Goal: Task Accomplishment & Management: Complete application form

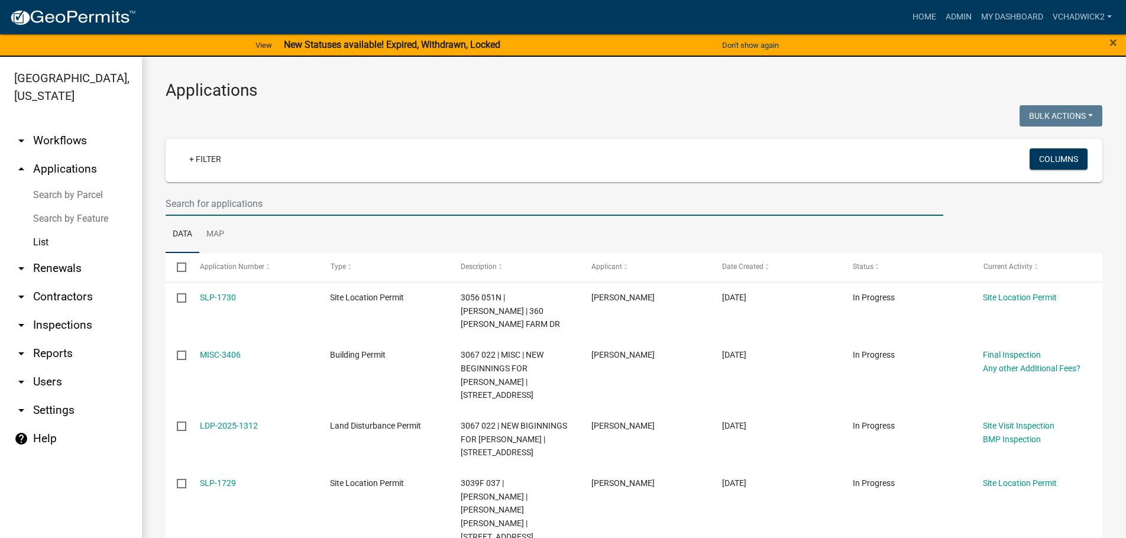
click at [207, 201] on input "text" at bounding box center [555, 204] width 778 height 24
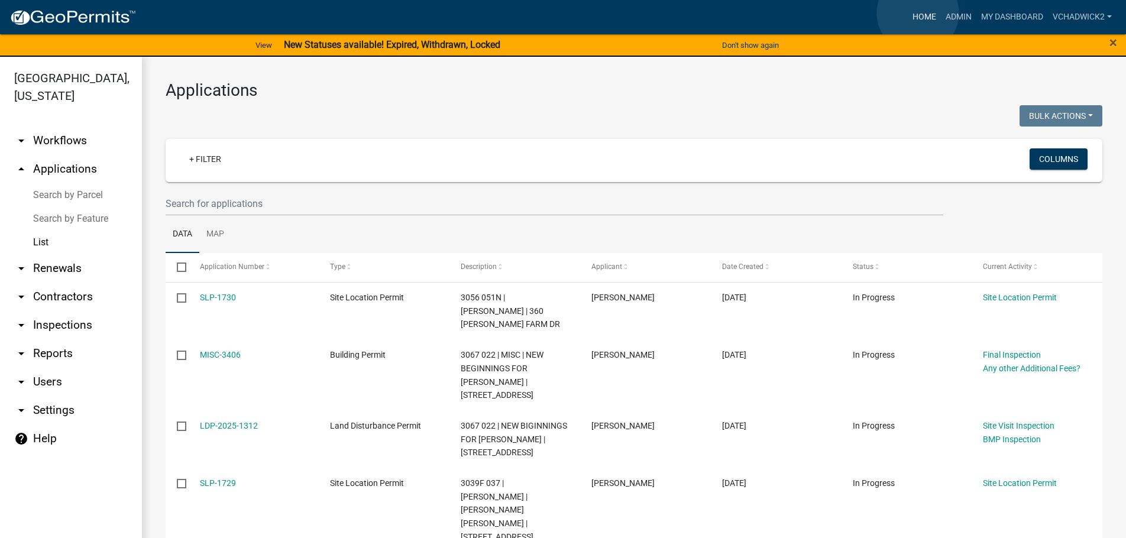
click at [918, 13] on link "Home" at bounding box center [924, 17] width 33 height 22
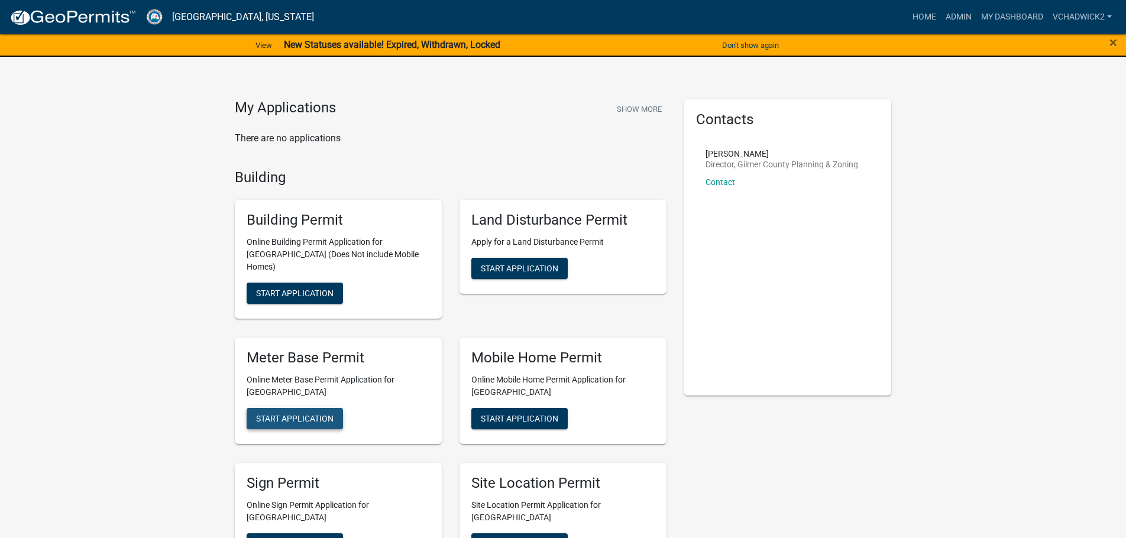
click at [297, 413] on span "Start Application" at bounding box center [294, 417] width 77 height 9
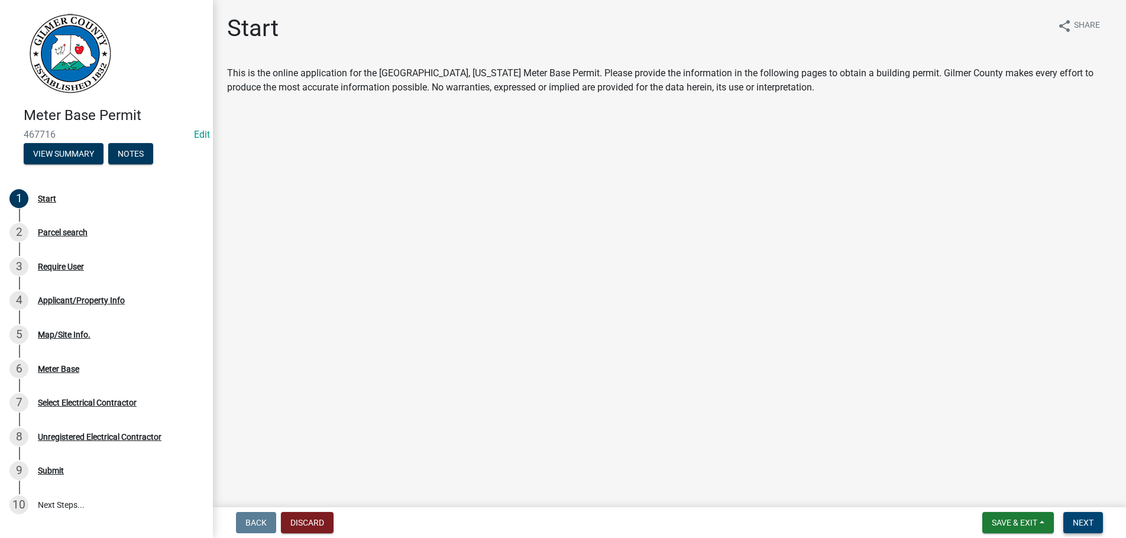
click at [1072, 515] on button "Next" at bounding box center [1083, 522] width 40 height 21
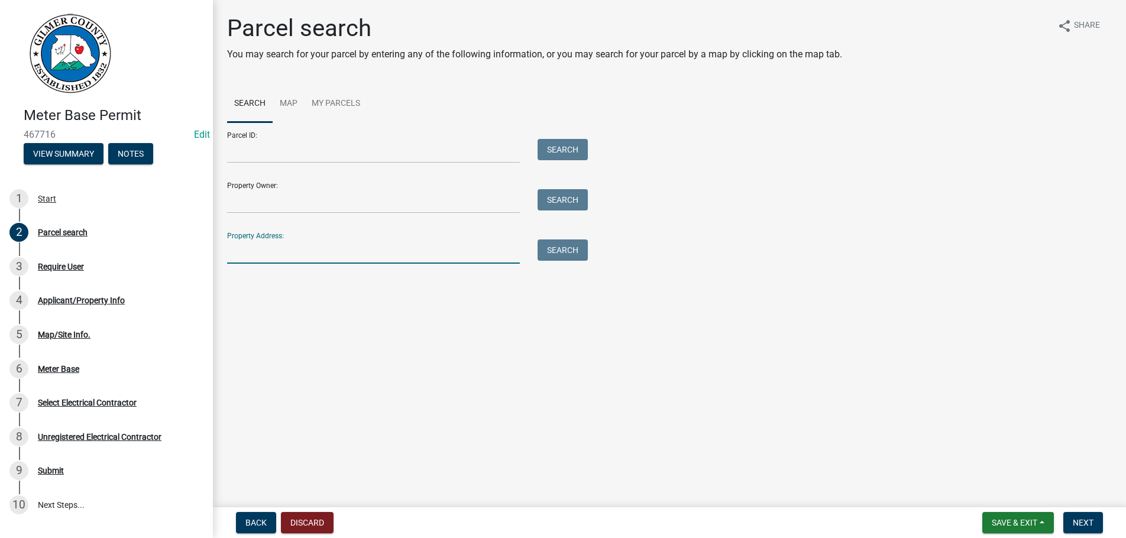
click at [266, 255] on input "Property Address:" at bounding box center [373, 252] width 293 height 24
type input "214 WATER"
drag, startPoint x: 294, startPoint y: 244, endPoint x: 134, endPoint y: 243, distance: 160.3
click at [227, 243] on input "214 WATER" at bounding box center [373, 252] width 293 height 24
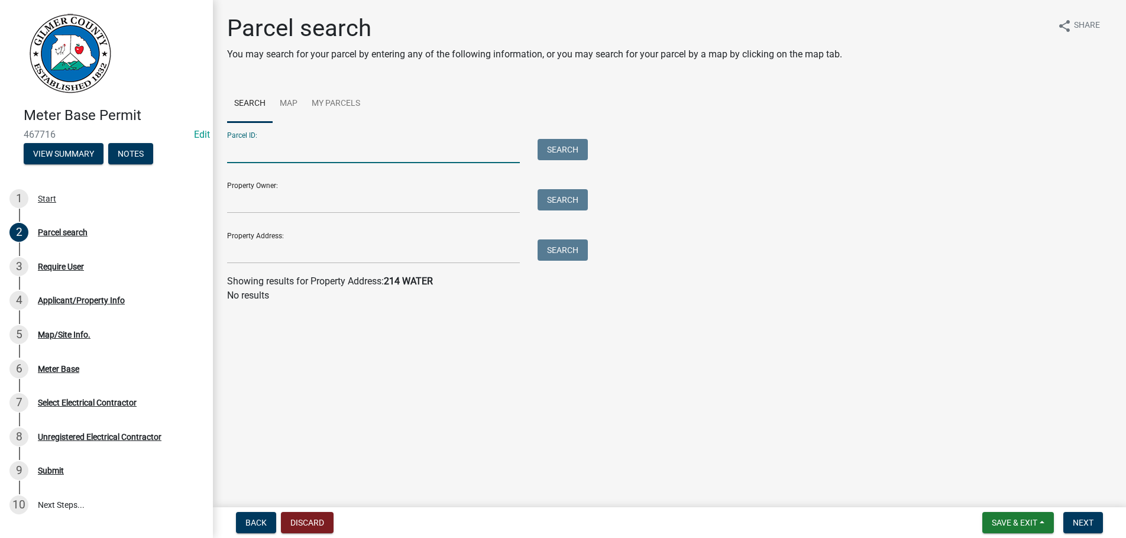
click at [277, 152] on input "Parcel ID:" at bounding box center [373, 151] width 293 height 24
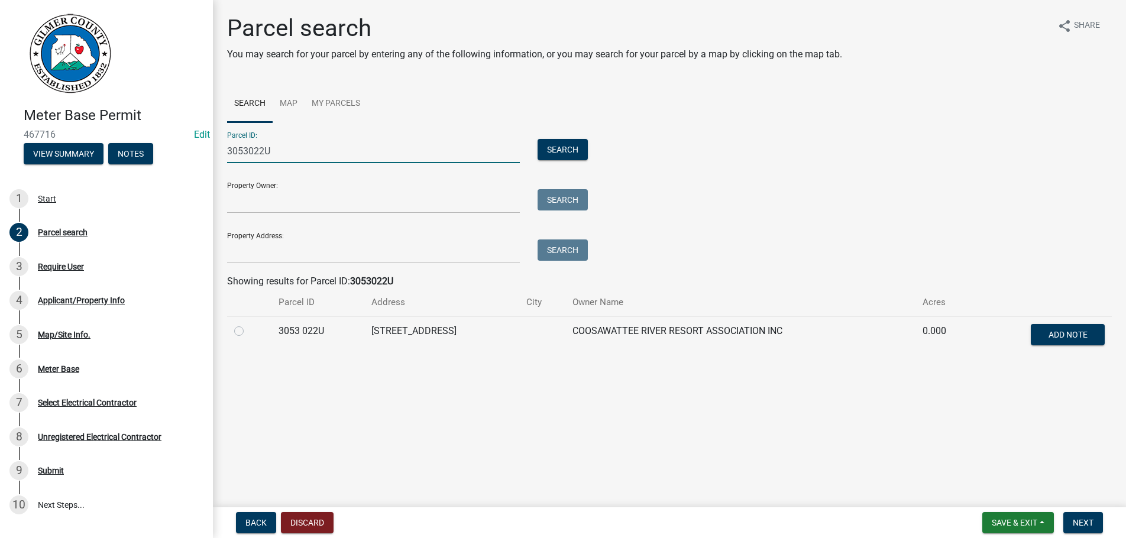
type input "3053022U"
click at [248, 324] on label at bounding box center [248, 324] width 0 height 0
click at [248, 331] on 022U "radio" at bounding box center [252, 328] width 8 height 8
radio 022U "true"
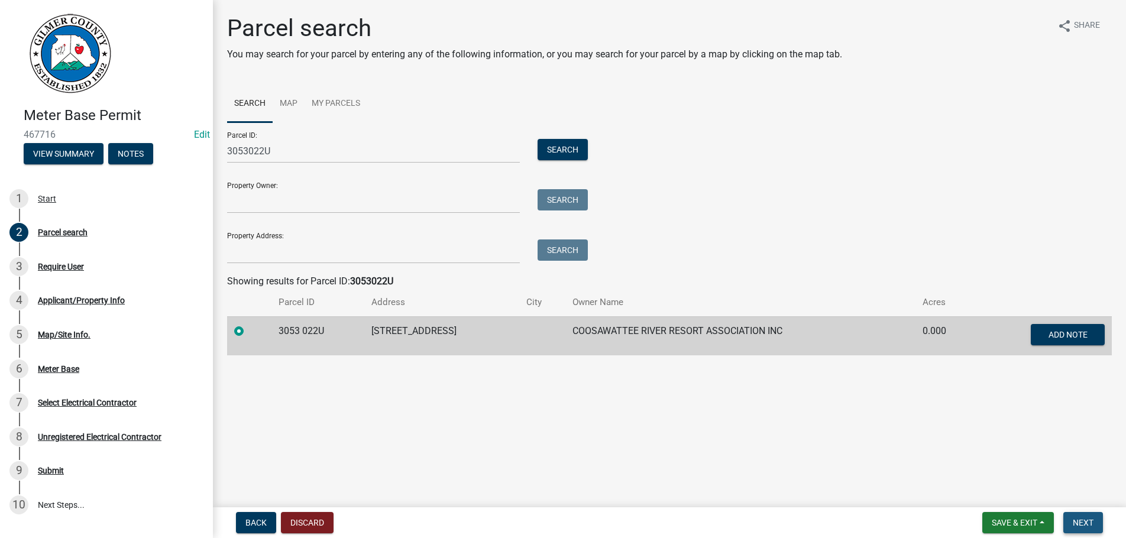
click at [1079, 519] on span "Next" at bounding box center [1083, 522] width 21 height 9
click at [1104, 522] on form "Save & Exit Save Save & Exit Next" at bounding box center [1043, 522] width 130 height 21
click at [1086, 522] on span "Next" at bounding box center [1083, 522] width 21 height 9
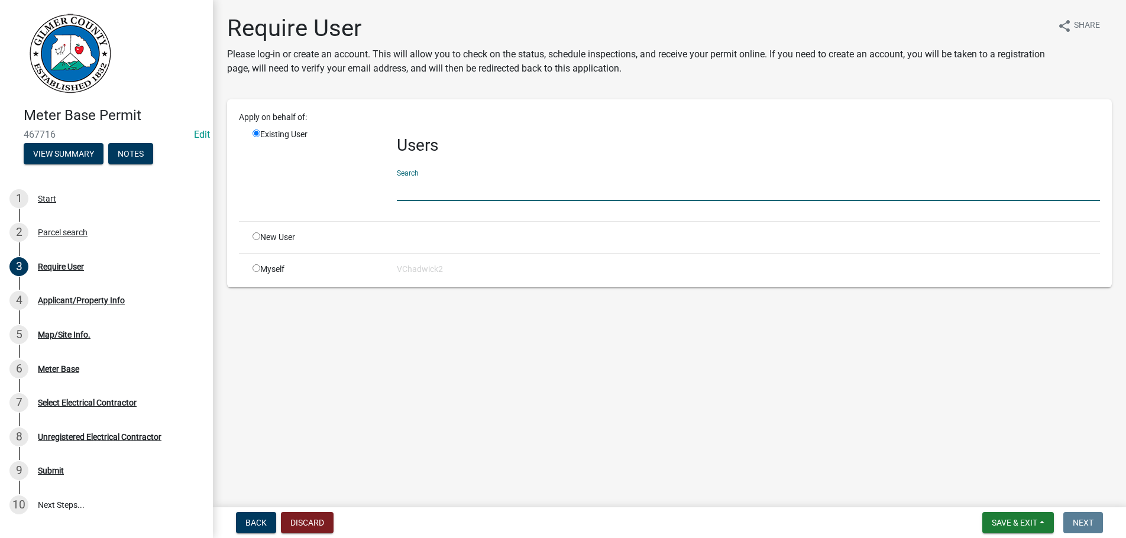
click at [442, 193] on input "text" at bounding box center [748, 189] width 703 height 24
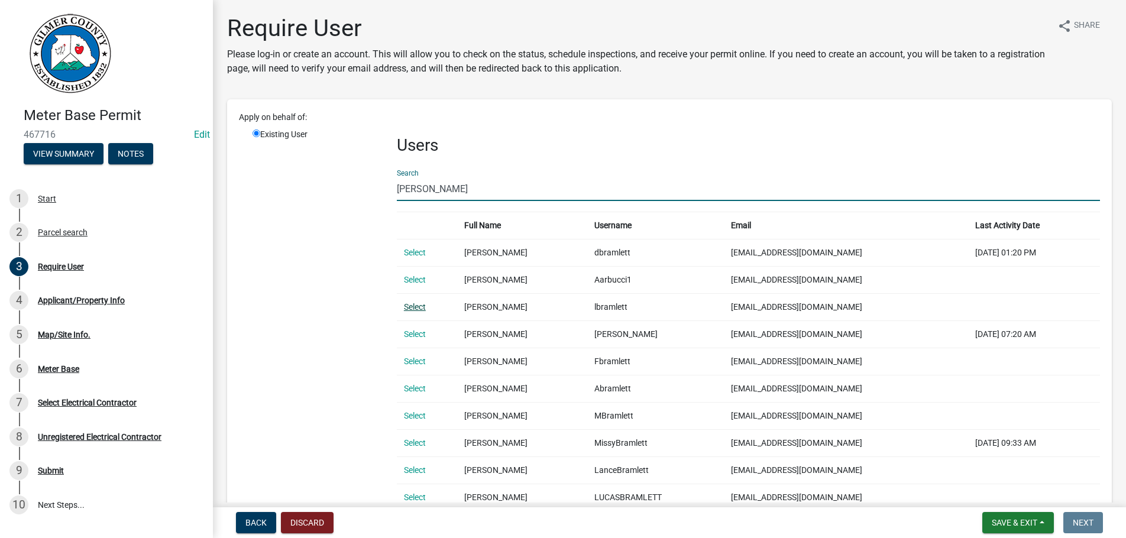
type input "BRAMLETT"
click at [413, 307] on link "Select" at bounding box center [415, 306] width 22 height 9
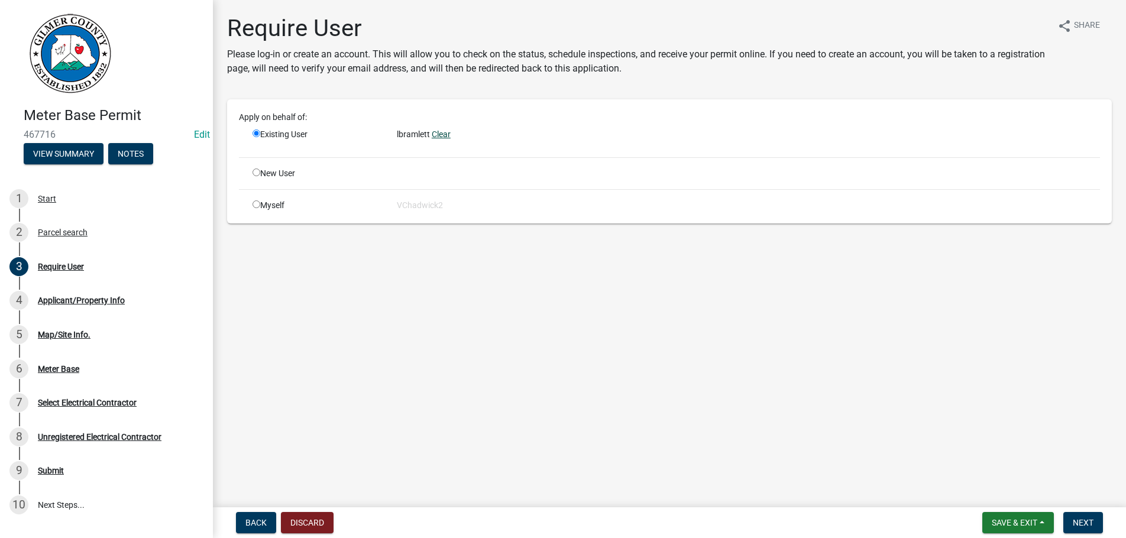
click at [446, 134] on link "Clear" at bounding box center [441, 134] width 19 height 9
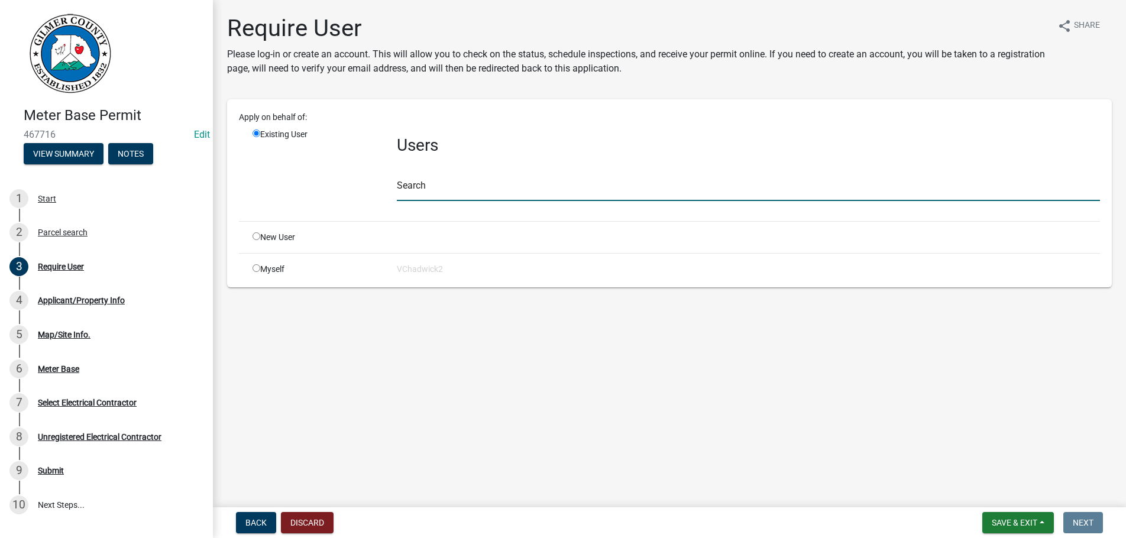
click at [452, 177] on input "text" at bounding box center [748, 189] width 703 height 24
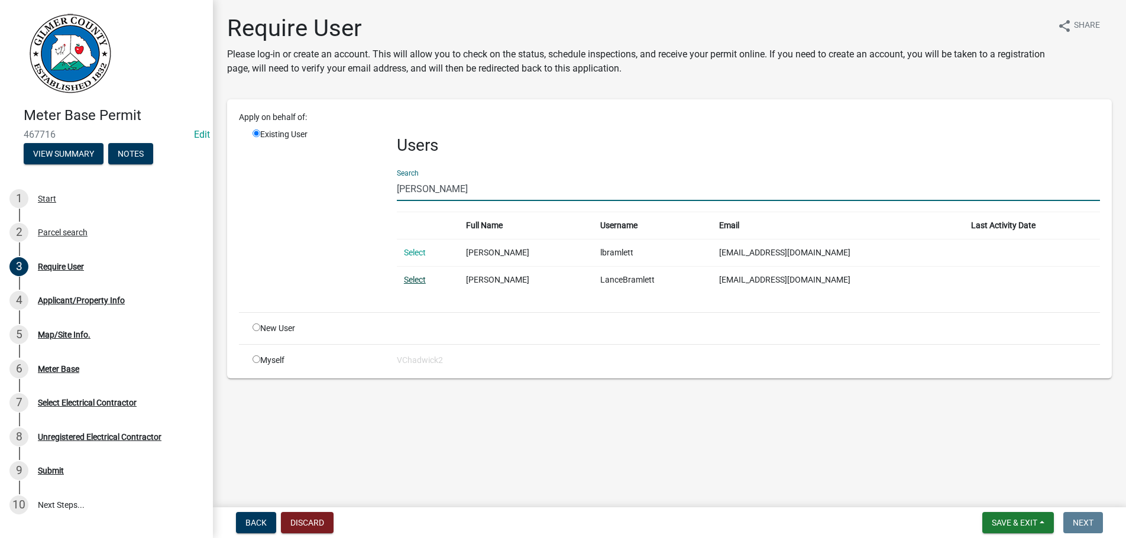
type input "LANCE BRAM"
click at [407, 280] on link "Select" at bounding box center [415, 279] width 22 height 9
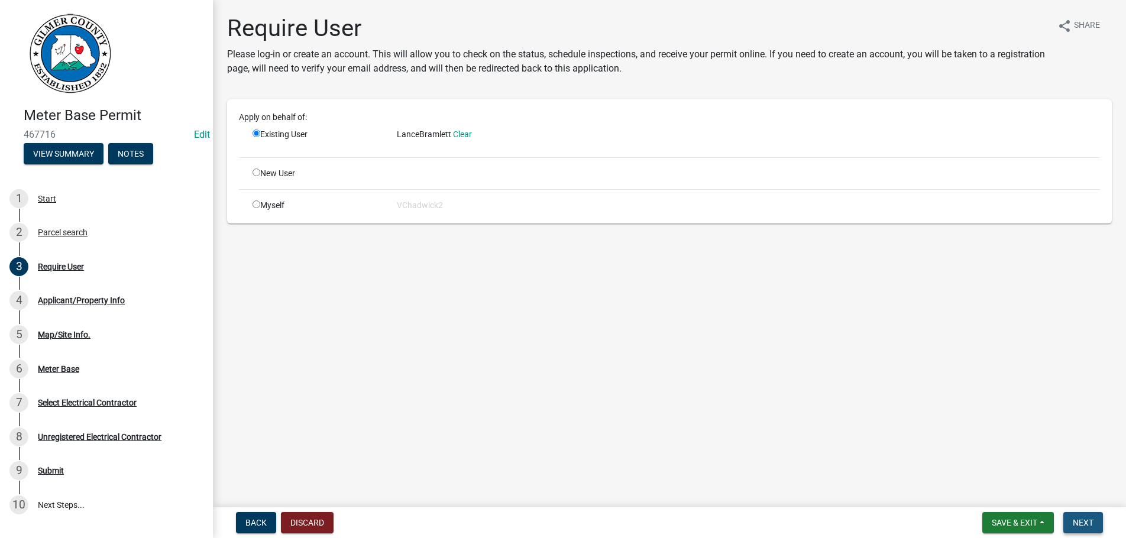
click at [1089, 521] on span "Next" at bounding box center [1083, 522] width 21 height 9
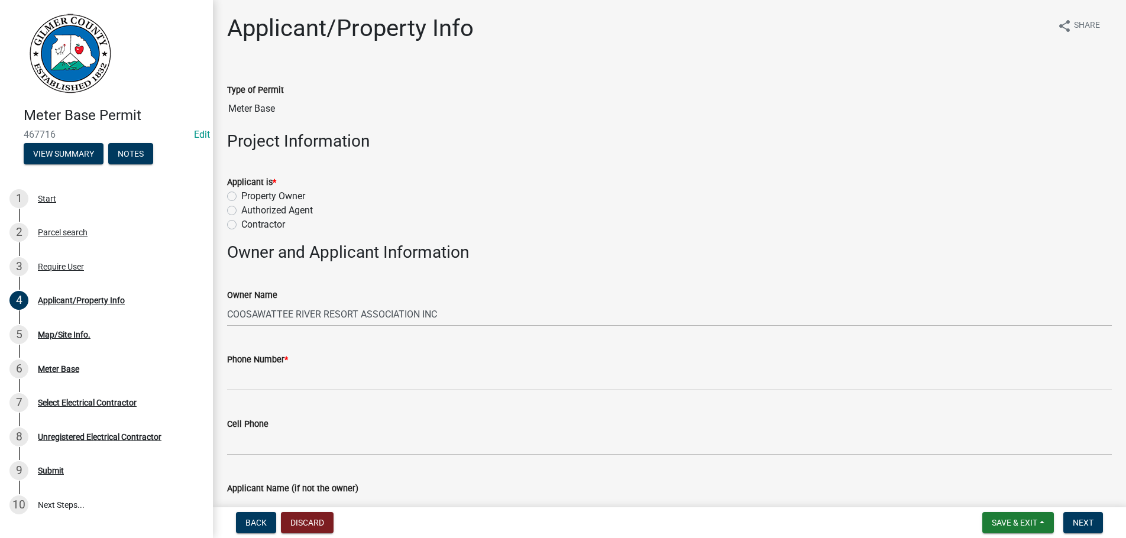
click at [241, 225] on label "Contractor" at bounding box center [263, 225] width 44 height 14
click at [241, 225] on input "Contractor" at bounding box center [245, 222] width 8 height 8
radio input "true"
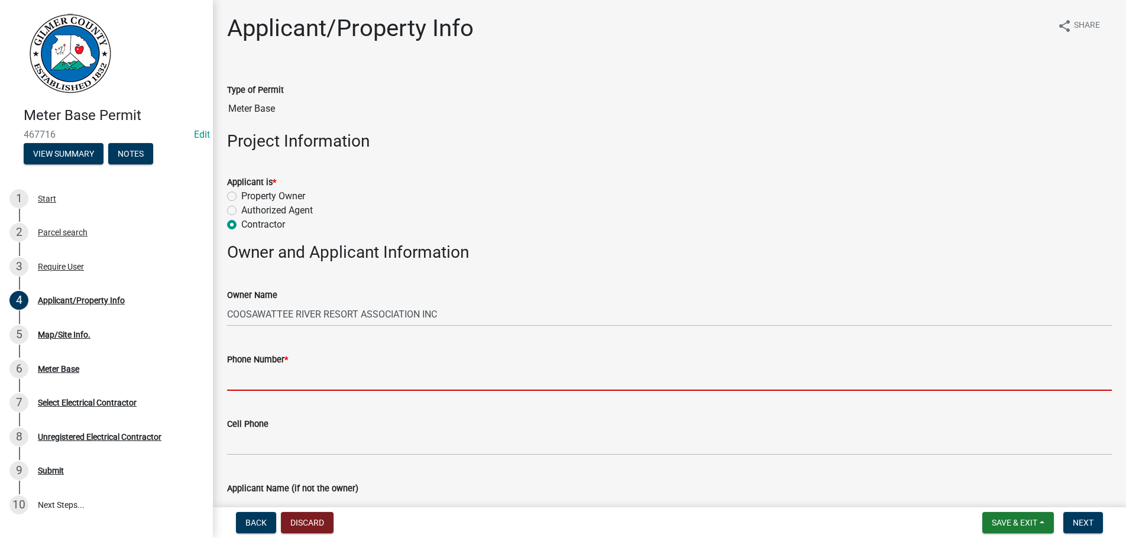
click at [285, 381] on input "Phone Number *" at bounding box center [669, 379] width 885 height 24
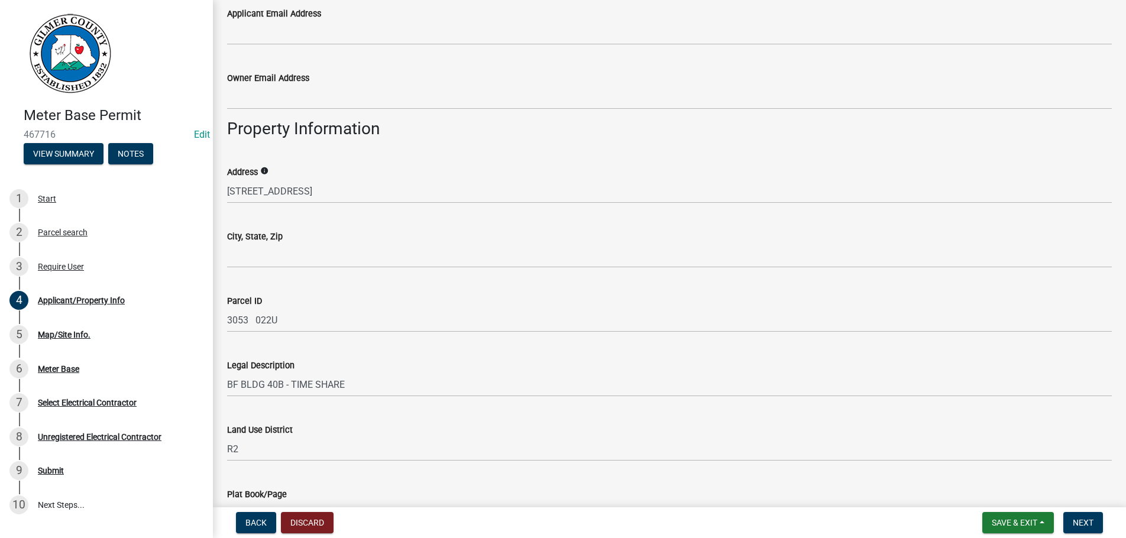
scroll to position [674, 0]
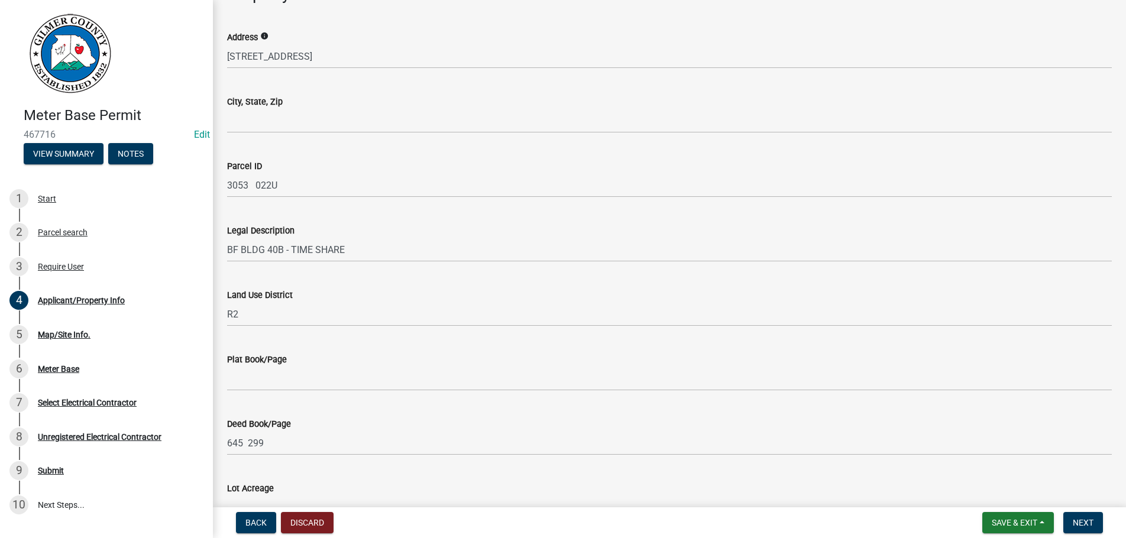
type input "706-669-0787"
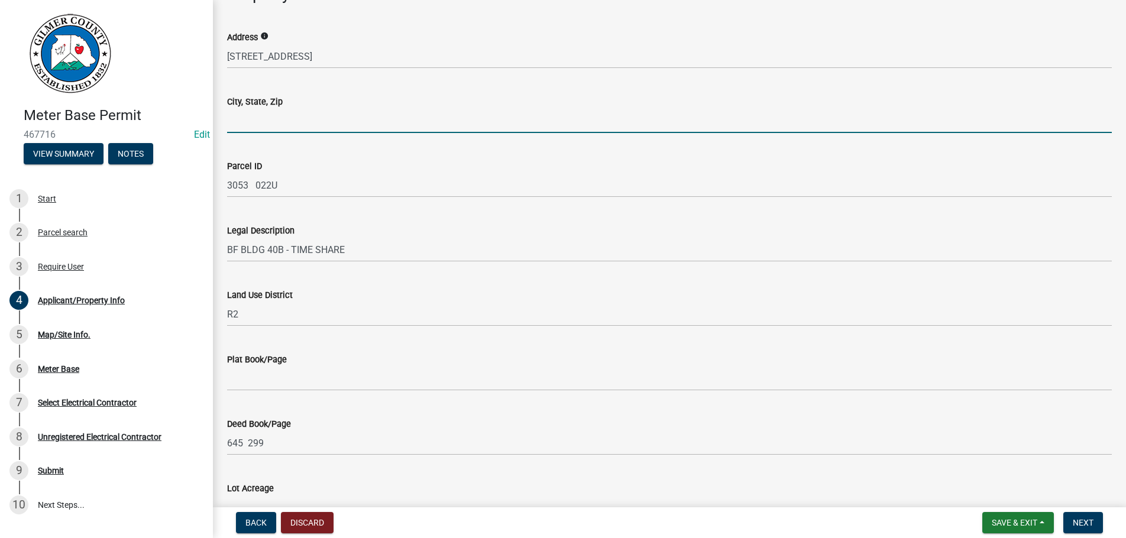
click at [271, 119] on input "City, State, Zip" at bounding box center [669, 121] width 885 height 24
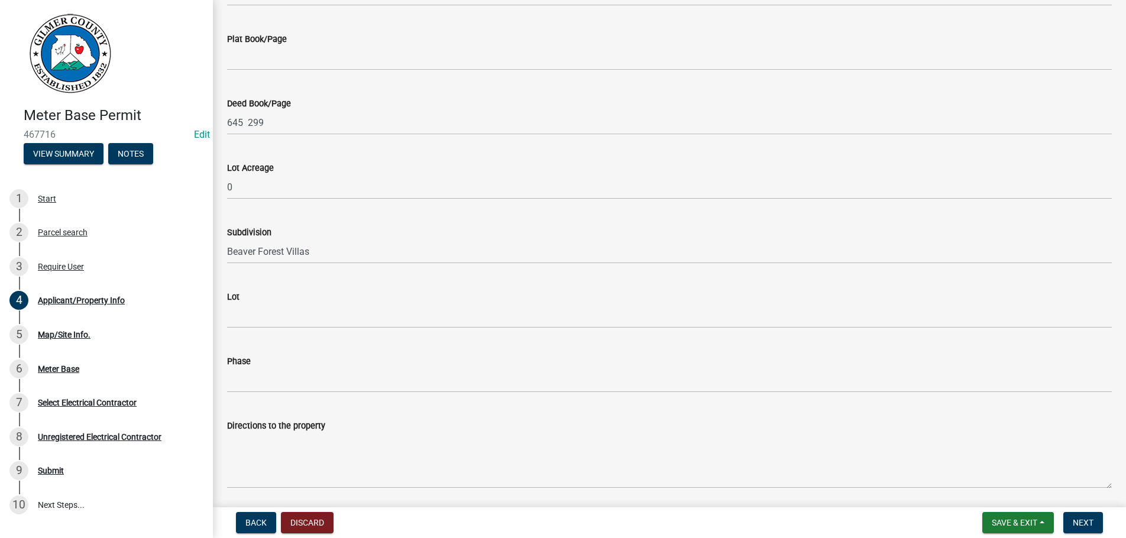
scroll to position [1036, 0]
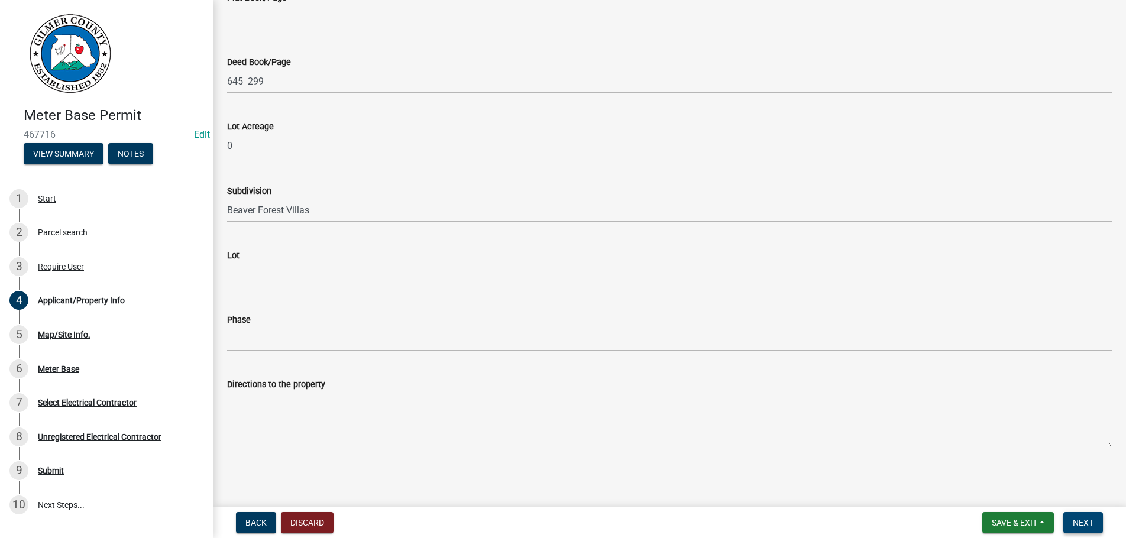
type input "ELLIJAY GA 30540"
click at [1071, 519] on button "Next" at bounding box center [1083, 522] width 40 height 21
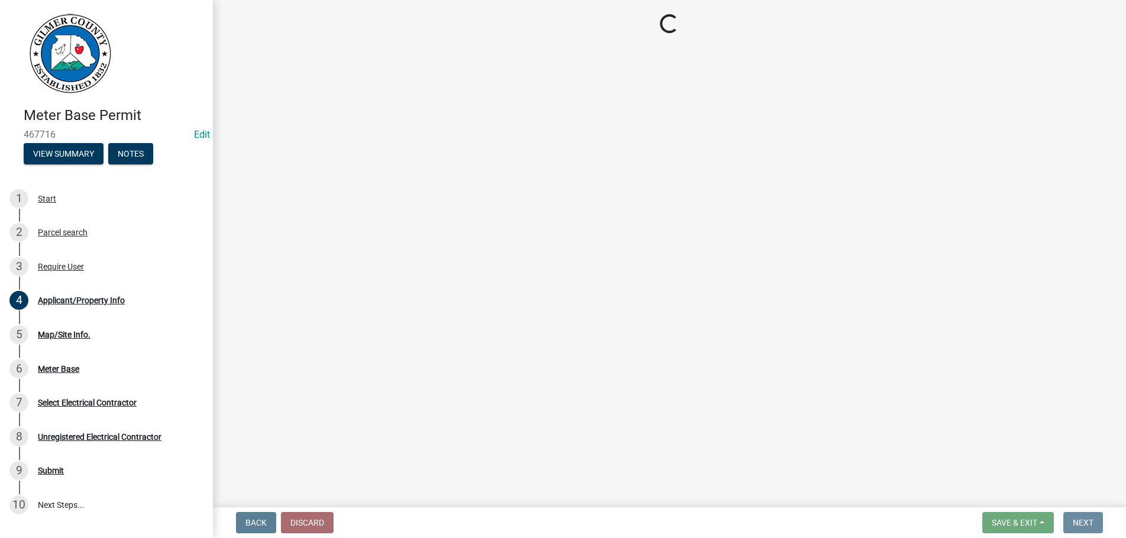
scroll to position [0, 0]
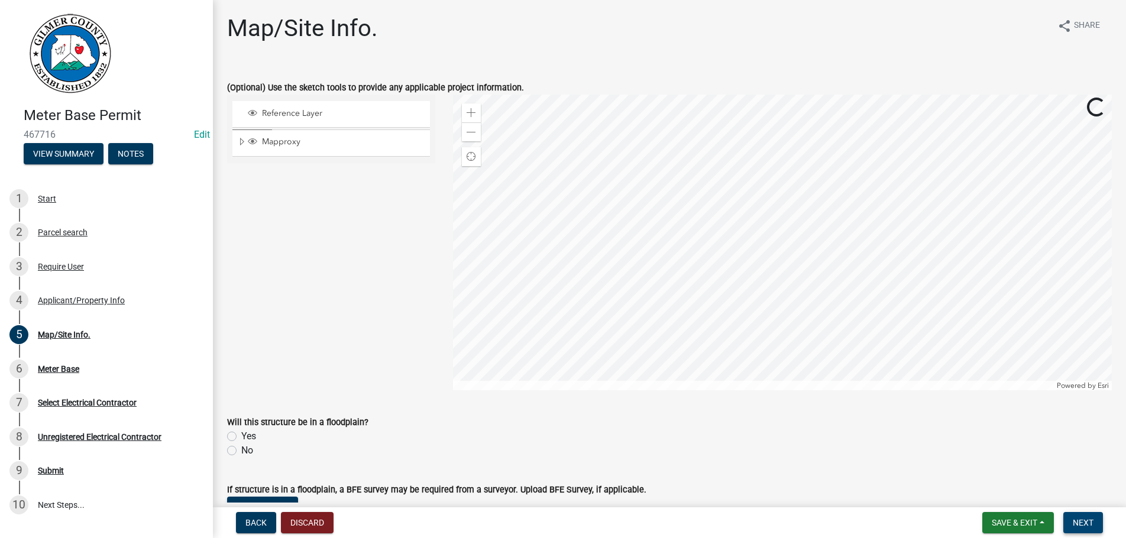
click at [1071, 519] on button "Next" at bounding box center [1083, 522] width 40 height 21
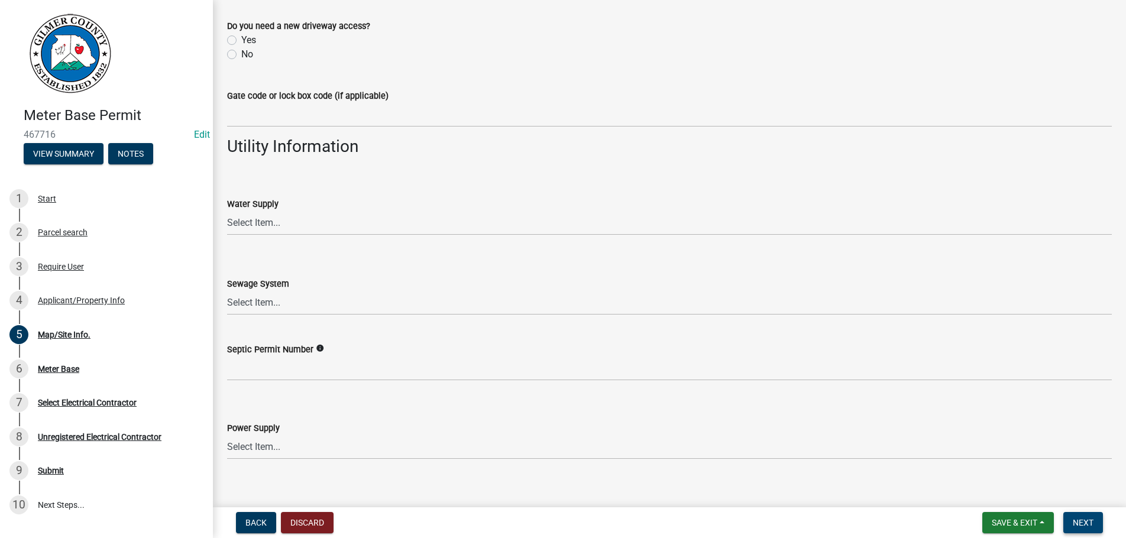
scroll to position [897, 0]
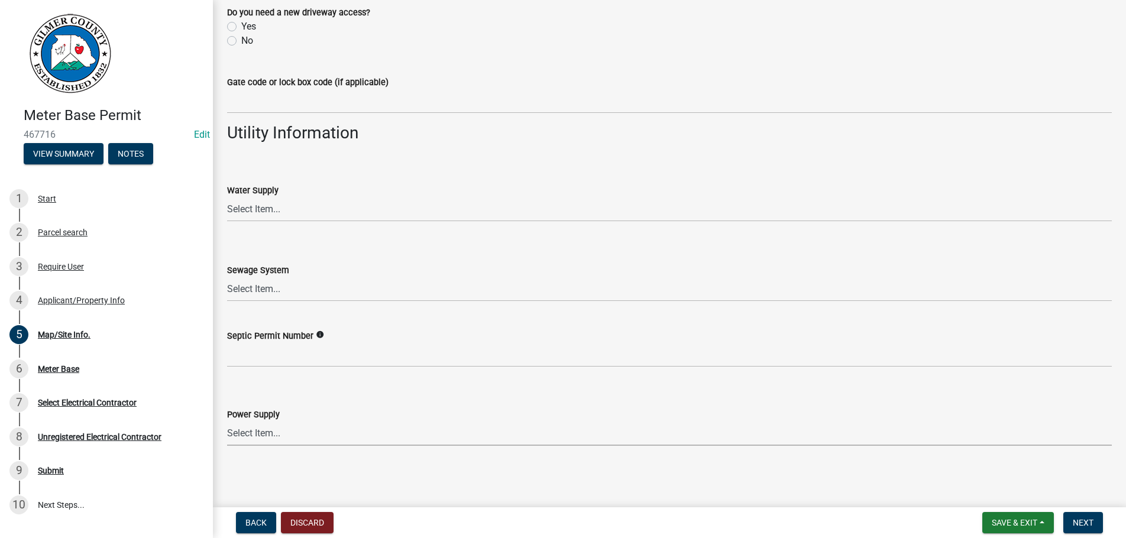
click at [227, 422] on select "Select Item... Amicalola EMC [GEOGRAPHIC_DATA] EMC Tri-State Power [US_STATE] P…" at bounding box center [669, 434] width 885 height 24
click option "[US_STATE] Power" at bounding box center [0, 0] width 0 height 0
select select "c53c881c-384b-498d-8db1-c5ad9b2cb057"
click at [1083, 516] on button "Next" at bounding box center [1083, 522] width 40 height 21
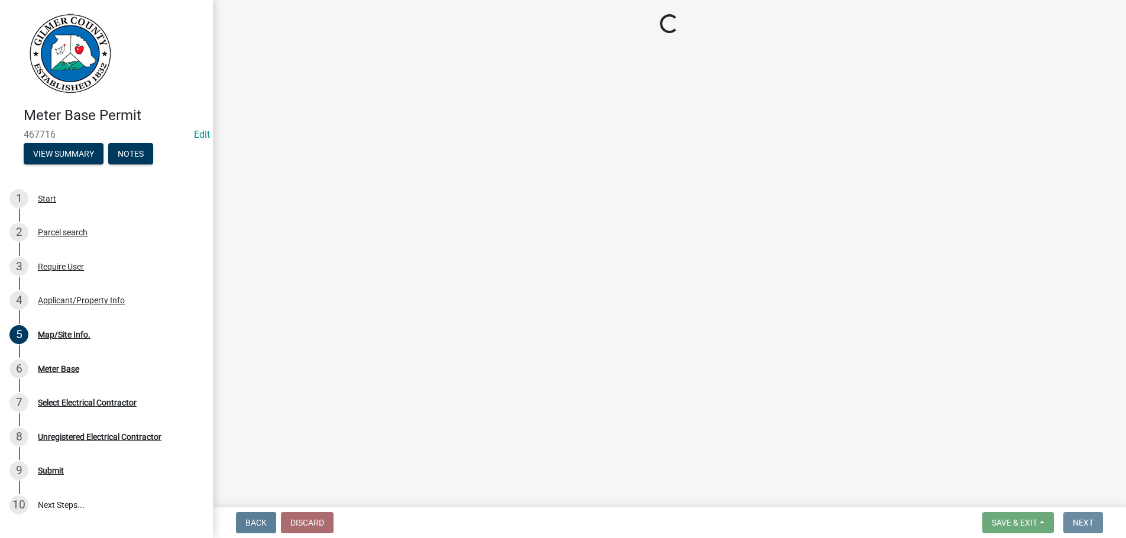
scroll to position [0, 0]
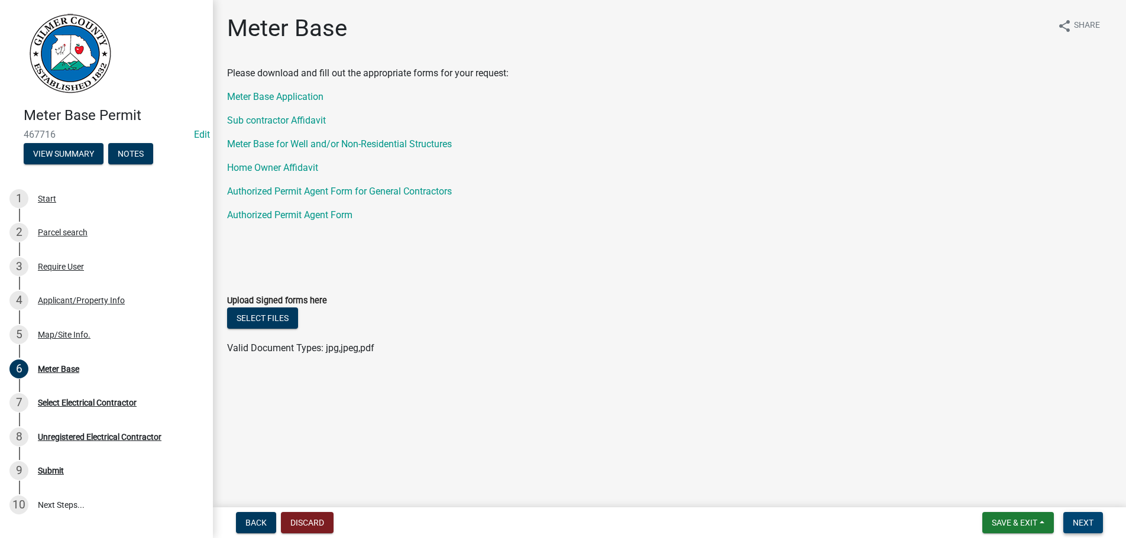
click at [1083, 516] on button "Next" at bounding box center [1083, 522] width 40 height 21
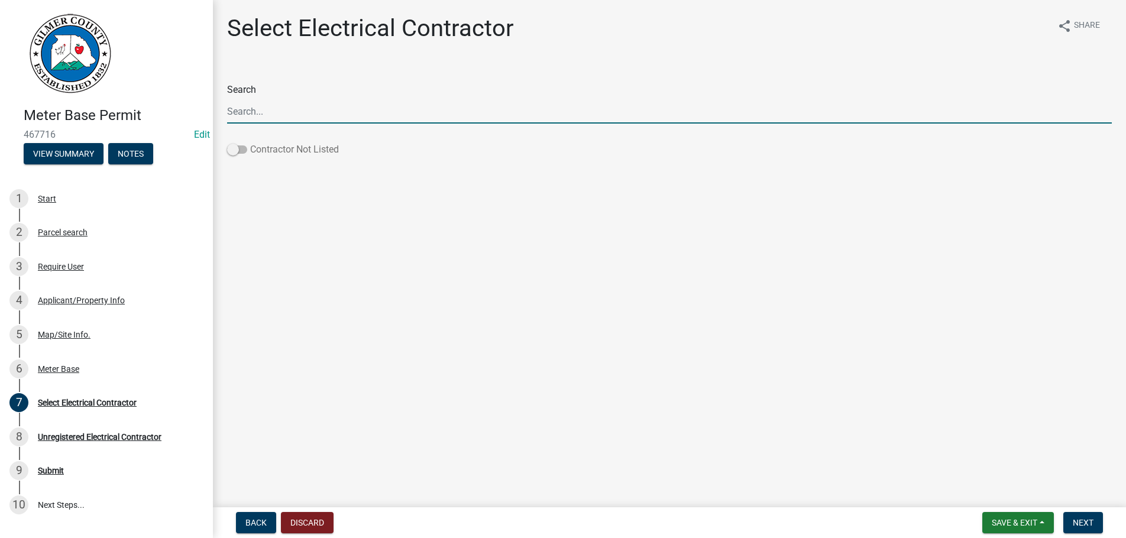
click at [237, 151] on span at bounding box center [237, 149] width 20 height 8
click at [250, 143] on input "Contractor Not Listed" at bounding box center [250, 143] width 0 height 0
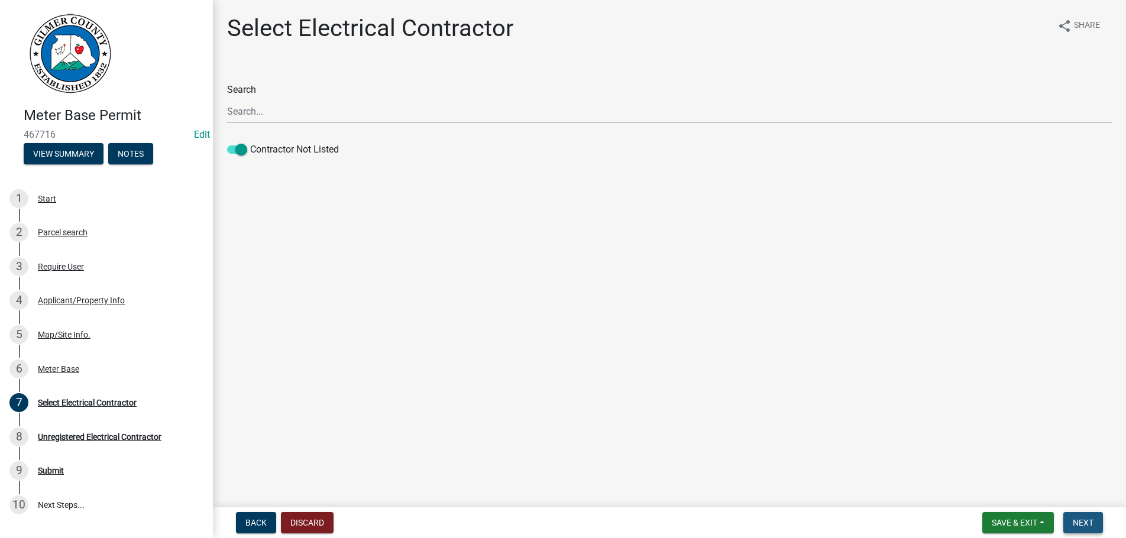
click at [1091, 518] on span "Next" at bounding box center [1083, 522] width 21 height 9
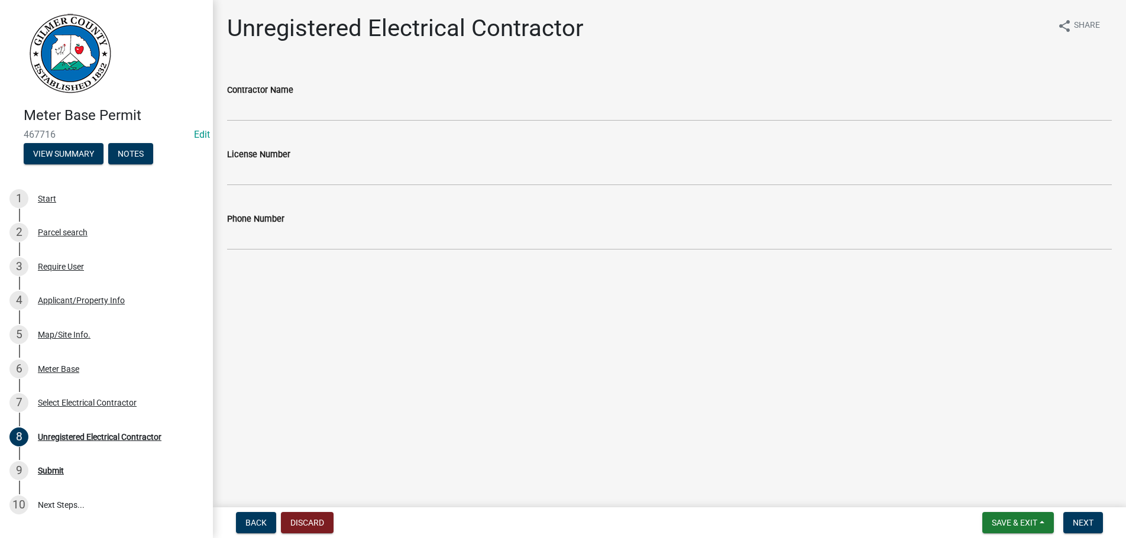
click at [265, 96] on div "Contractor Name" at bounding box center [669, 90] width 885 height 14
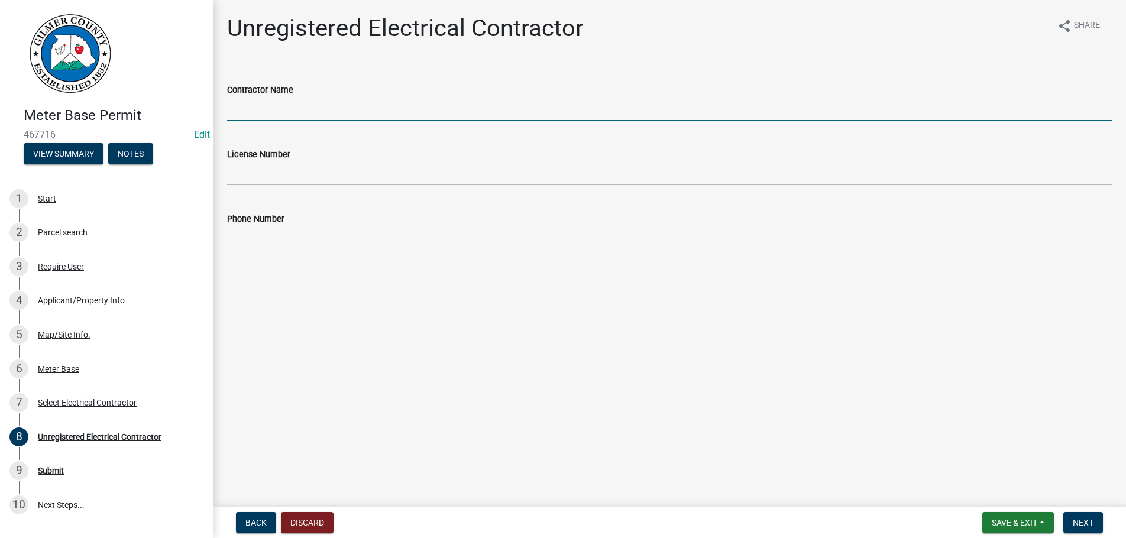
click at [265, 108] on input "Contractor Name" at bounding box center [669, 109] width 885 height 24
type input "LANCE BRAMLETT"
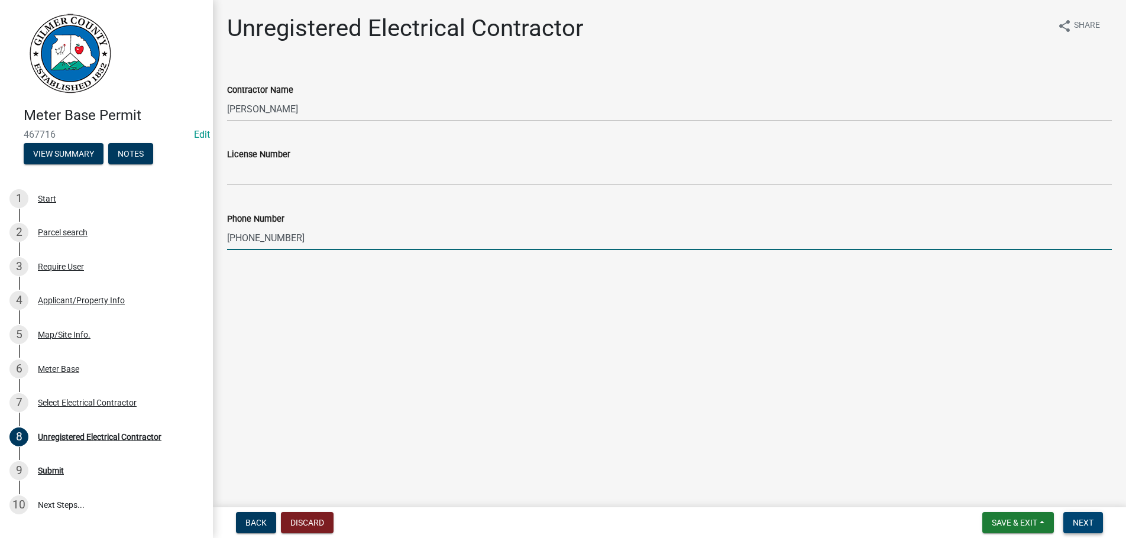
type input "706-669-0787"
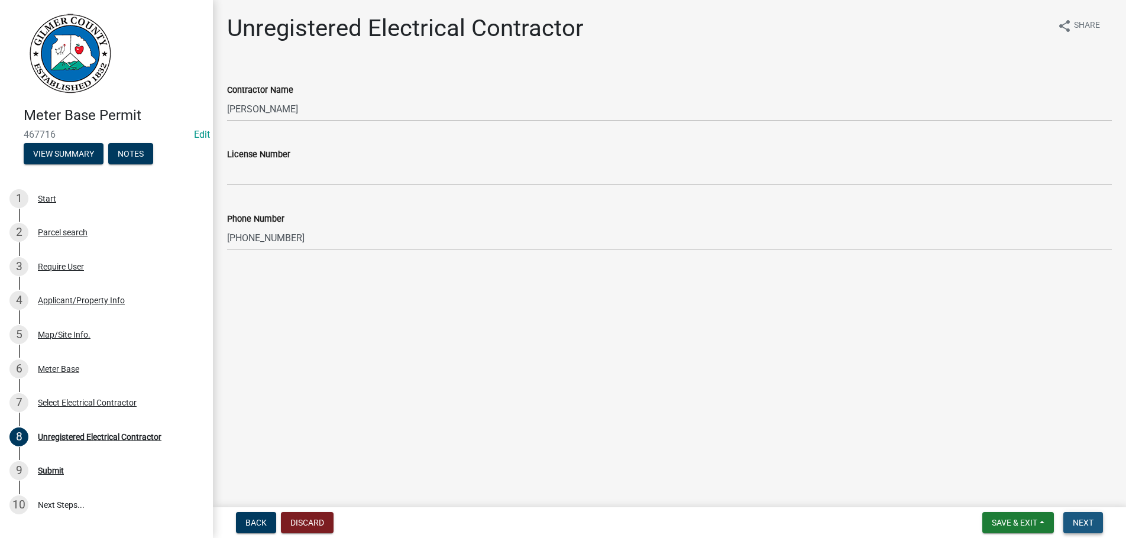
click at [1093, 515] on button "Next" at bounding box center [1083, 522] width 40 height 21
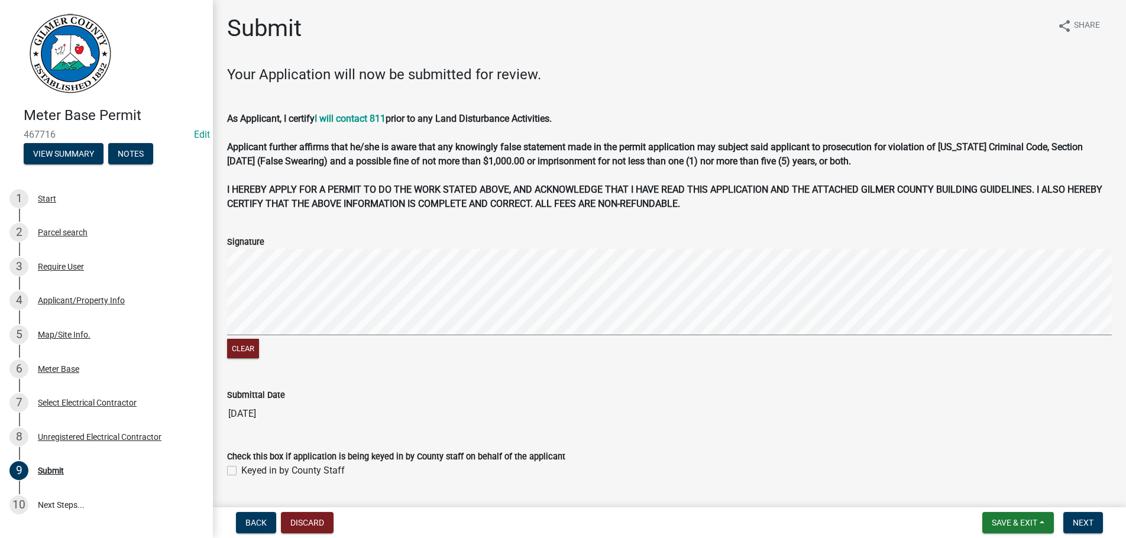
click at [241, 473] on label "Keyed in by County Staff" at bounding box center [292, 471] width 103 height 14
click at [241, 471] on input "Keyed in by County Staff" at bounding box center [245, 468] width 8 height 8
checkbox input "true"
click at [1086, 522] on span "Next" at bounding box center [1083, 522] width 21 height 9
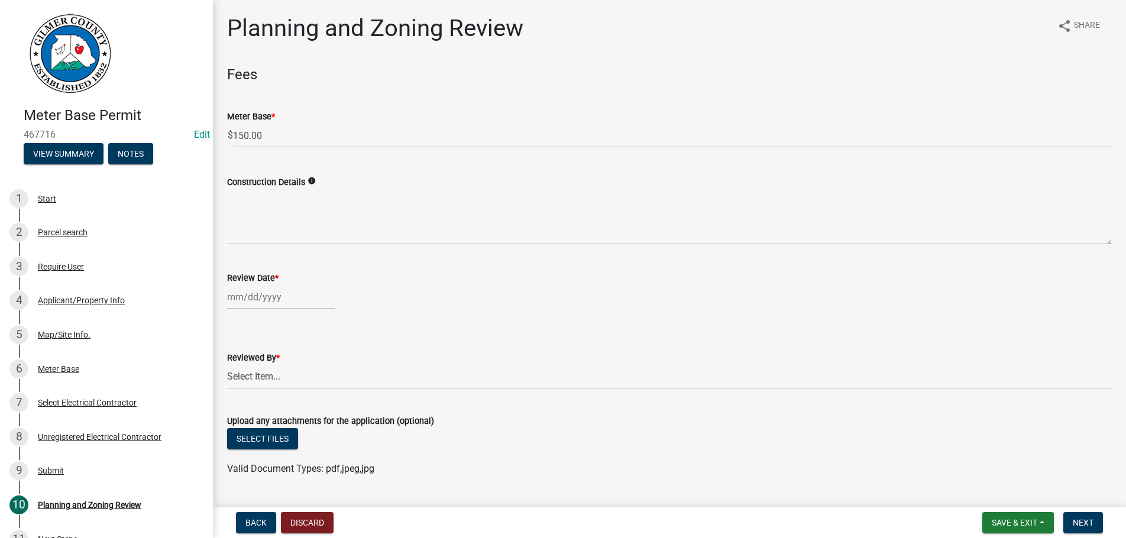
click at [283, 298] on input "Review Date *" at bounding box center [281, 297] width 108 height 24
select select "8"
select select "2025"
type input "[DATE]"
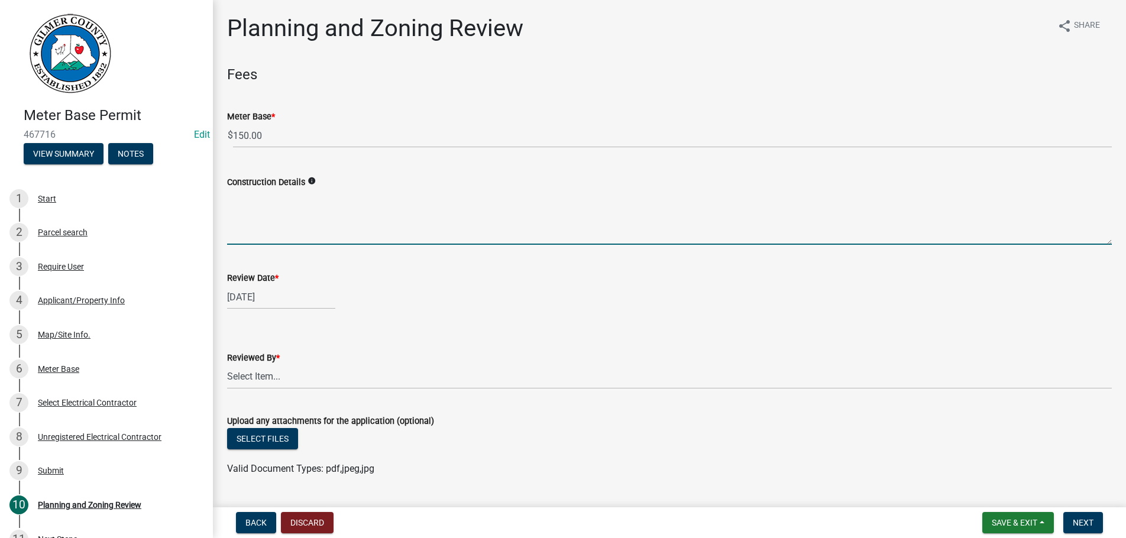
click at [284, 225] on textarea "Construction Details" at bounding box center [669, 217] width 885 height 56
type textarea "NEW METER"
select select "8"
select select "2025"
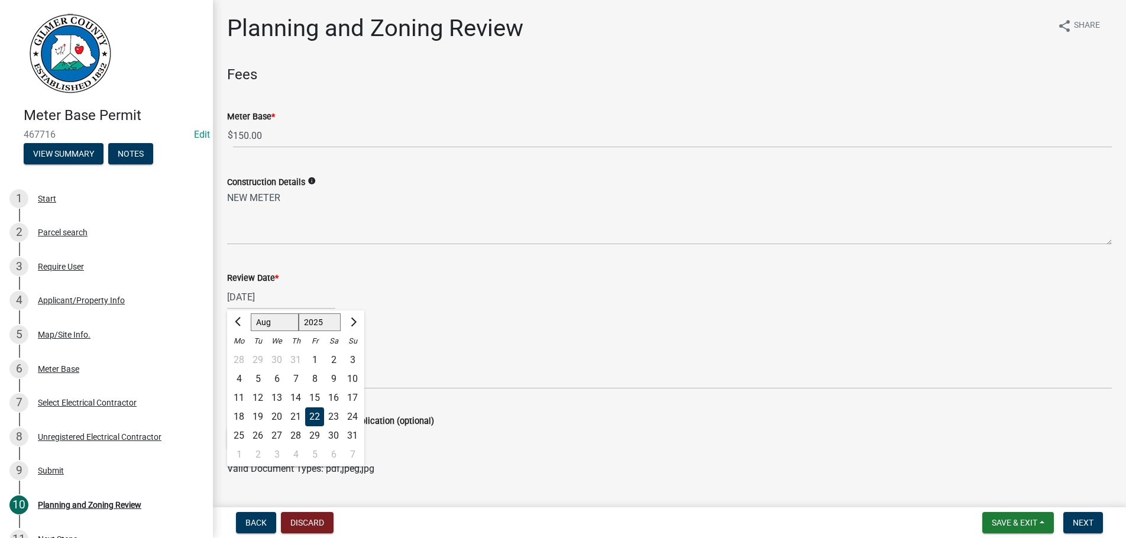
click at [232, 313] on button "Previous month" at bounding box center [239, 322] width 14 height 19
select select "7"
click at [572, 295] on div "08/22/2025 Jan Feb Mar Apr May Jun Jul Aug Sep Oct Nov Dec 1525 1526 1527 1528 …" at bounding box center [669, 297] width 885 height 24
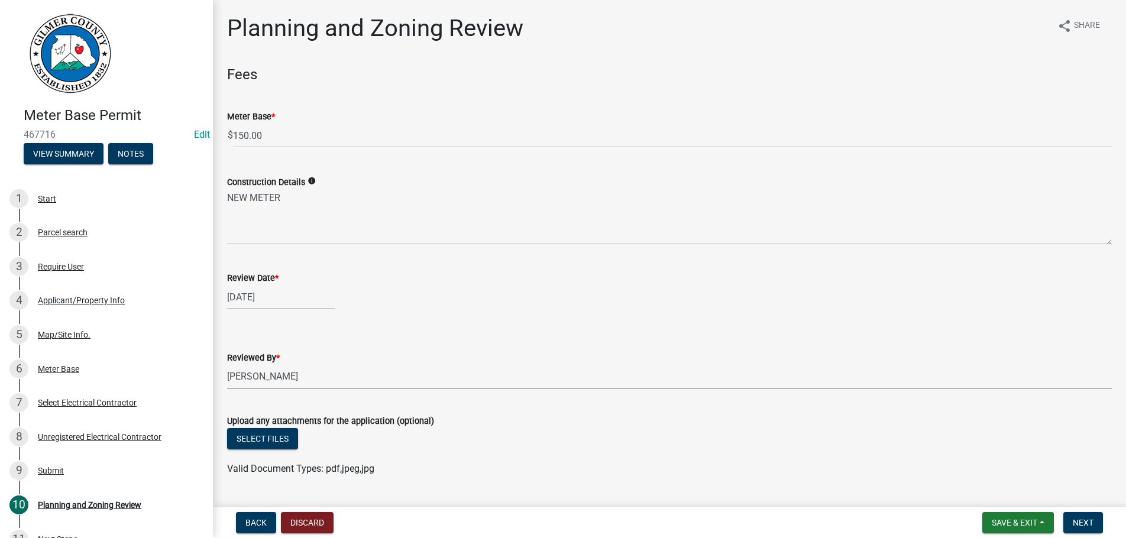
select select "b44f7338-8171-40f4-83dd-b8ba3065c966"
click at [1076, 523] on span "Next" at bounding box center [1083, 522] width 21 height 9
click at [1088, 516] on button "Next" at bounding box center [1083, 522] width 40 height 21
click at [1085, 516] on button "Next" at bounding box center [1083, 522] width 40 height 21
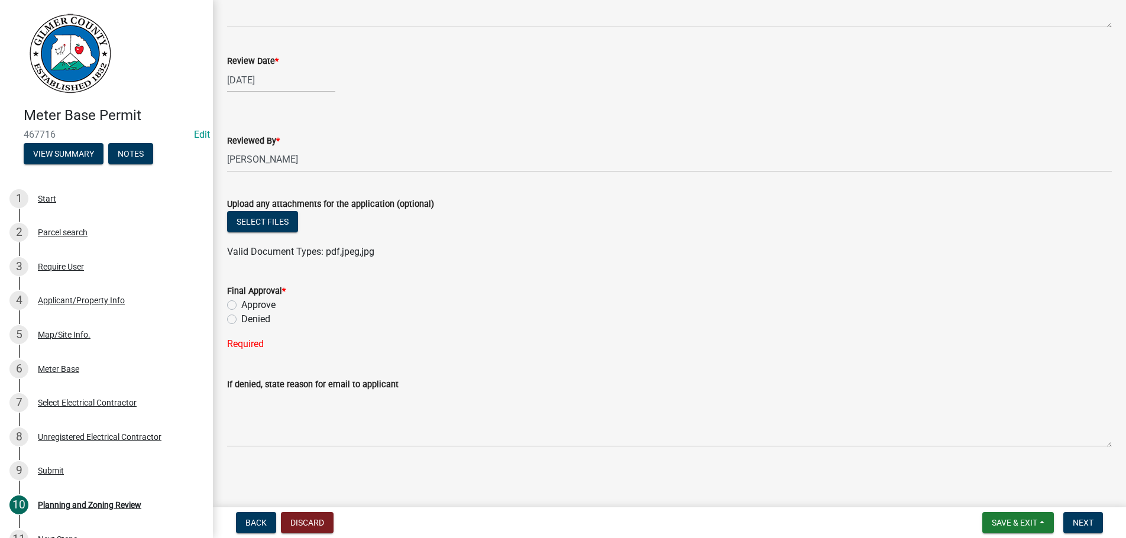
click at [241, 306] on label "Approve" at bounding box center [258, 305] width 34 height 14
click at [241, 306] on input "Approve" at bounding box center [245, 302] width 8 height 8
radio input "true"
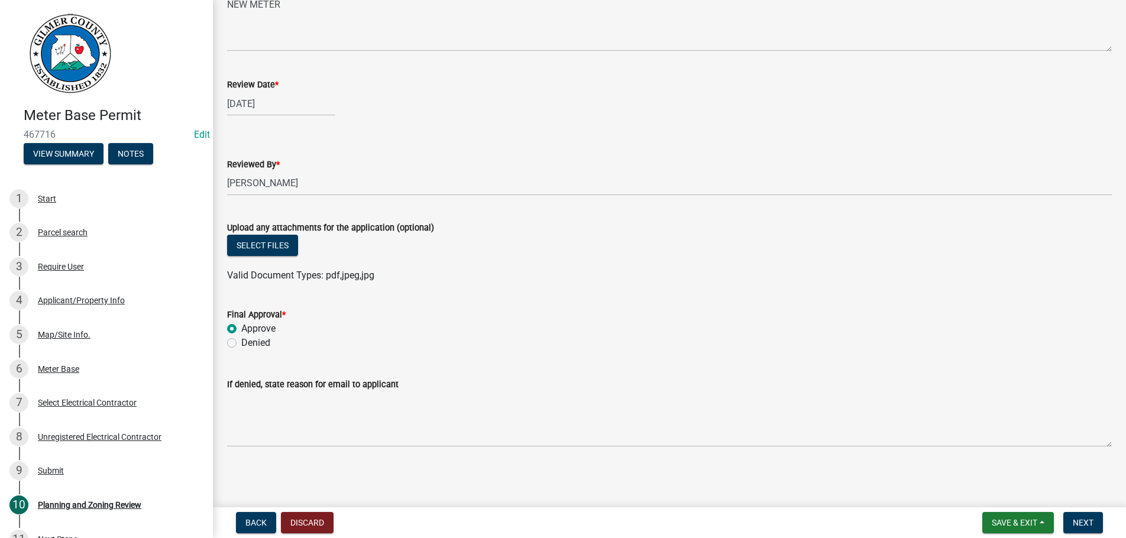
scroll to position [193, 0]
click at [1079, 517] on button "Next" at bounding box center [1083, 522] width 40 height 21
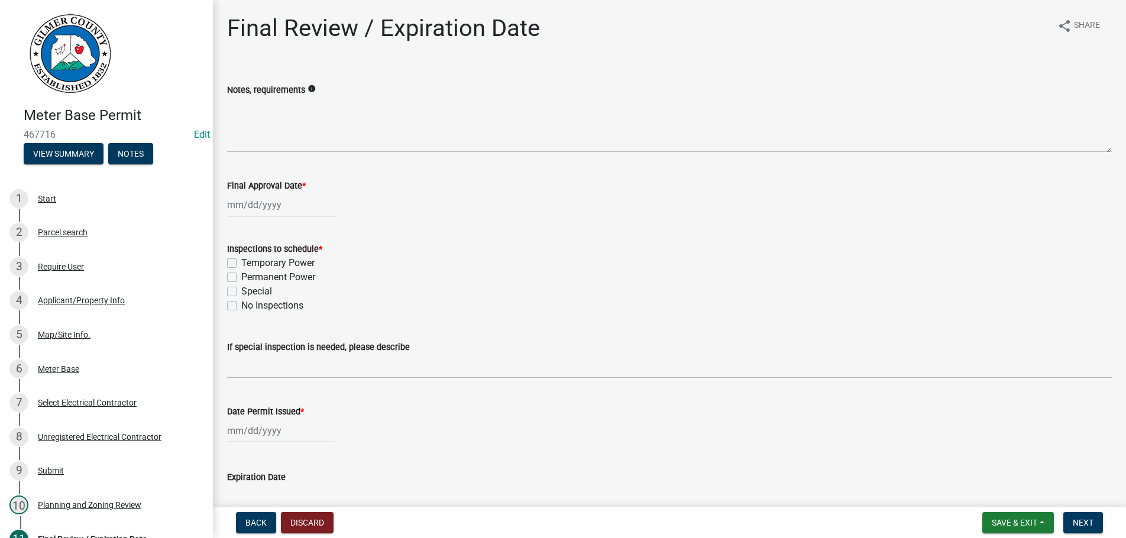
select select "8"
select select "2025"
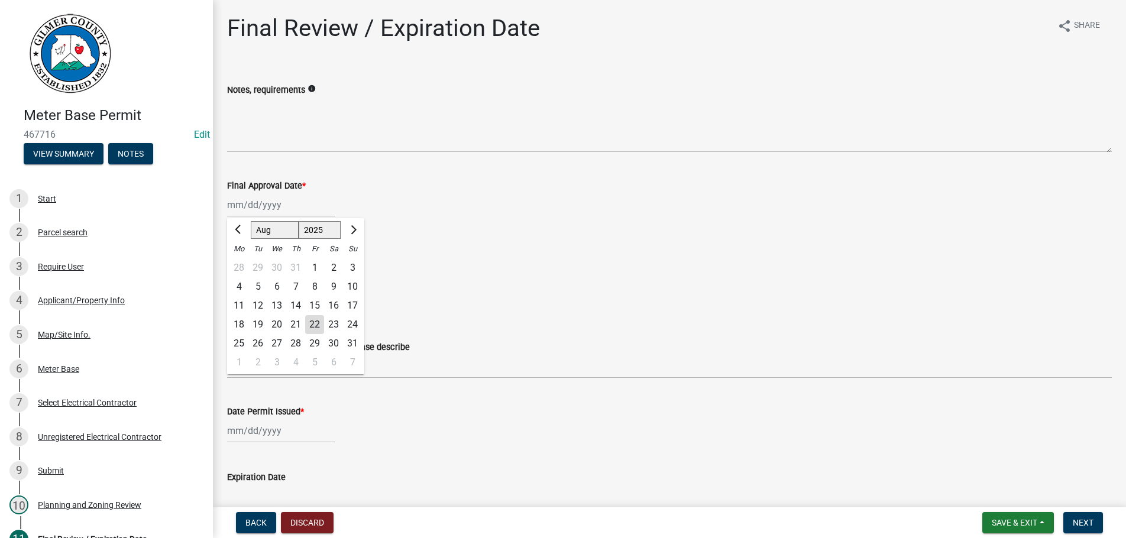
click at [316, 199] on input "Final Approval Date *" at bounding box center [281, 205] width 108 height 24
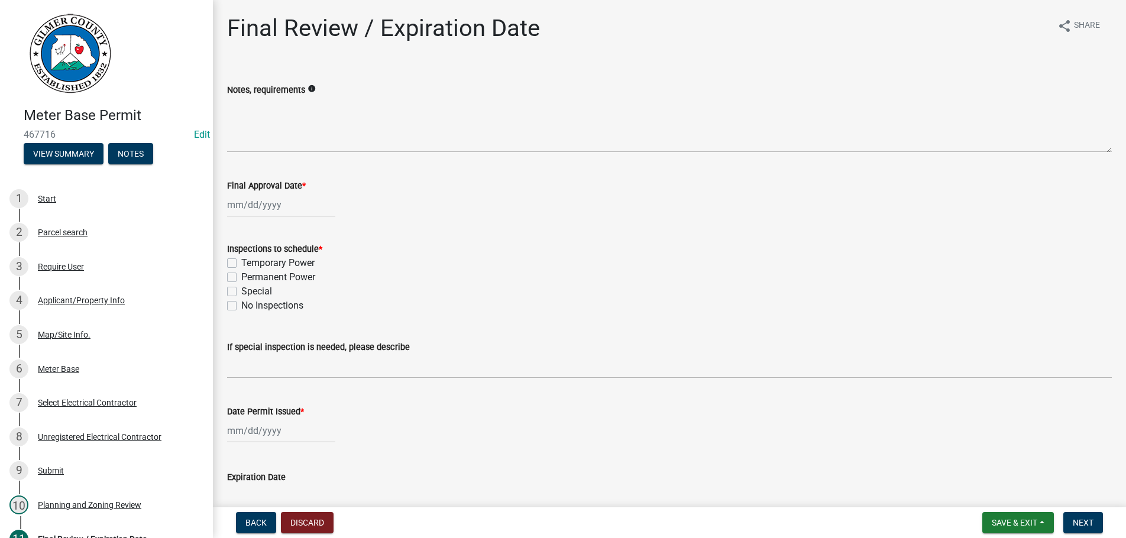
type input "[DATE]"
drag, startPoint x: 230, startPoint y: 278, endPoint x: 268, endPoint y: 270, distance: 39.2
click at [241, 277] on label "Permanent Power" at bounding box center [278, 277] width 74 height 14
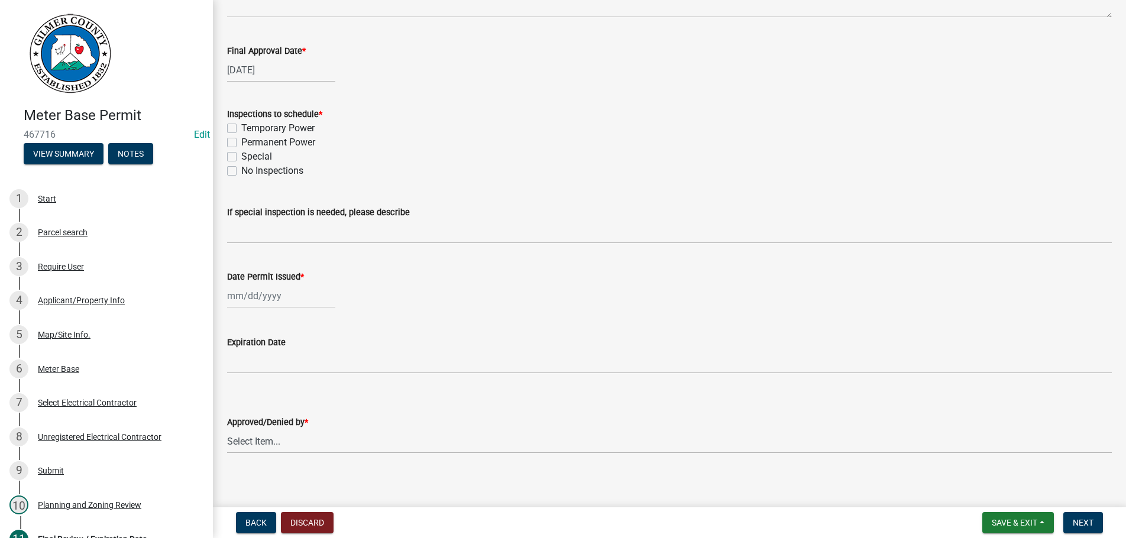
scroll to position [143, 0]
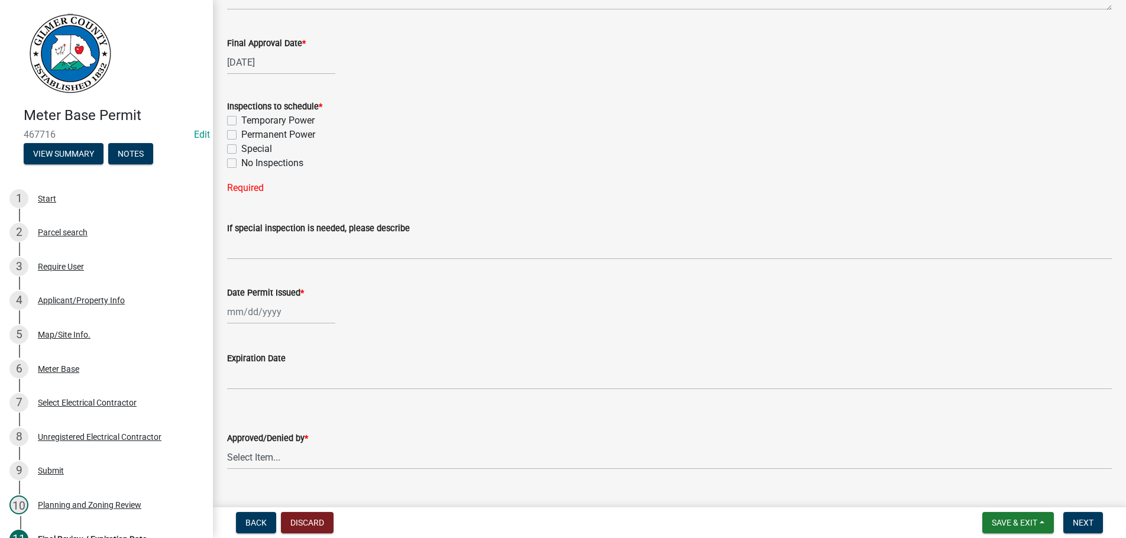
click at [241, 136] on label "Permanent Power" at bounding box center [278, 135] width 74 height 14
click at [241, 135] on input "Permanent Power" at bounding box center [245, 132] width 8 height 8
checkbox input "true"
checkbox input "false"
checkbox input "true"
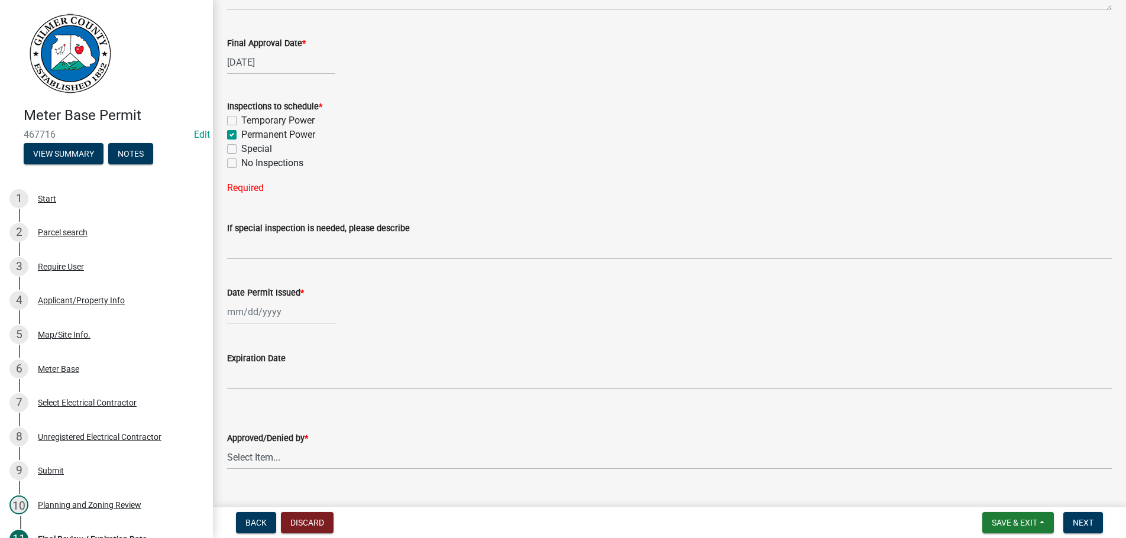
checkbox input "false"
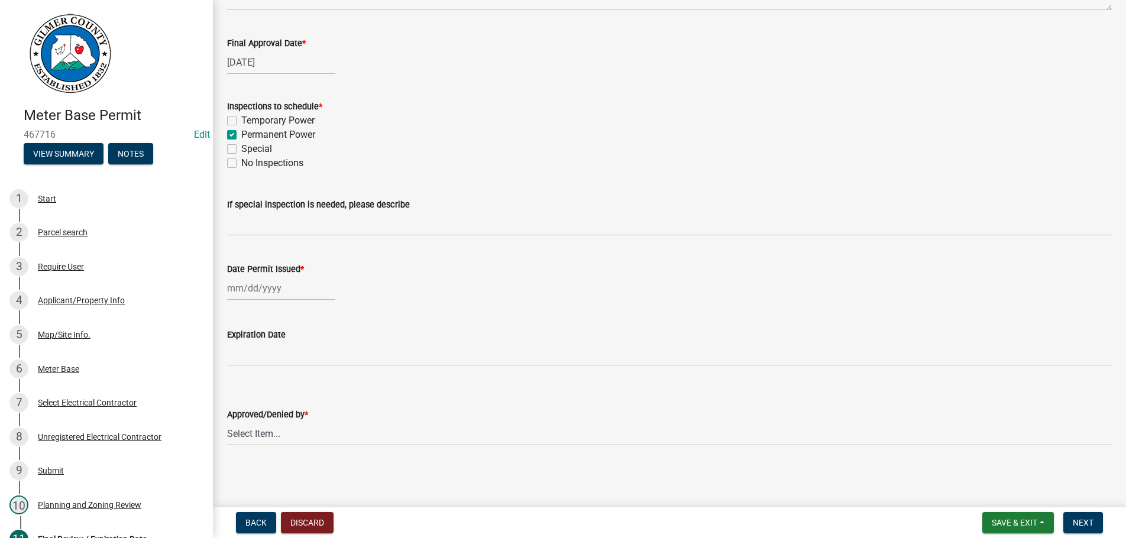
click at [291, 291] on input "Date Permit Issued *" at bounding box center [281, 288] width 108 height 24
select select "8"
select select "2025"
type input "[DATE]"
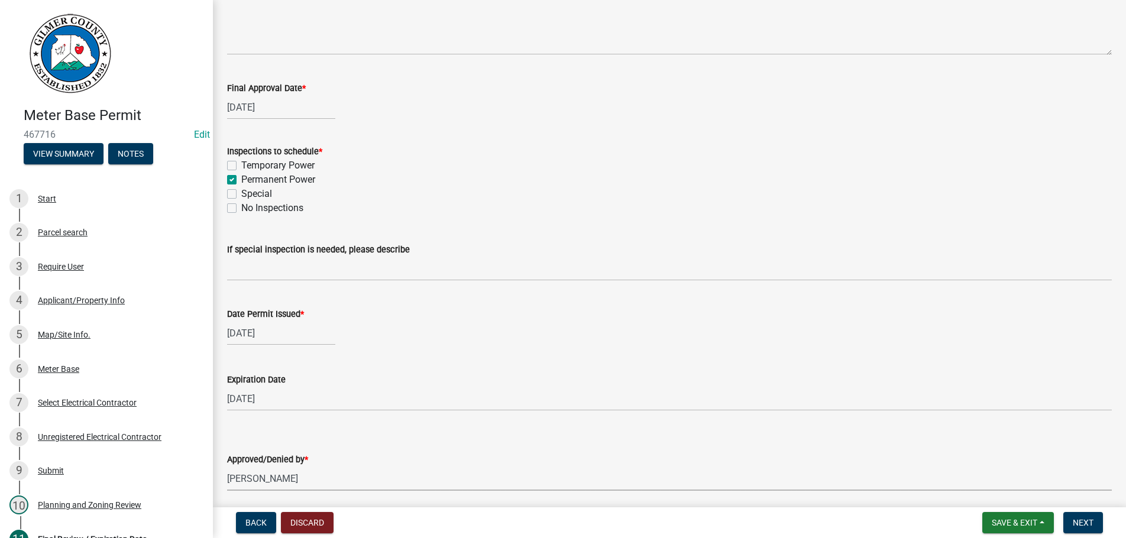
select select "b44f7338-8171-40f4-83dd-b8ba3065c966"
click at [1080, 522] on span "Next" at bounding box center [1083, 522] width 21 height 9
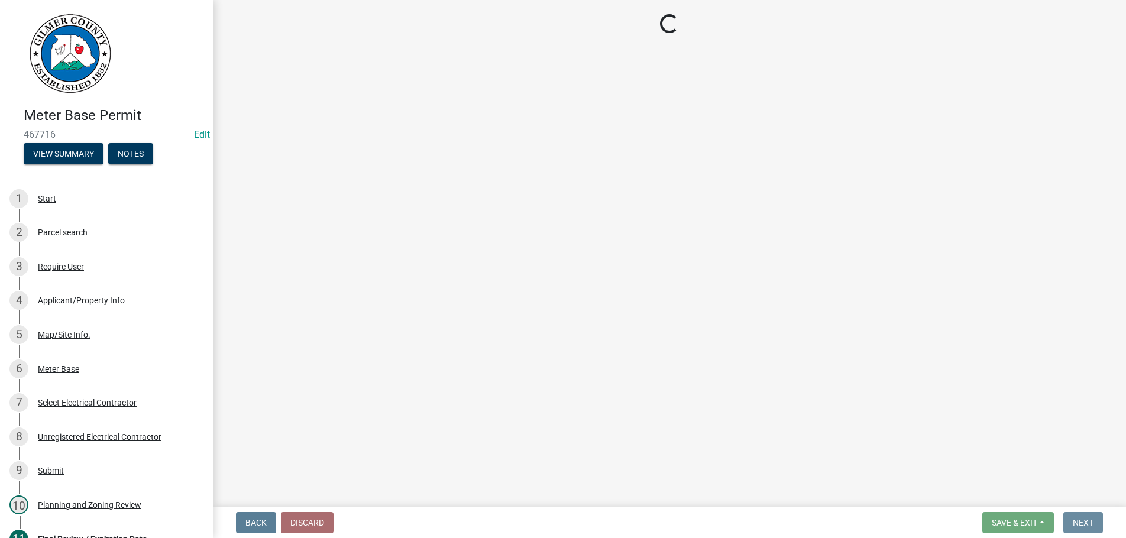
scroll to position [0, 0]
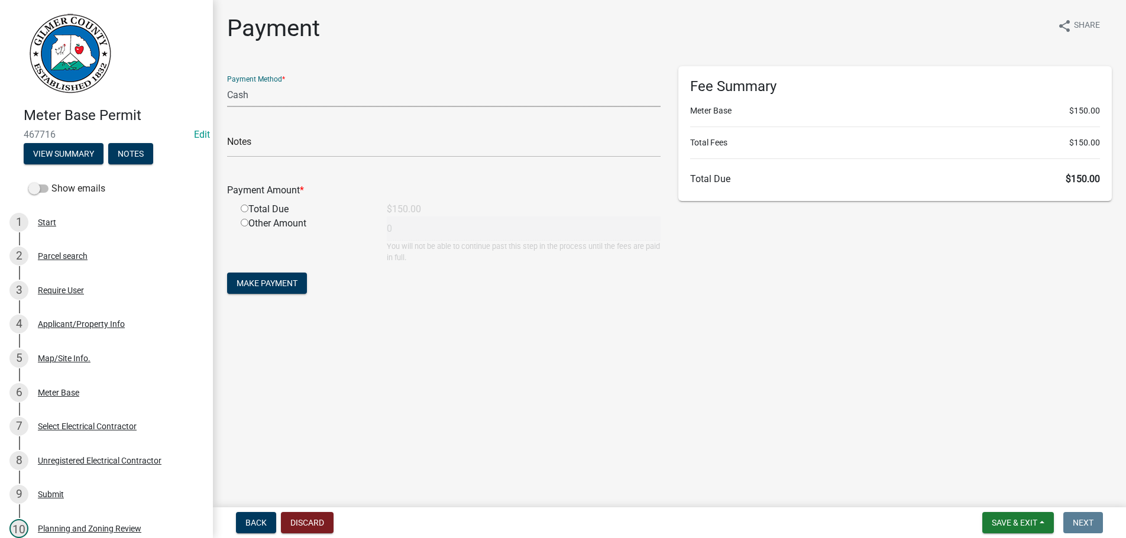
click at [227, 83] on select "Credit Card POS Check Cash" at bounding box center [443, 95] width 433 height 24
select select "1: 0"
click option "Check" at bounding box center [0, 0] width 0 height 0
click at [286, 147] on input "text" at bounding box center [443, 145] width 433 height 24
type input "1135"
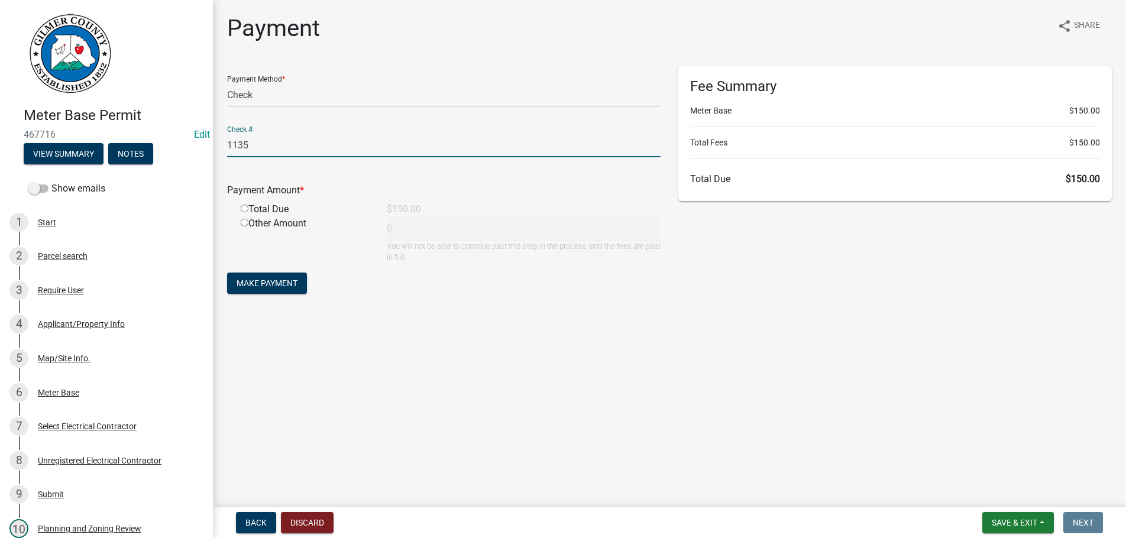
click at [227, 273] on button "Make Payment" at bounding box center [267, 283] width 80 height 21
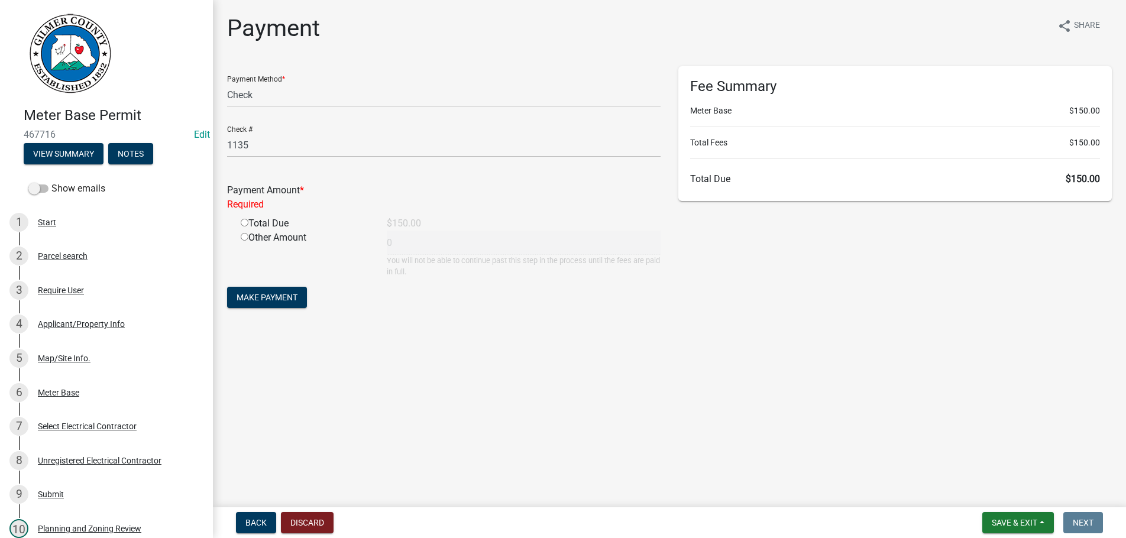
click at [241, 219] on input "radio" at bounding box center [245, 223] width 8 height 8
radio input "true"
type input "150"
click at [227, 273] on button "Make Payment" at bounding box center [267, 283] width 80 height 21
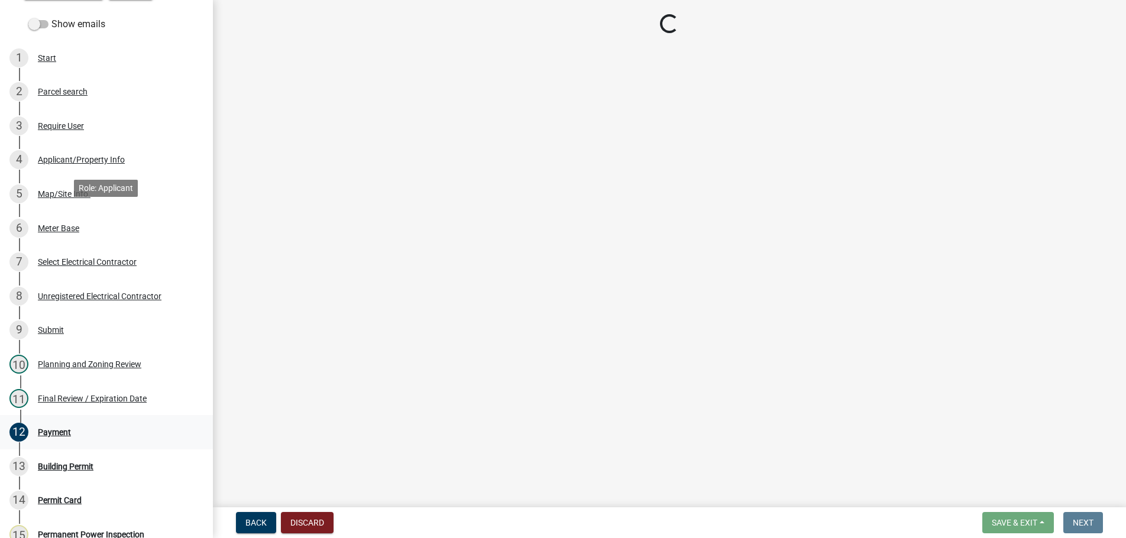
scroll to position [302, 0]
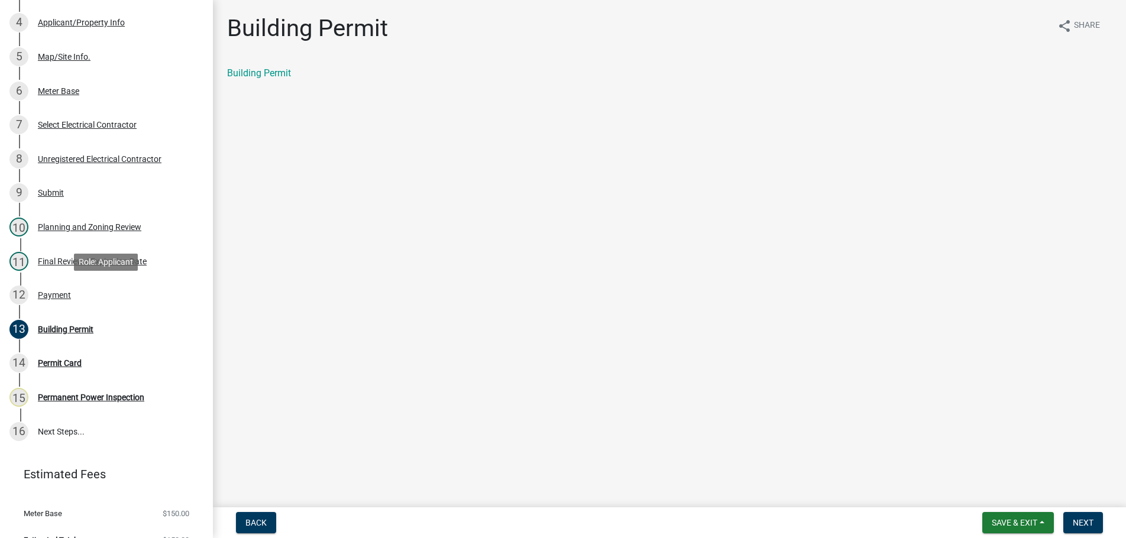
click at [50, 291] on div "Payment" at bounding box center [54, 295] width 33 height 8
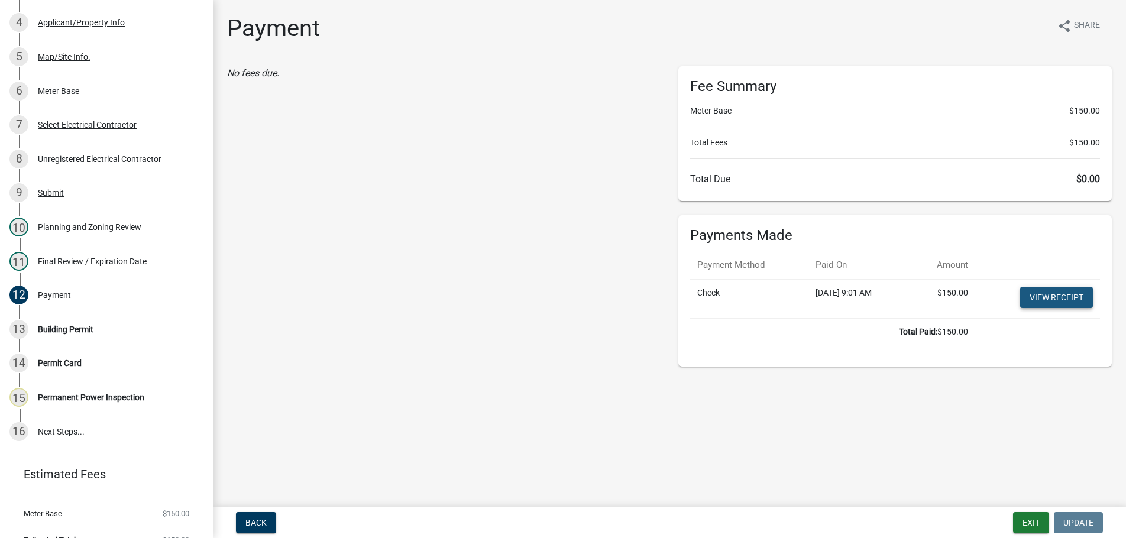
click at [1050, 297] on link "View receipt" at bounding box center [1056, 297] width 73 height 21
click at [77, 326] on div "Building Permit" at bounding box center [66, 329] width 56 height 8
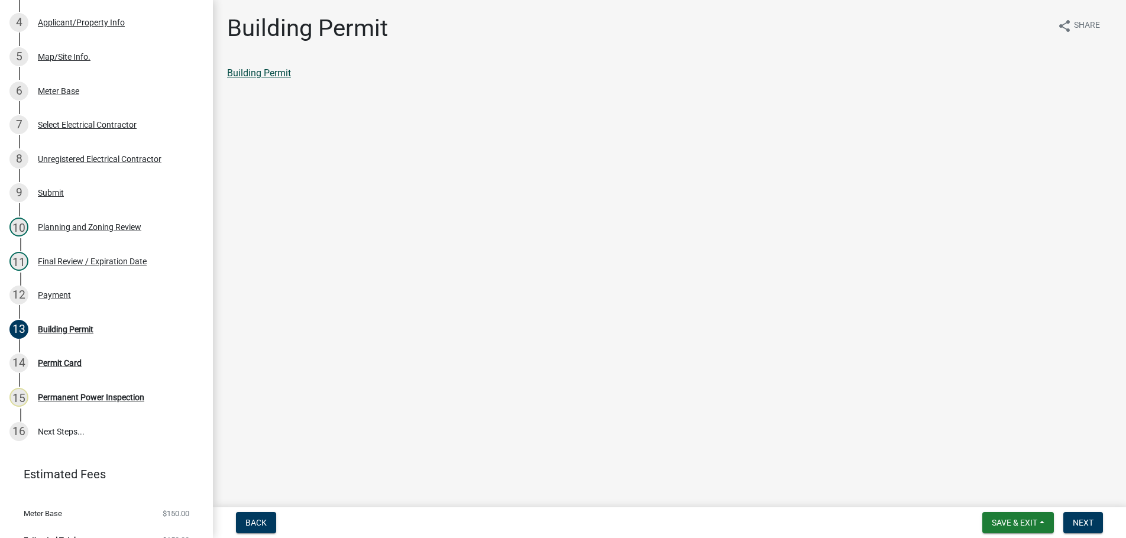
click at [276, 73] on link "Building Permit" at bounding box center [259, 72] width 64 height 11
click at [1072, 526] on button "Next" at bounding box center [1083, 522] width 40 height 21
click at [1086, 522] on span "Next" at bounding box center [1083, 522] width 21 height 9
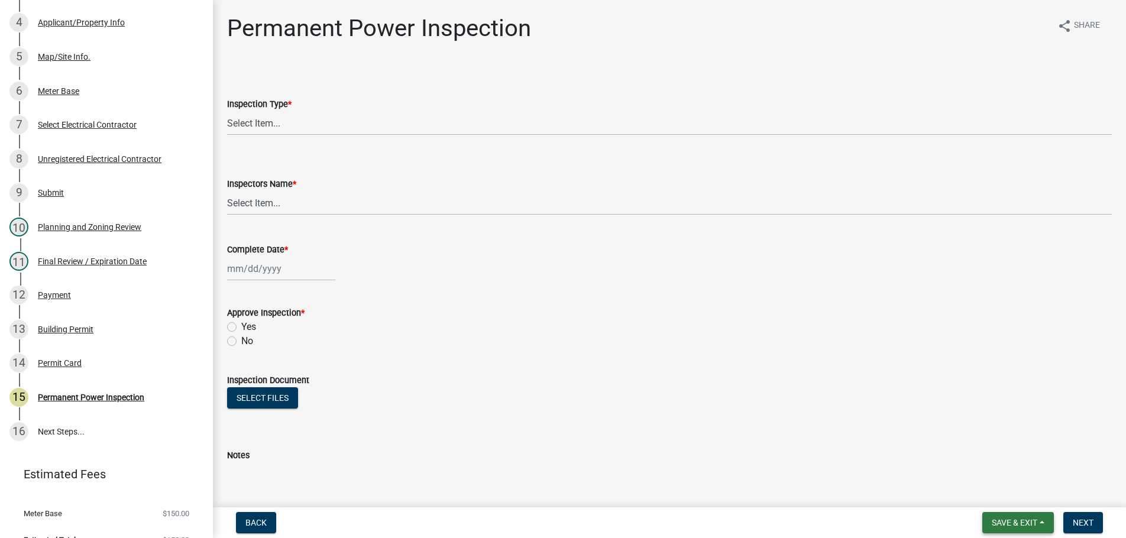
click at [1019, 522] on span "Save & Exit" at bounding box center [1015, 522] width 46 height 9
click at [993, 480] on button "Save & Exit" at bounding box center [1006, 492] width 95 height 28
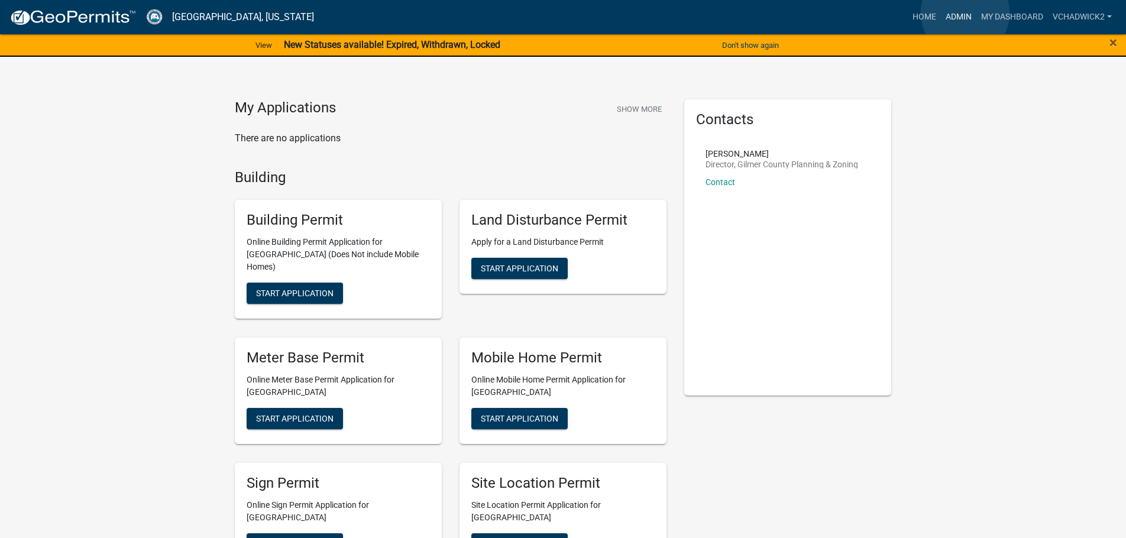
click at [965, 13] on link "Admin" at bounding box center [958, 17] width 35 height 22
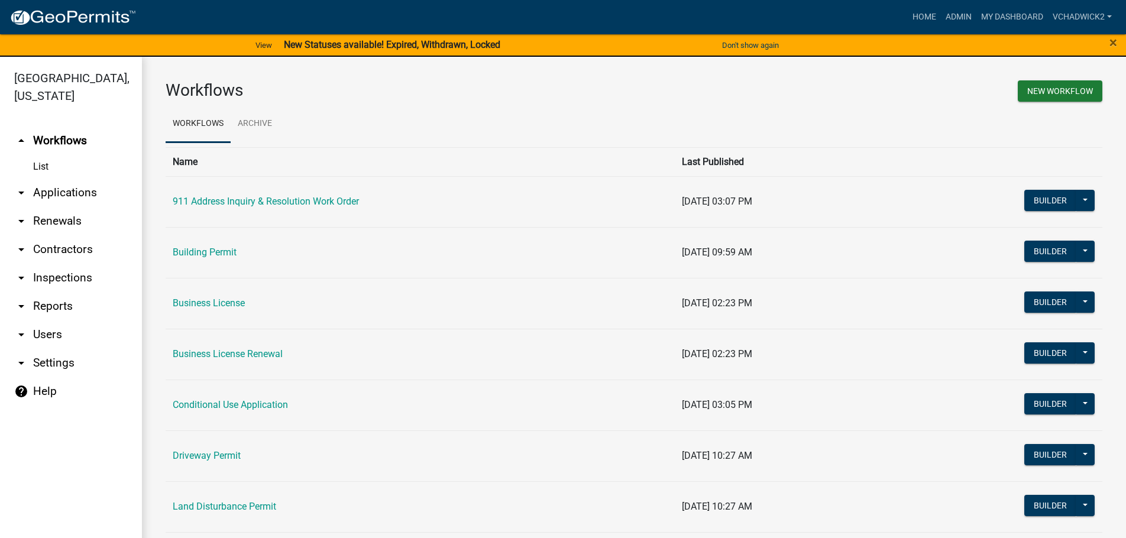
click at [88, 193] on link "arrow_drop_down Applications" at bounding box center [71, 193] width 142 height 28
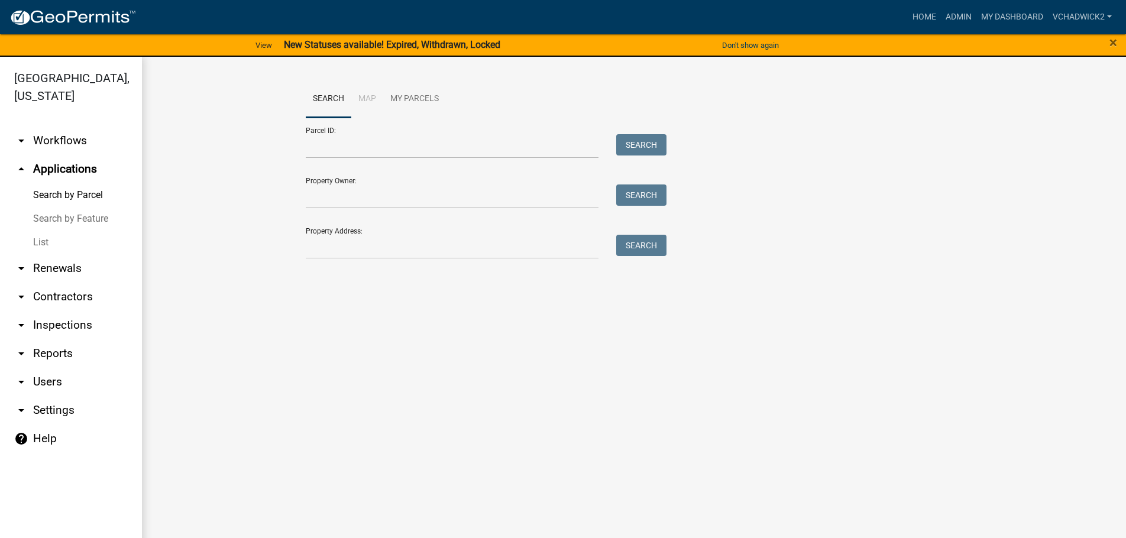
click at [49, 235] on link "List" at bounding box center [71, 243] width 142 height 24
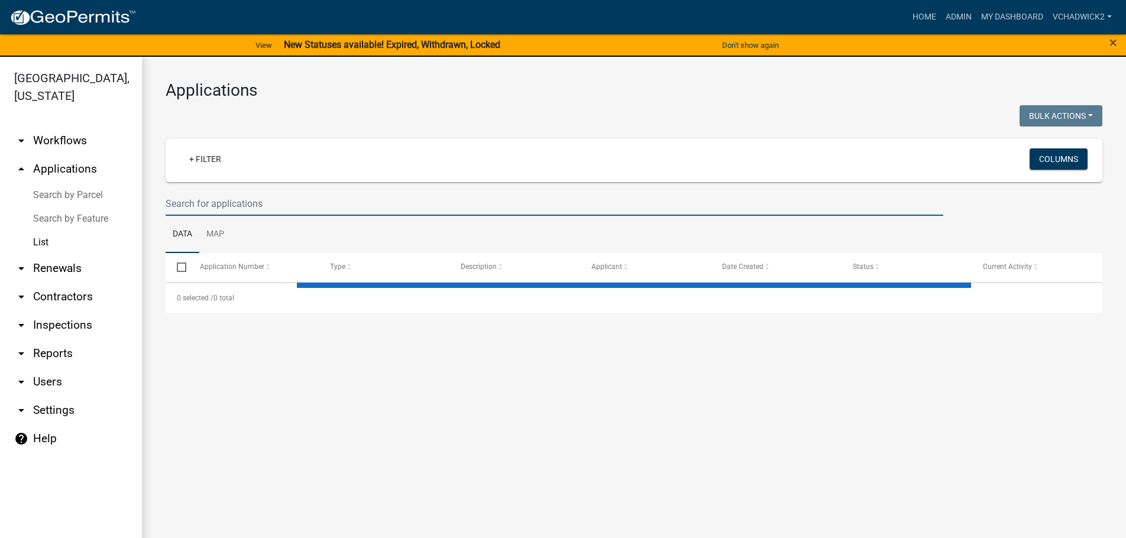
click at [266, 200] on input "text" at bounding box center [555, 204] width 778 height 24
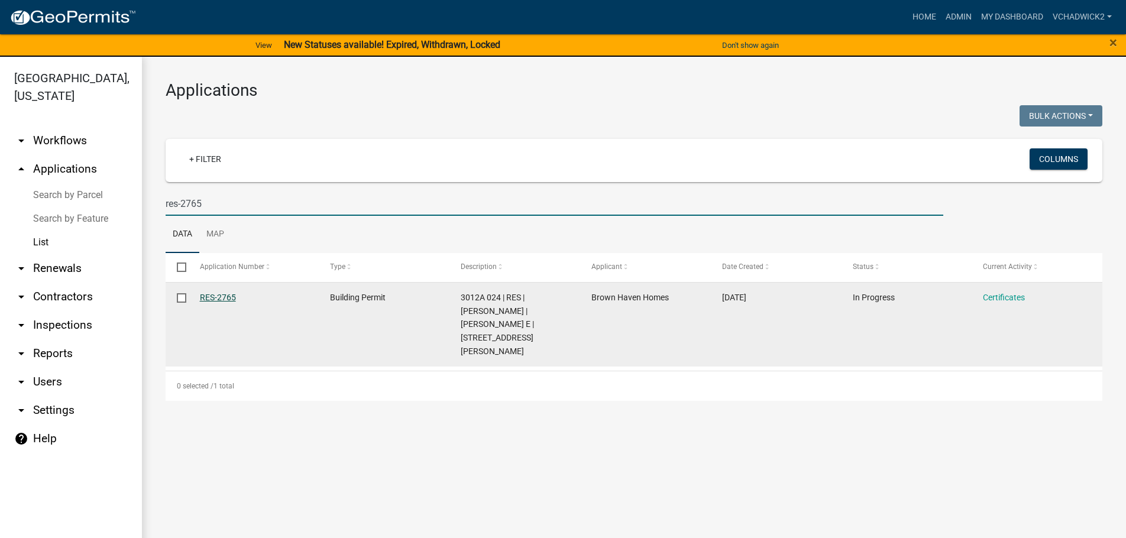
type input "res-2765"
click at [213, 299] on link "RES-2765" at bounding box center [218, 297] width 36 height 9
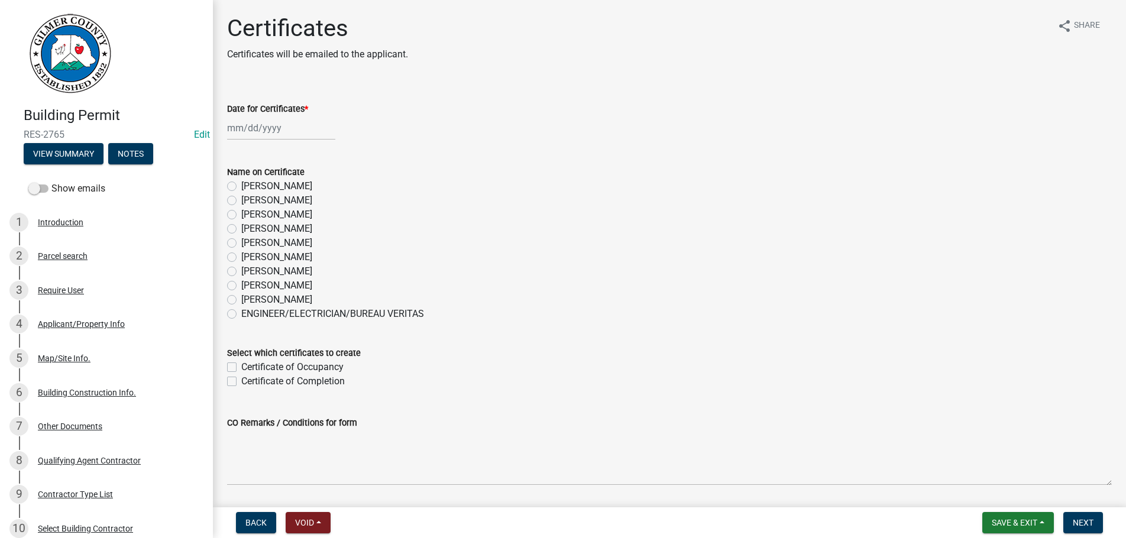
select select "8"
select select "2025"
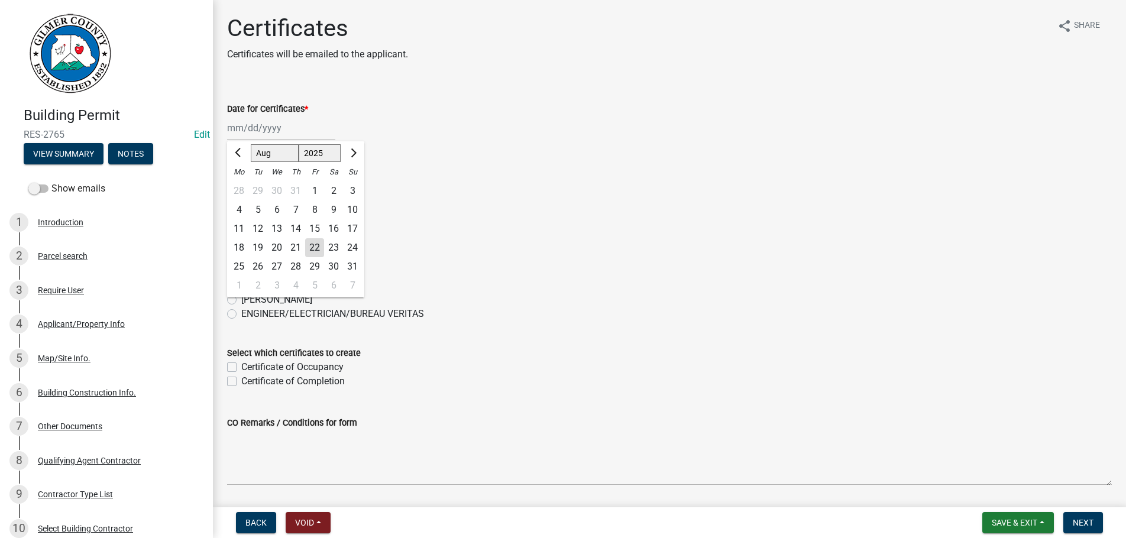
click at [296, 130] on input "Date for Certificates *" at bounding box center [281, 128] width 108 height 24
click at [631, 196] on div "[PERSON_NAME]" at bounding box center [669, 200] width 885 height 14
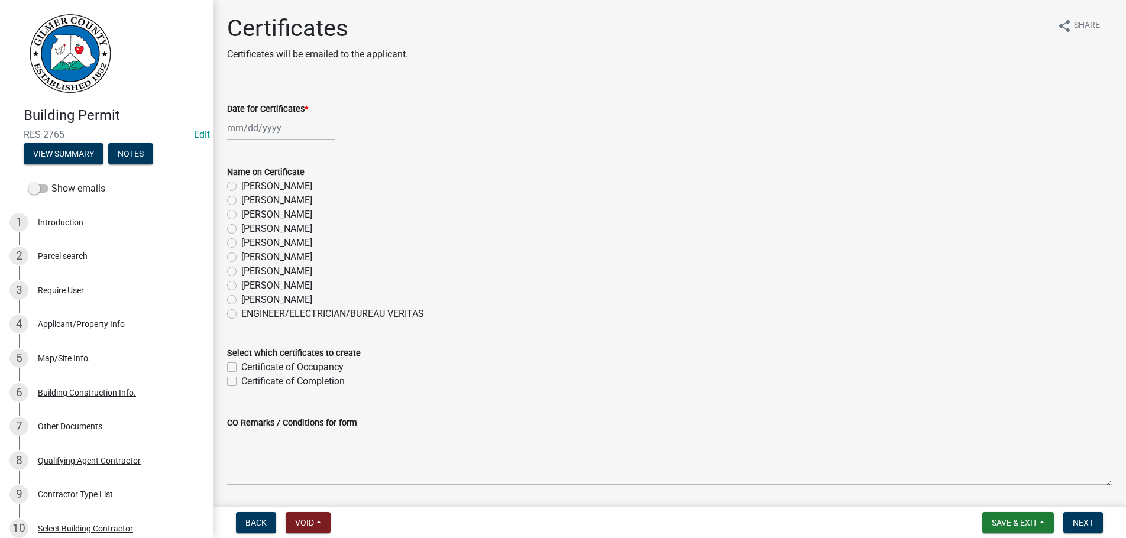
click at [314, 126] on input "Date for Certificates *" at bounding box center [281, 128] width 108 height 24
select select "8"
select select "2025"
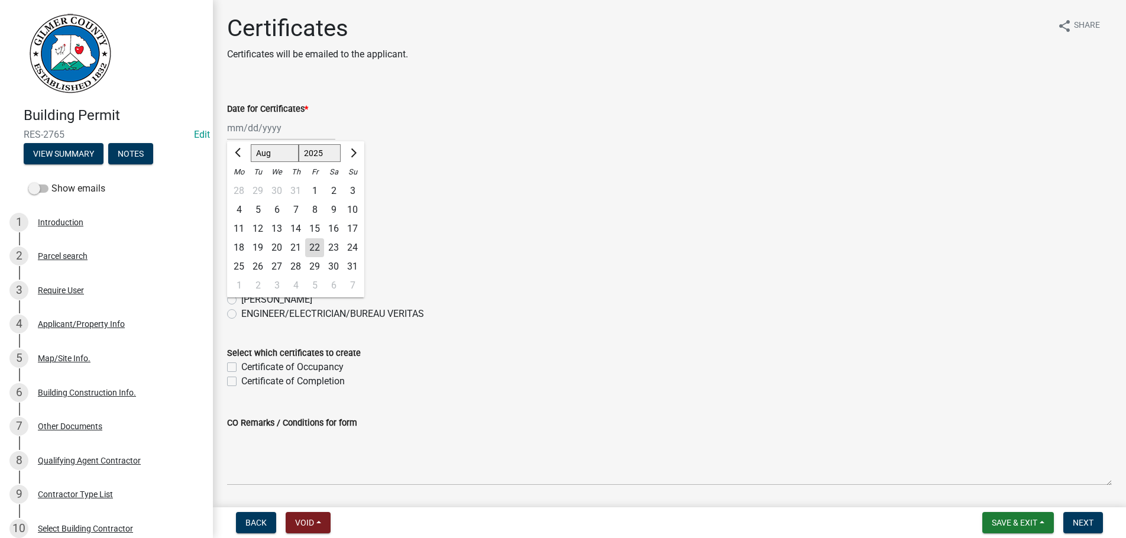
click at [293, 247] on div "21" at bounding box center [295, 247] width 19 height 19
type input "[DATE]"
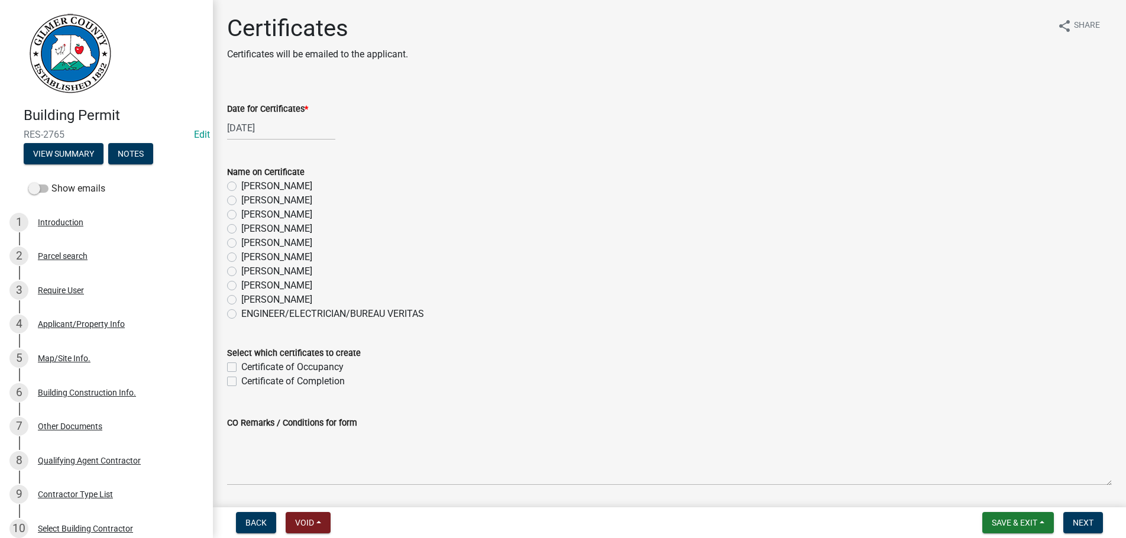
click at [241, 272] on label "[PERSON_NAME]" at bounding box center [276, 271] width 71 height 14
click at [241, 272] on input "[PERSON_NAME]" at bounding box center [245, 268] width 8 height 8
radio input "true"
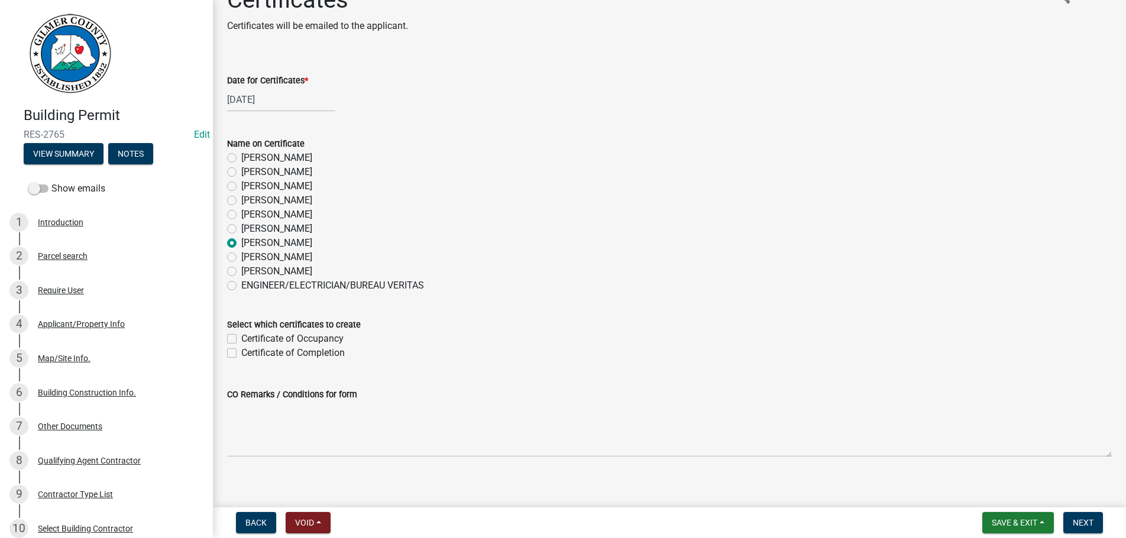
scroll to position [38, 0]
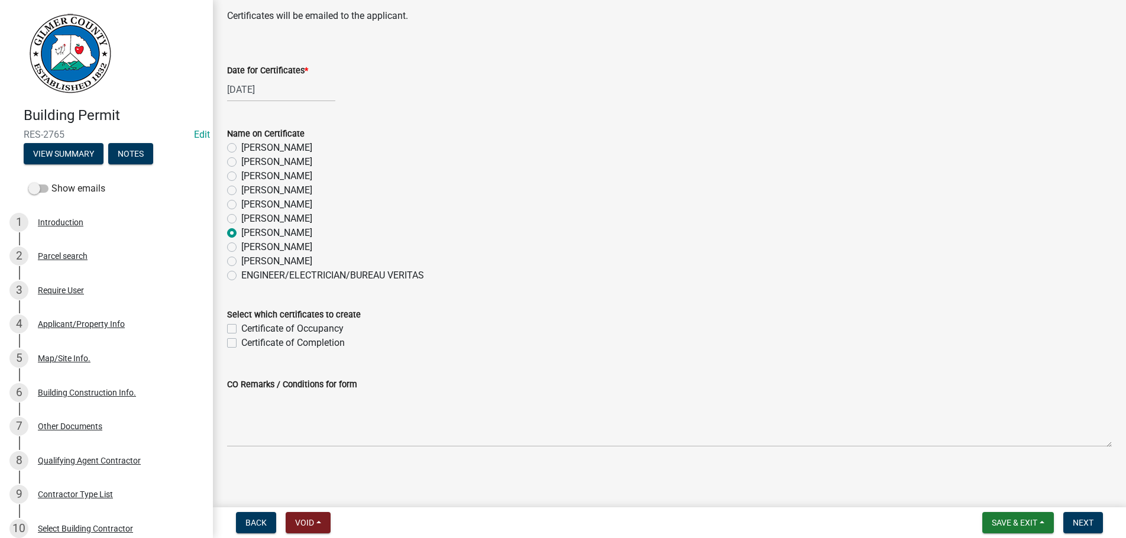
click at [241, 330] on label "Certificate of Occupancy" at bounding box center [292, 329] width 102 height 14
click at [241, 329] on input "Certificate of Occupancy" at bounding box center [245, 326] width 8 height 8
checkbox input "true"
checkbox input "false"
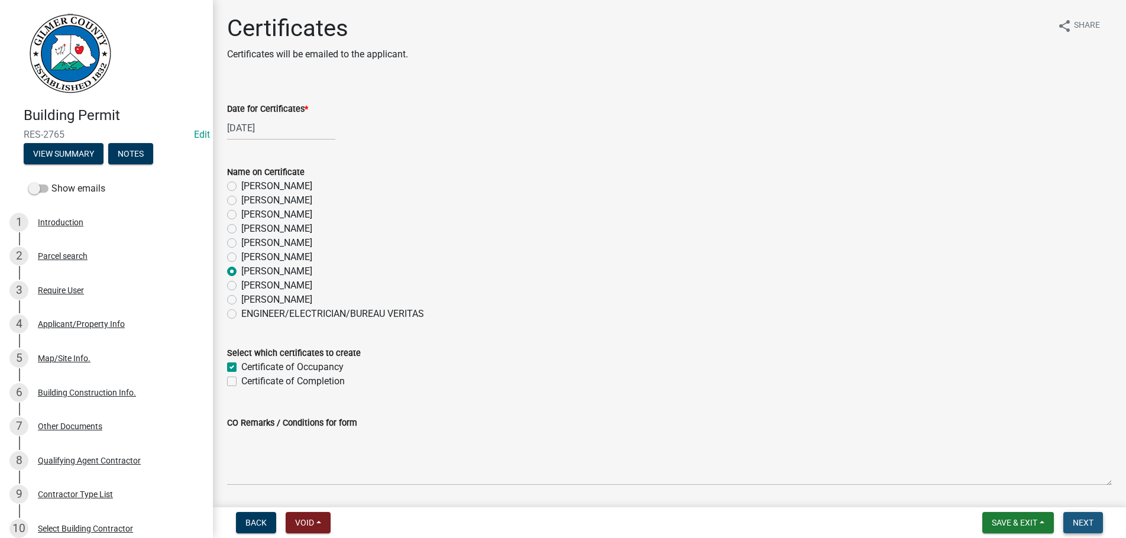
click at [1086, 525] on span "Next" at bounding box center [1083, 522] width 21 height 9
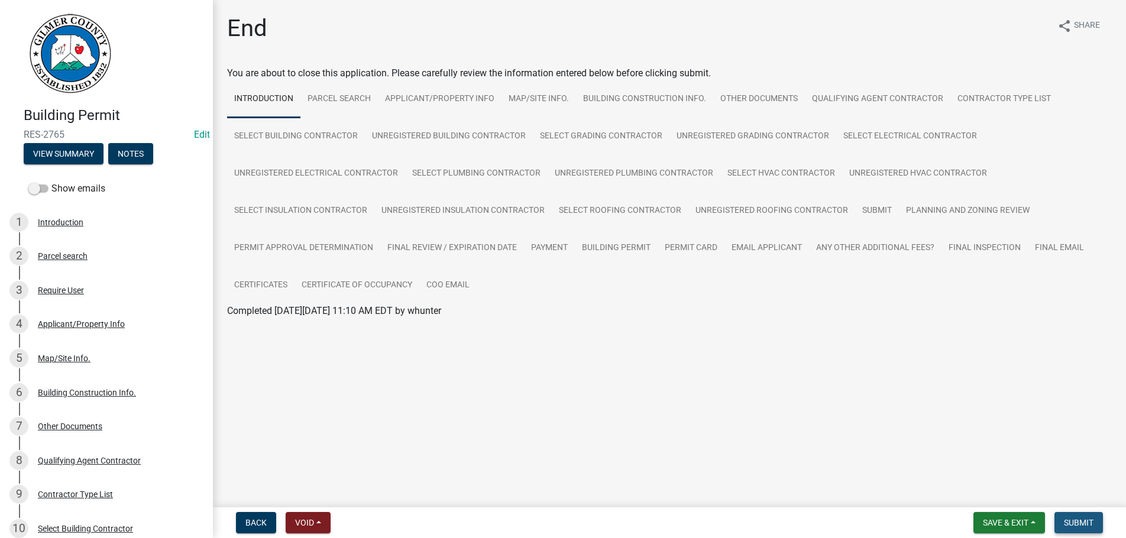
click at [1075, 526] on span "Submit" at bounding box center [1079, 522] width 30 height 9
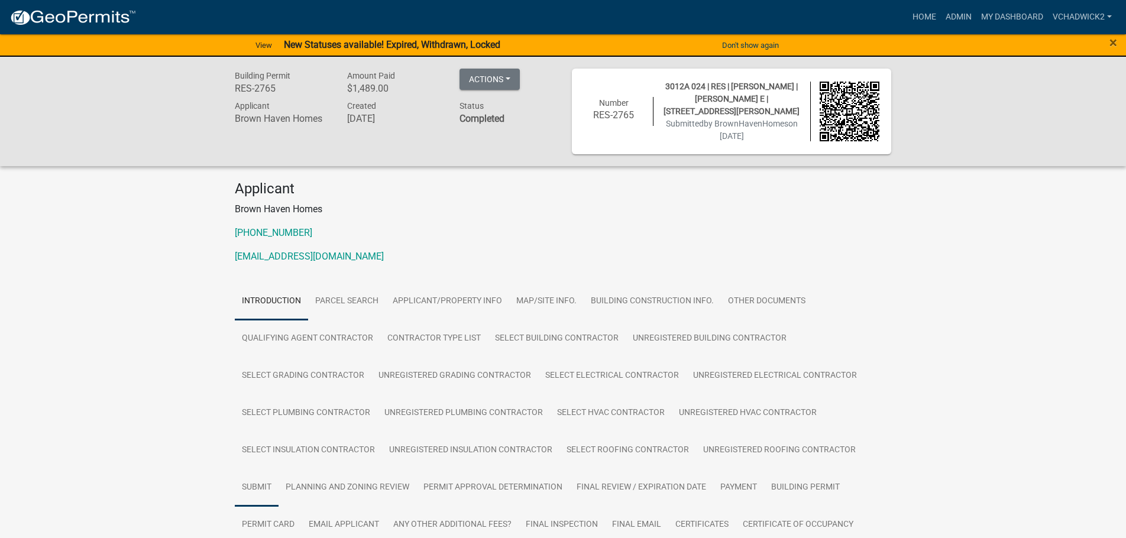
scroll to position [106, 0]
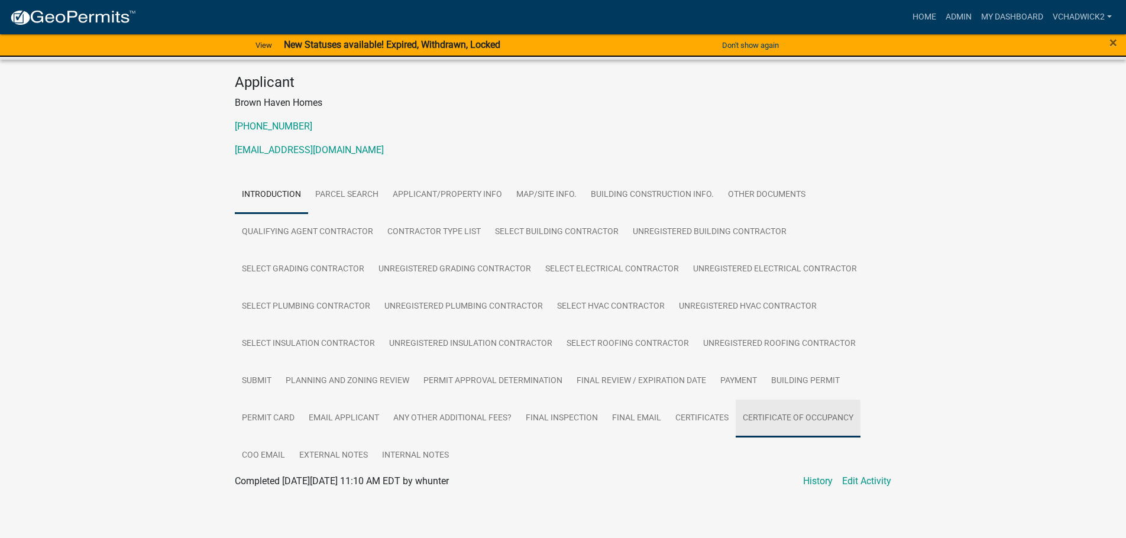
click at [790, 407] on link "Certificate of Occupancy" at bounding box center [798, 419] width 125 height 38
click at [278, 490] on div "Certificate of Occupancy" at bounding box center [563, 495] width 674 height 14
click at [276, 493] on link "Certificate of Occupancy" at bounding box center [286, 495] width 102 height 11
click at [321, 483] on span "Completed On Friday, August 22, 2025 at 9:17 AM EDT by VChadwick2" at bounding box center [348, 480] width 227 height 11
click at [286, 491] on link "Certificate of Occupancy" at bounding box center [286, 495] width 102 height 11
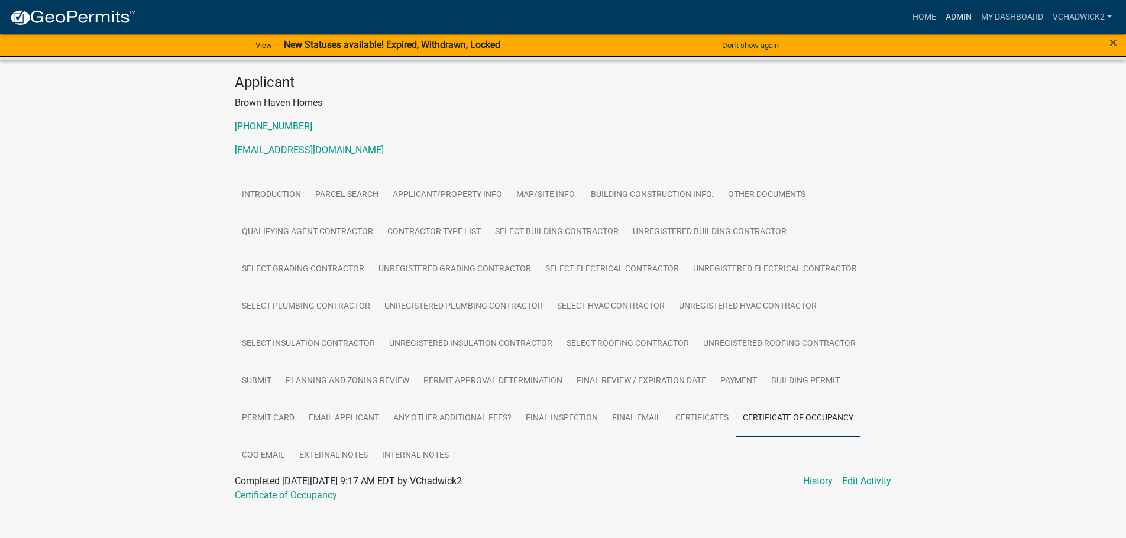
click at [963, 17] on link "Admin" at bounding box center [958, 17] width 35 height 22
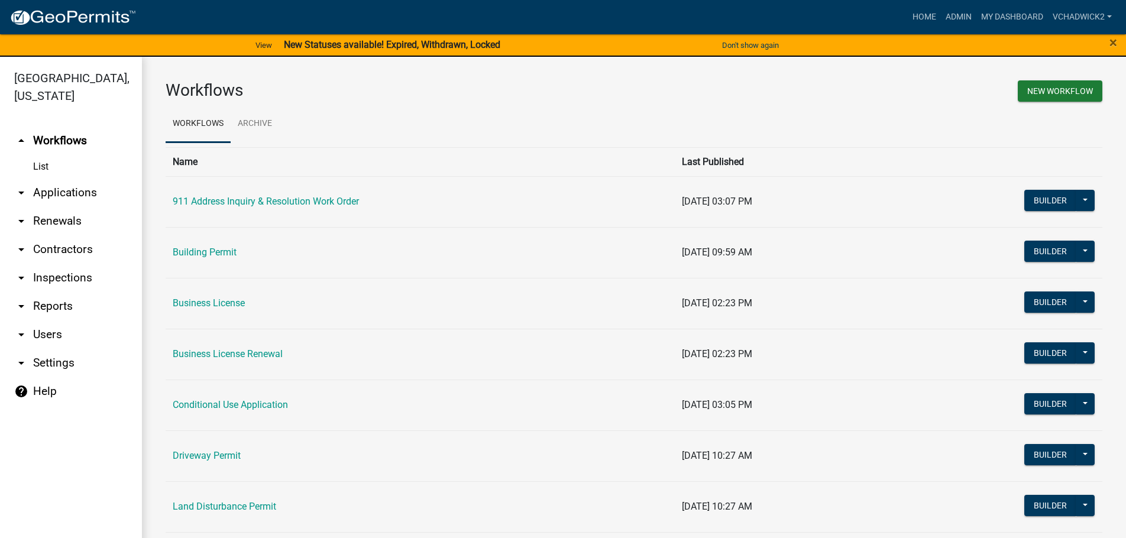
click at [46, 190] on link "arrow_drop_down Applications" at bounding box center [71, 193] width 142 height 28
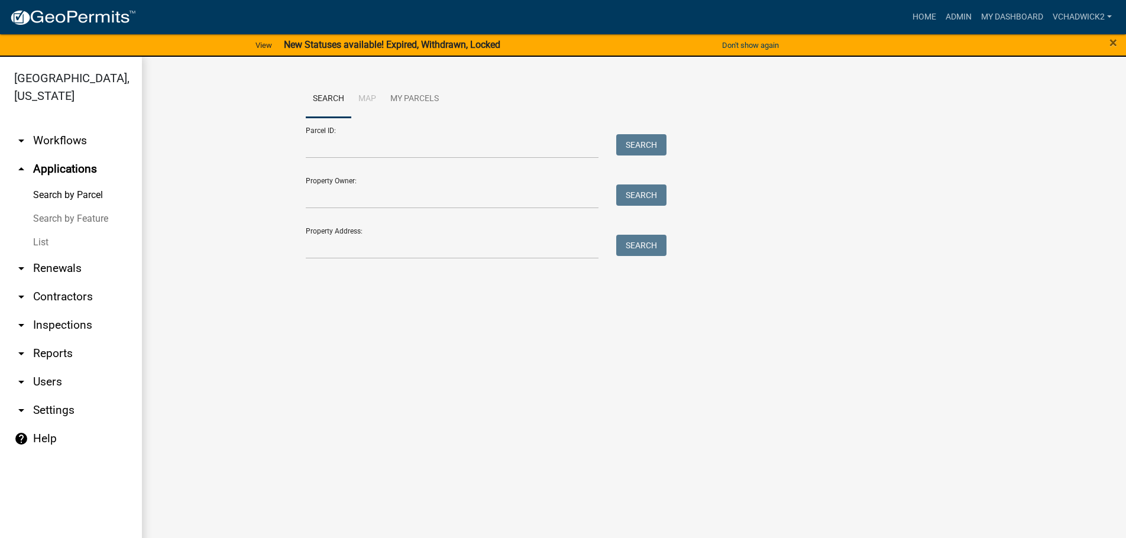
click at [42, 239] on link "List" at bounding box center [71, 243] width 142 height 24
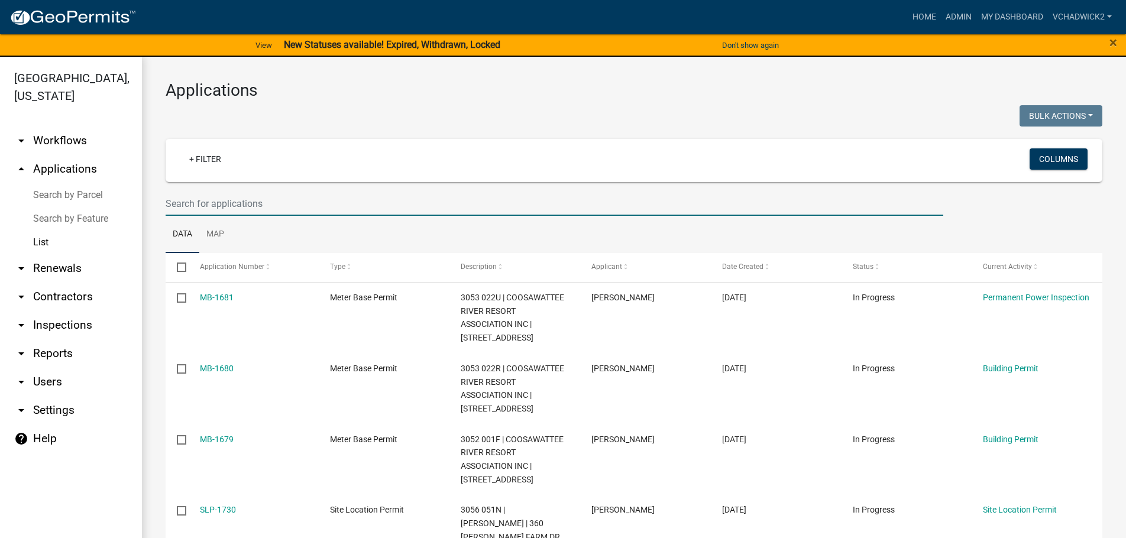
click at [239, 201] on input "text" at bounding box center [555, 204] width 778 height 24
type input "r"
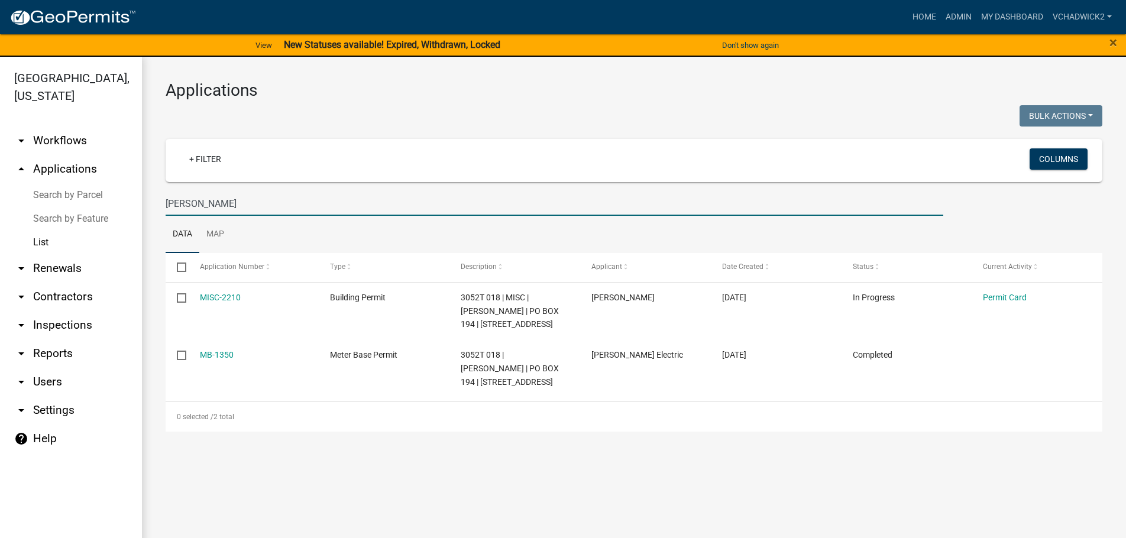
type input "griner"
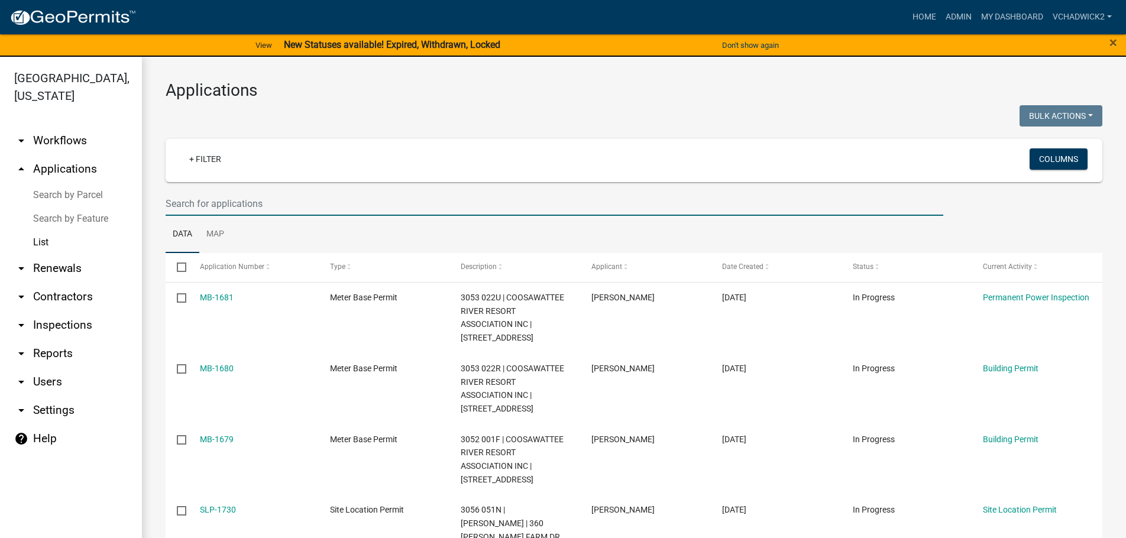
click at [218, 198] on input "text" at bounding box center [555, 204] width 778 height 24
type input "2846"
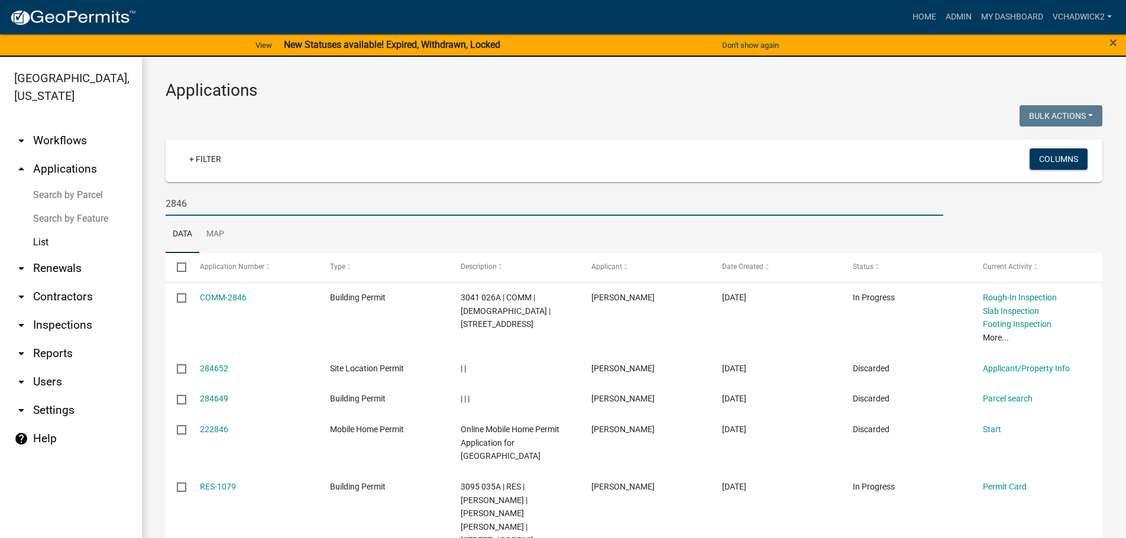
drag, startPoint x: 218, startPoint y: 207, endPoint x: 111, endPoint y: 203, distance: 107.7
click at [166, 203] on input "2846" at bounding box center [555, 204] width 778 height 24
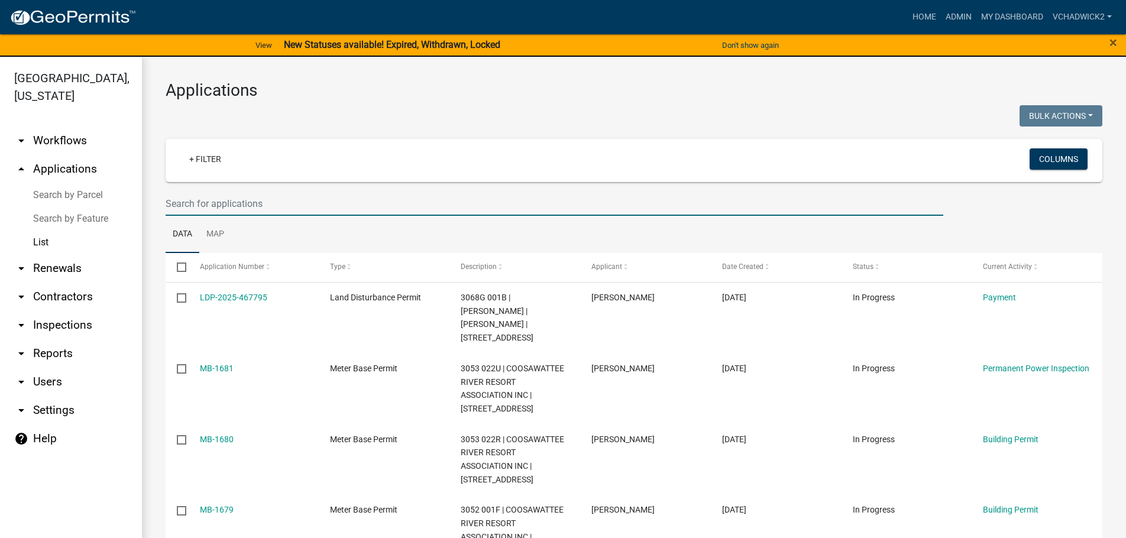
click at [234, 203] on input "text" at bounding box center [555, 204] width 778 height 24
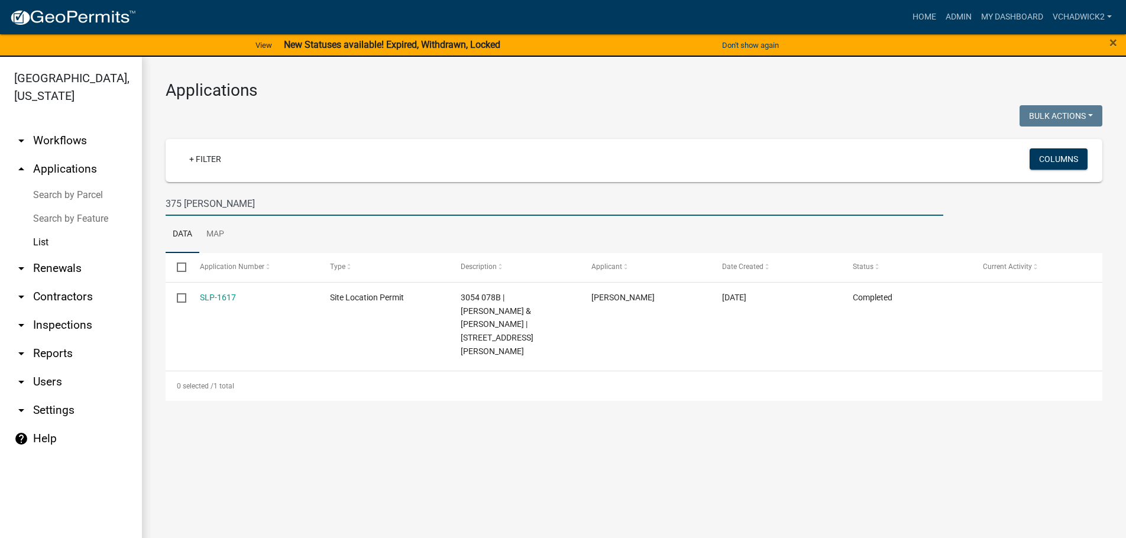
drag, startPoint x: 235, startPoint y: 204, endPoint x: 15, endPoint y: 189, distance: 220.5
click at [166, 192] on input "375 [PERSON_NAME]" at bounding box center [555, 204] width 778 height 24
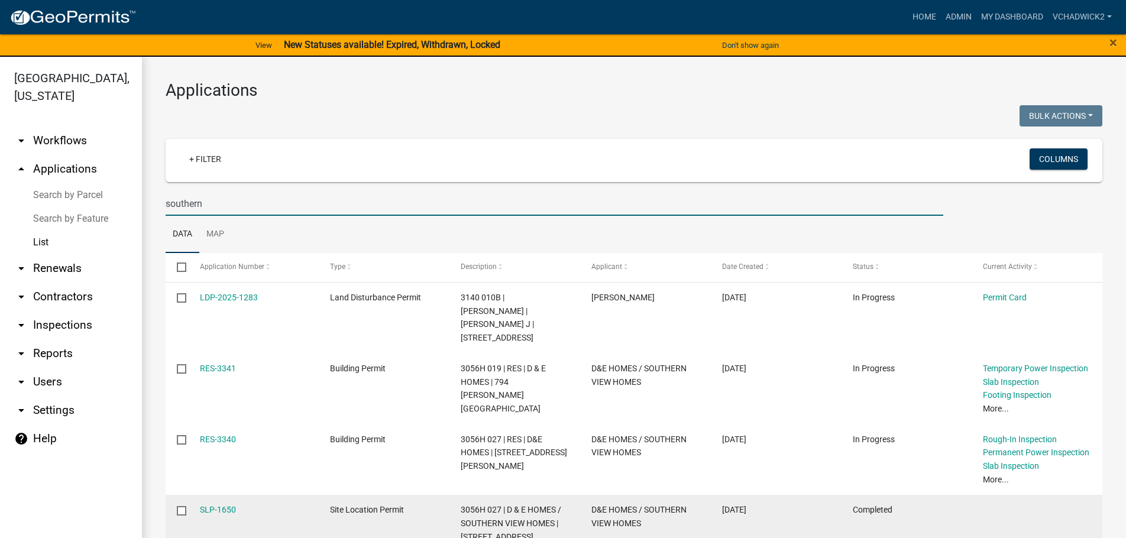
type input "southern"
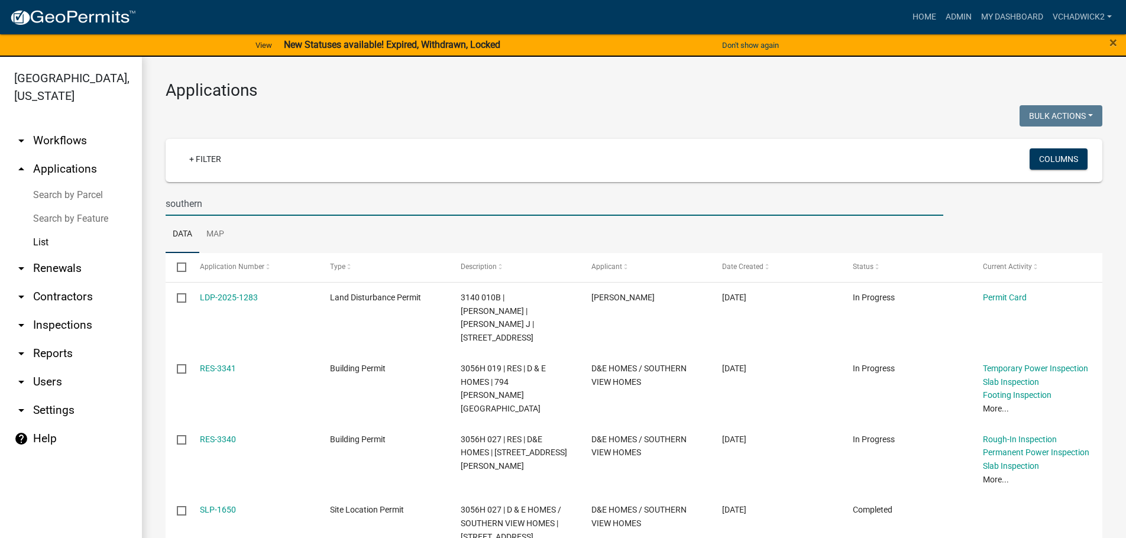
drag, startPoint x: 213, startPoint y: 203, endPoint x: 37, endPoint y: 201, distance: 175.7
click at [166, 201] on input "southern" at bounding box center [555, 204] width 778 height 24
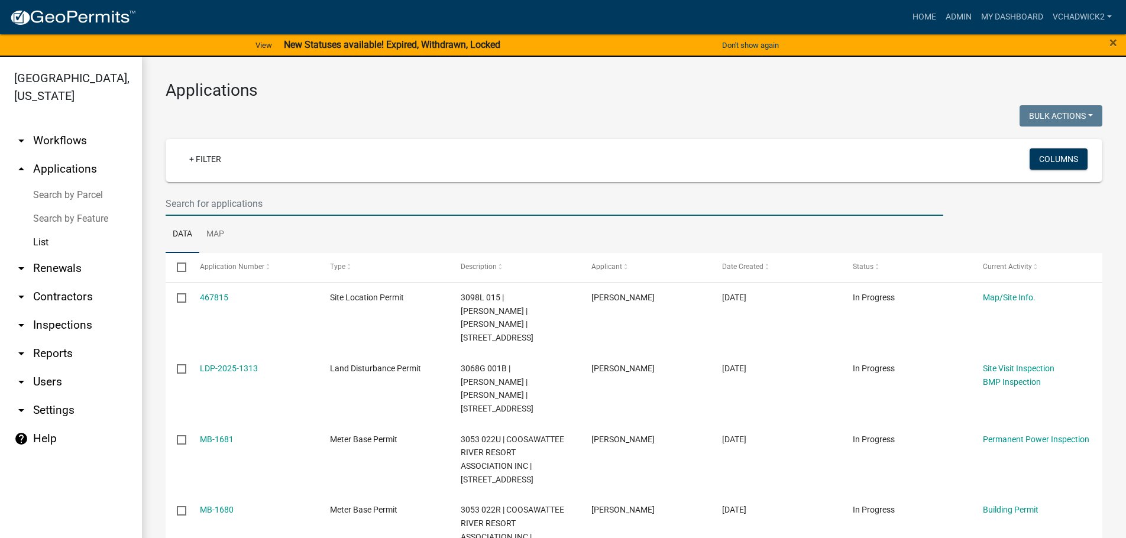
click at [269, 203] on input "text" at bounding box center [555, 204] width 778 height 24
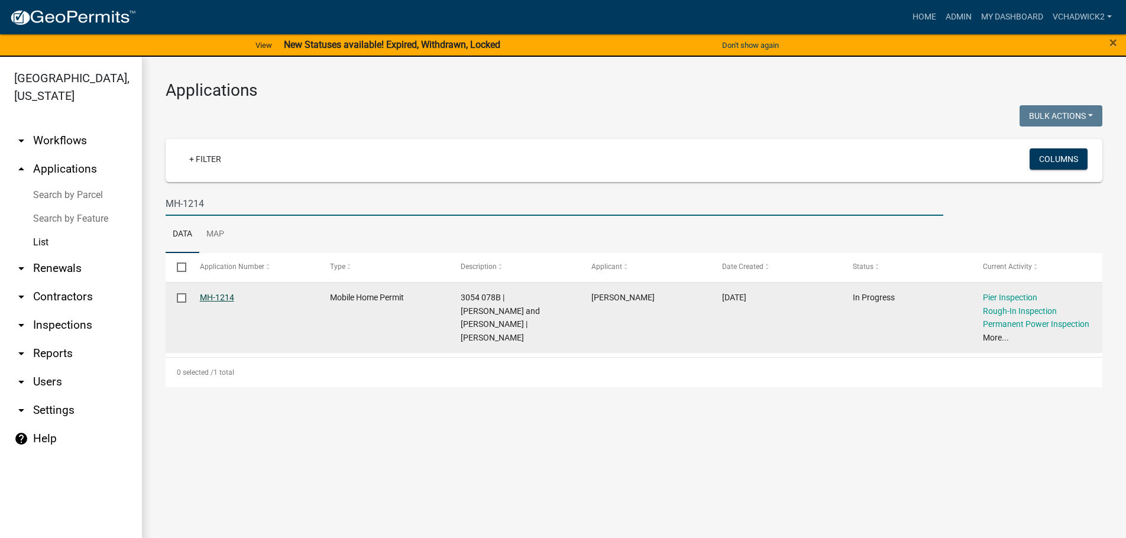
type input "MH-1214"
click at [216, 298] on link "MH-1214" at bounding box center [217, 297] width 34 height 9
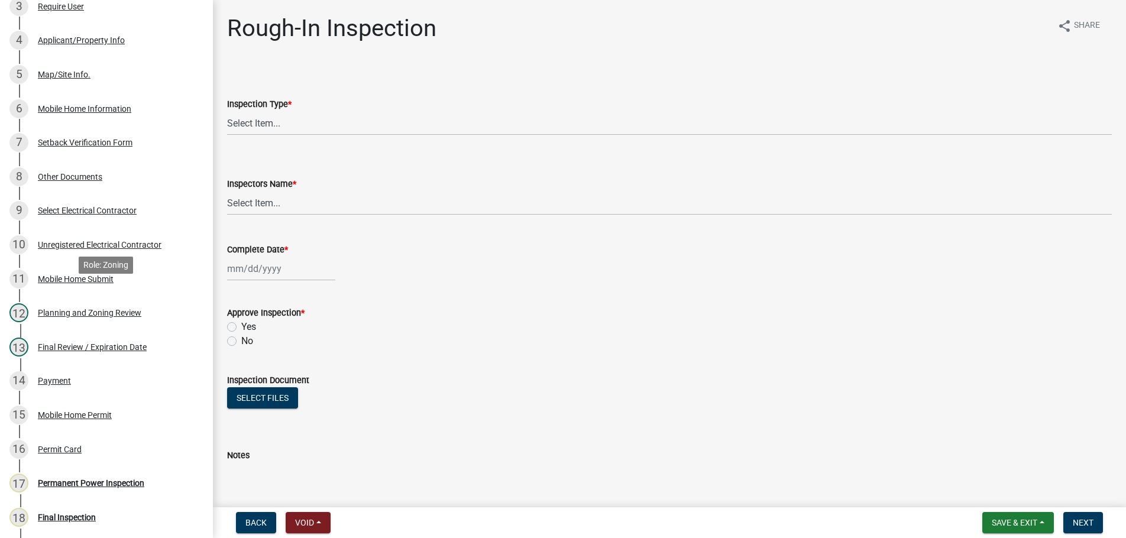
scroll to position [302, 0]
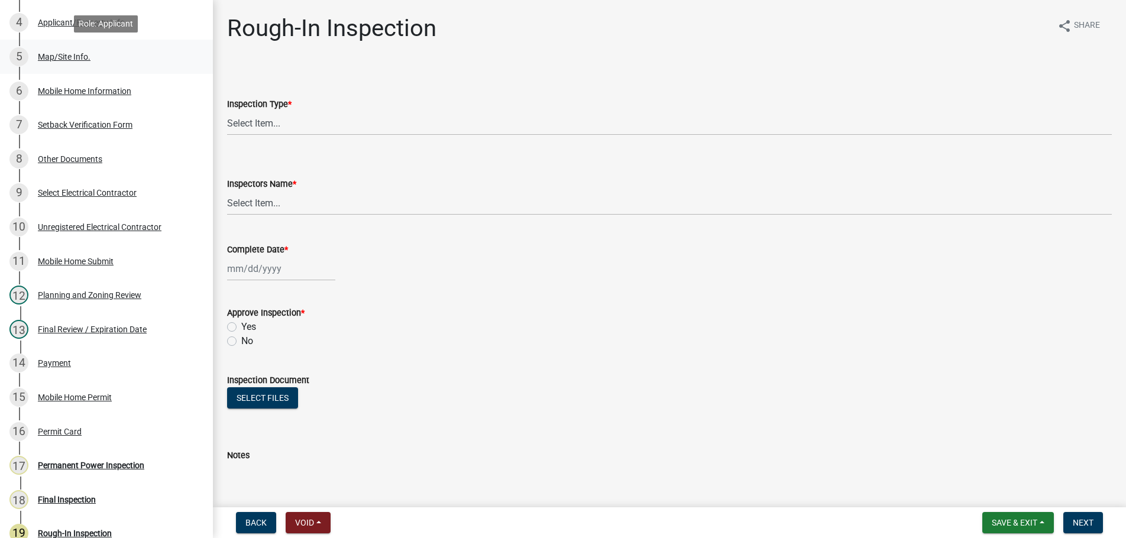
click at [59, 51] on div "5 Map/Site Info." at bounding box center [101, 56] width 185 height 19
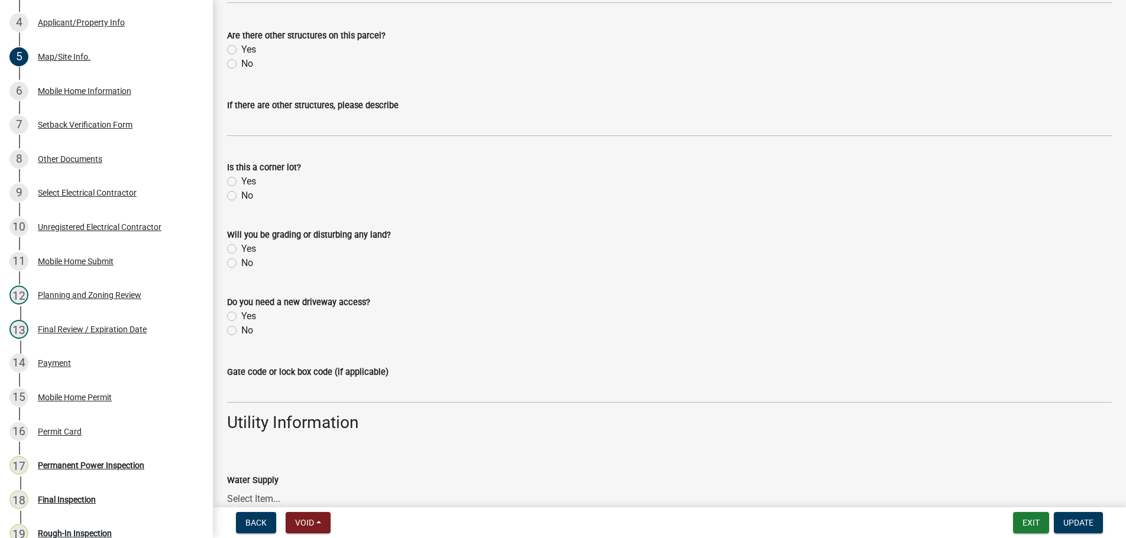
scroll to position [897, 0]
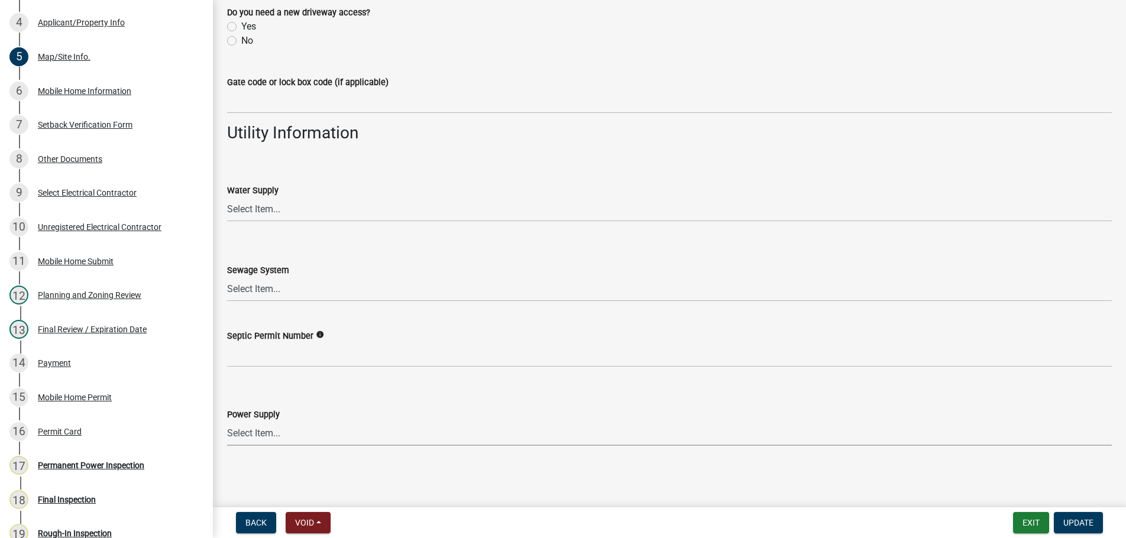
click at [227, 422] on select "Select Item... Amicalola EMC [GEOGRAPHIC_DATA] EMC Tri-State Power [US_STATE] P…" at bounding box center [669, 434] width 885 height 24
click option "[US_STATE] Power" at bounding box center [0, 0] width 0 height 0
select select "c53c881c-384b-498d-8db1-c5ad9b2cb057"
drag, startPoint x: 1092, startPoint y: 518, endPoint x: 1084, endPoint y: 517, distance: 7.7
click at [1091, 518] on span "Update" at bounding box center [1078, 522] width 30 height 9
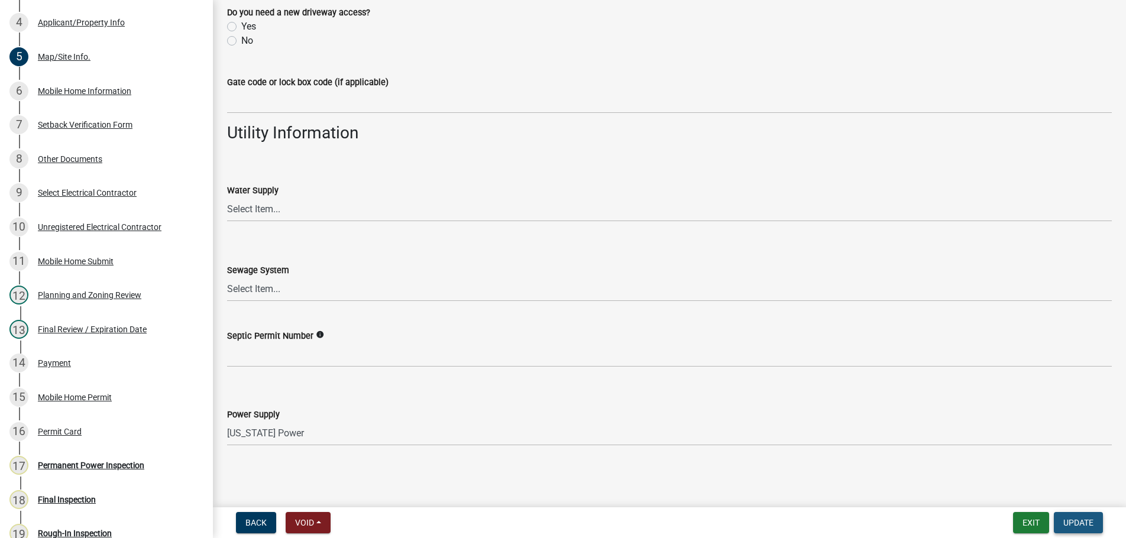
scroll to position [920, 0]
click at [1081, 517] on button "Update" at bounding box center [1078, 522] width 49 height 21
click at [1072, 523] on span "Update" at bounding box center [1078, 522] width 30 height 9
click at [1072, 517] on button "Update" at bounding box center [1078, 522] width 49 height 21
click at [613, 454] on wm-data-entity-input "Power Supply Select Item... Amicalola EMC [GEOGRAPHIC_DATA] EMC Tri-State Power…" at bounding box center [669, 417] width 885 height 80
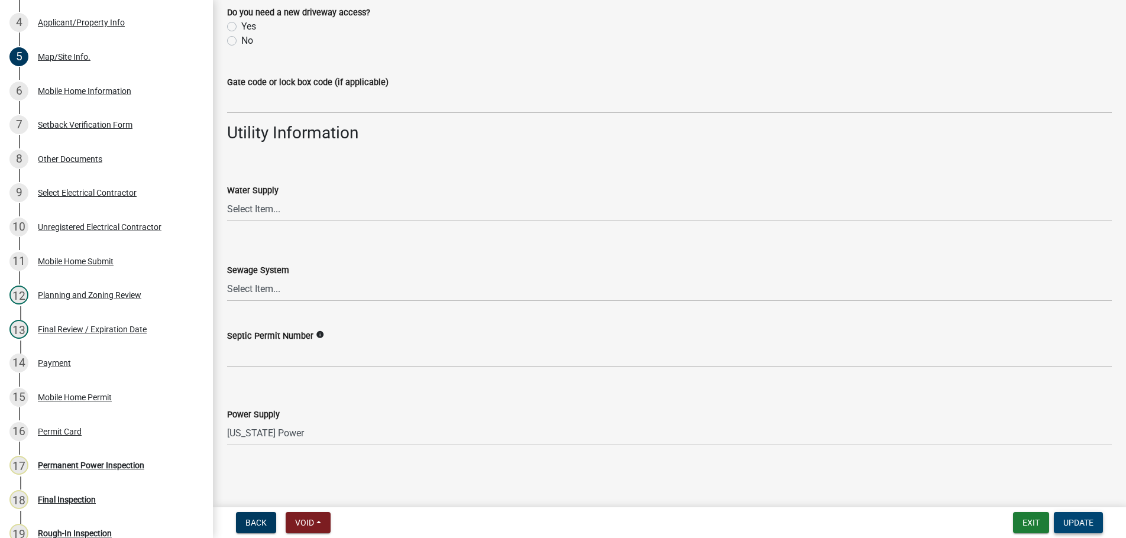
scroll to position [897, 0]
click at [1074, 519] on span "Update" at bounding box center [1078, 522] width 30 height 9
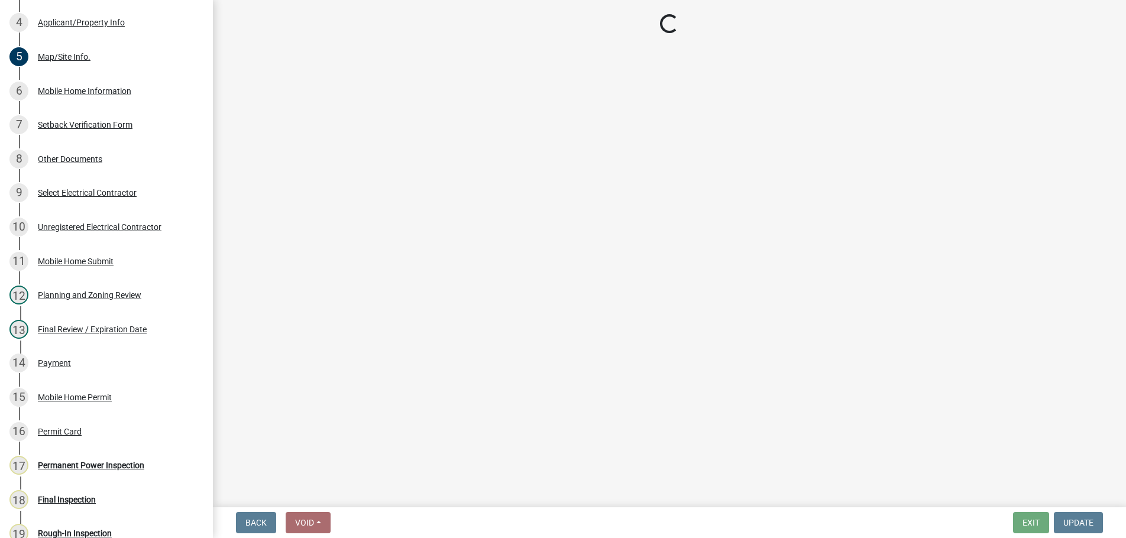
scroll to position [0, 0]
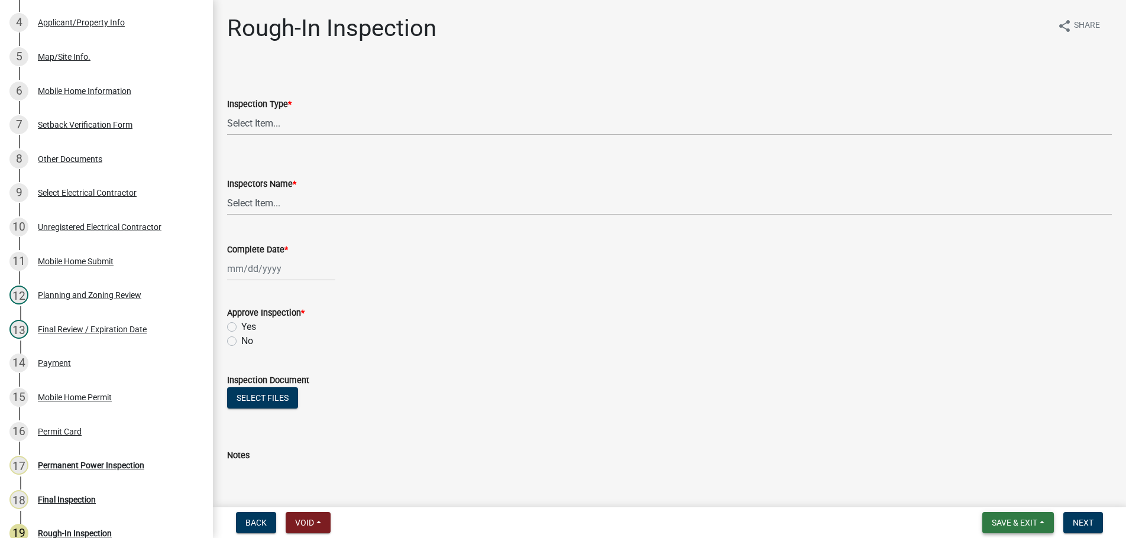
click at [1020, 523] on span "Save & Exit" at bounding box center [1015, 522] width 46 height 9
click at [1007, 497] on button "Save & Exit" at bounding box center [1006, 492] width 95 height 28
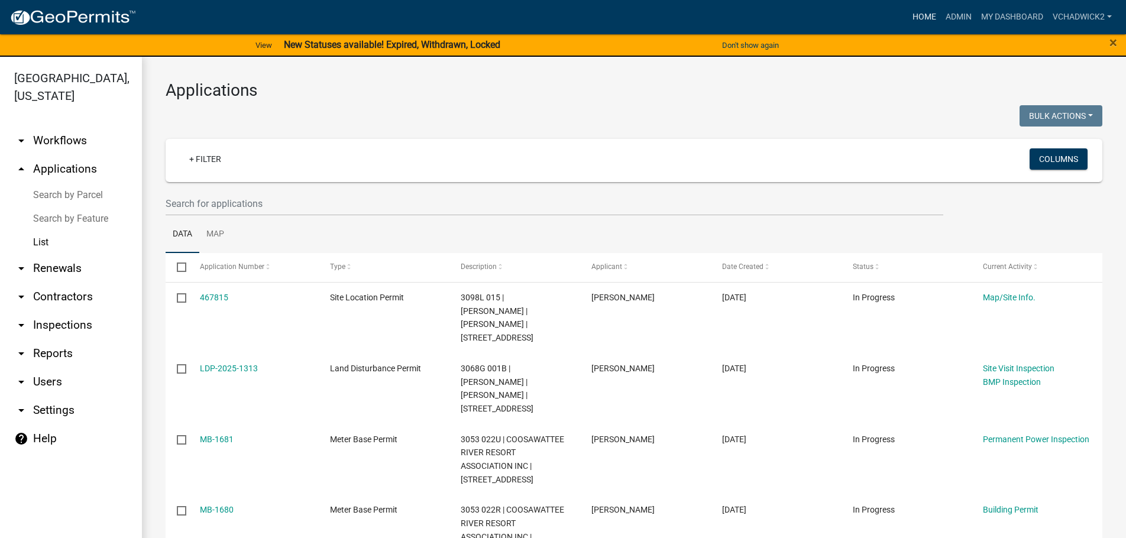
click at [915, 12] on link "Home" at bounding box center [924, 17] width 33 height 22
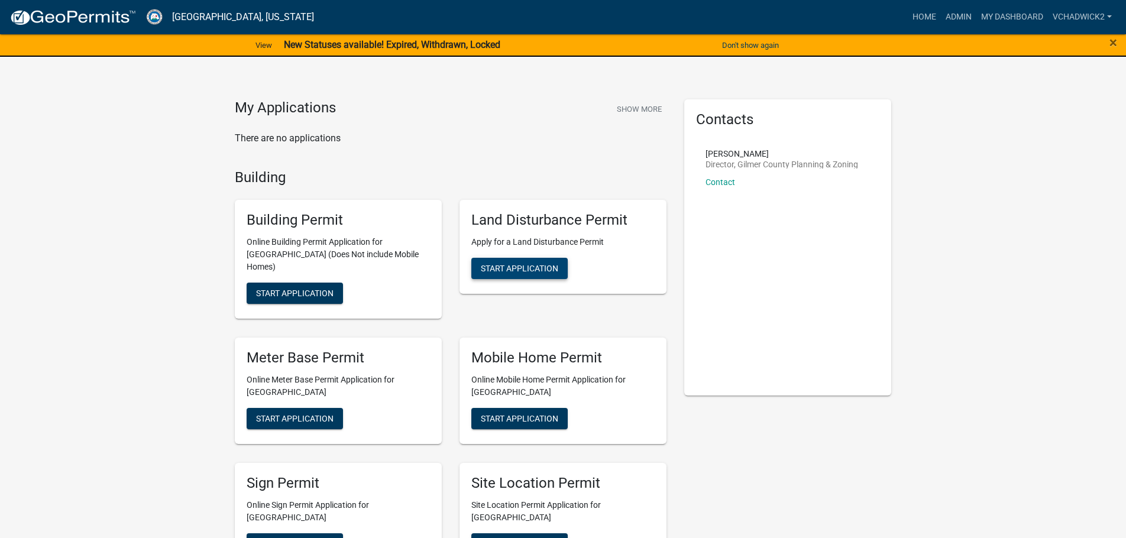
click at [526, 266] on span "Start Application" at bounding box center [519, 268] width 77 height 9
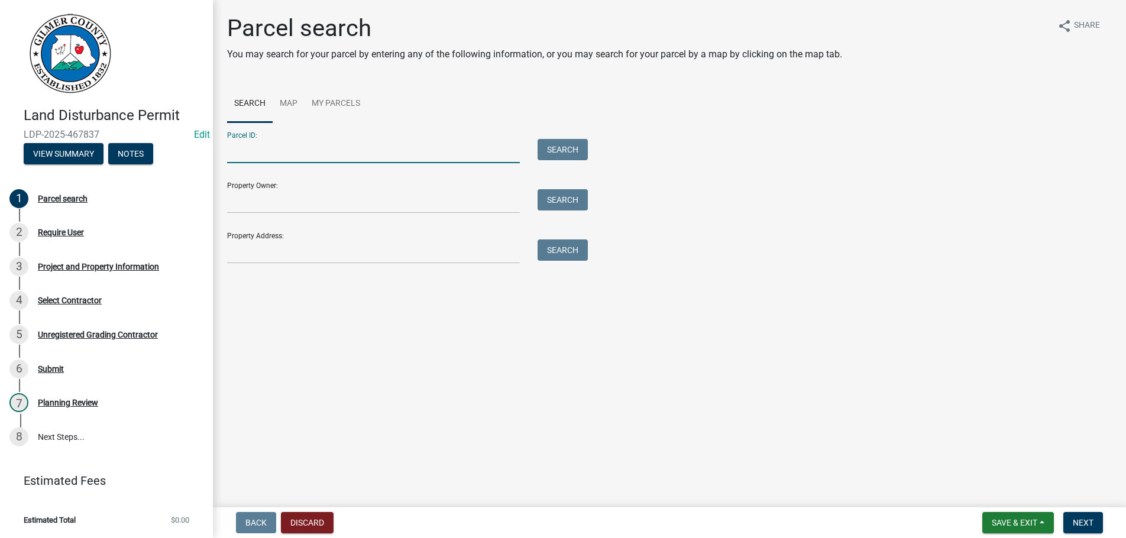
click at [263, 150] on input "Parcel ID:" at bounding box center [373, 151] width 293 height 24
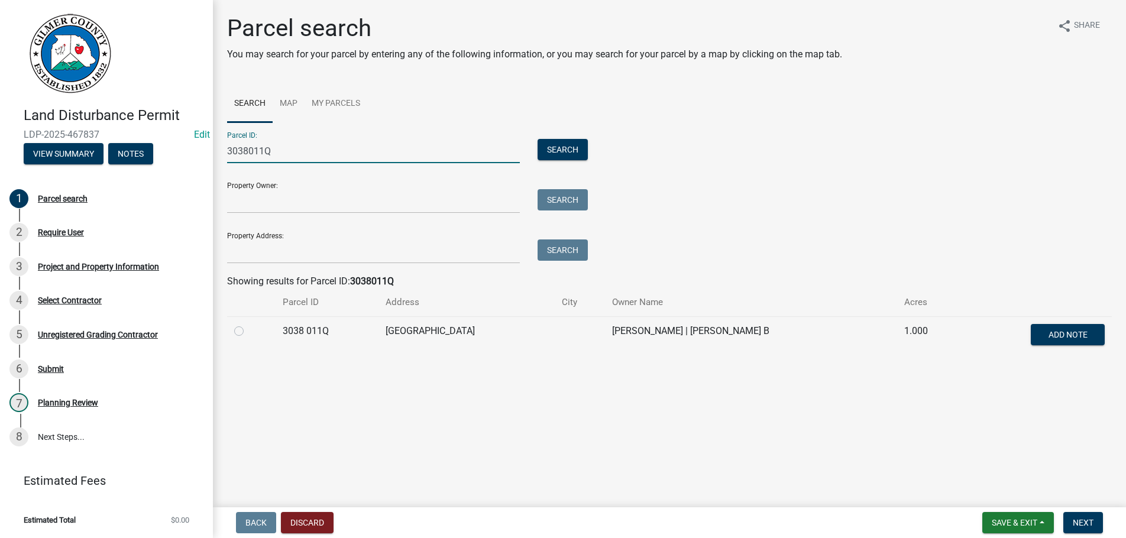
type input "3038011Q"
click at [248, 324] on label at bounding box center [248, 324] width 0 height 0
click at [248, 332] on 011Q "radio" at bounding box center [252, 328] width 8 height 8
radio 011Q "true"
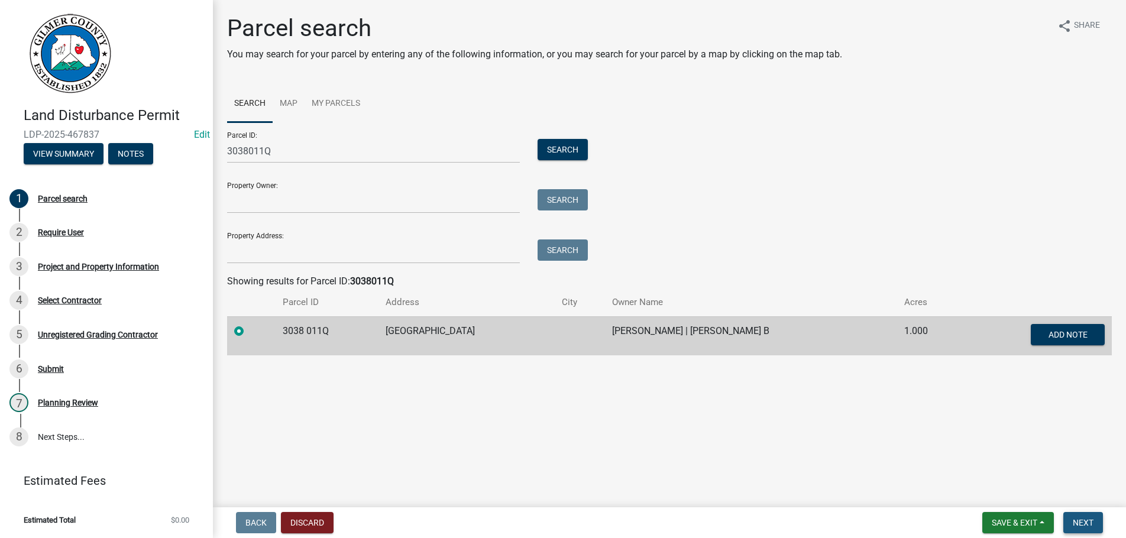
click at [1080, 516] on button "Next" at bounding box center [1083, 522] width 40 height 21
click at [1080, 521] on span "Next" at bounding box center [1083, 522] width 21 height 9
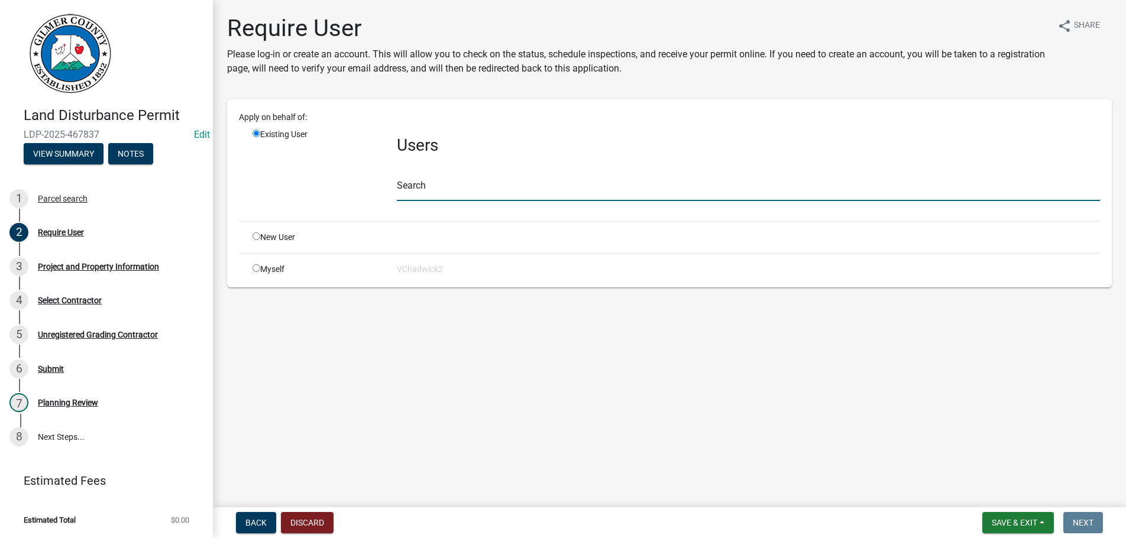
click at [429, 195] on input "text" at bounding box center [748, 189] width 703 height 24
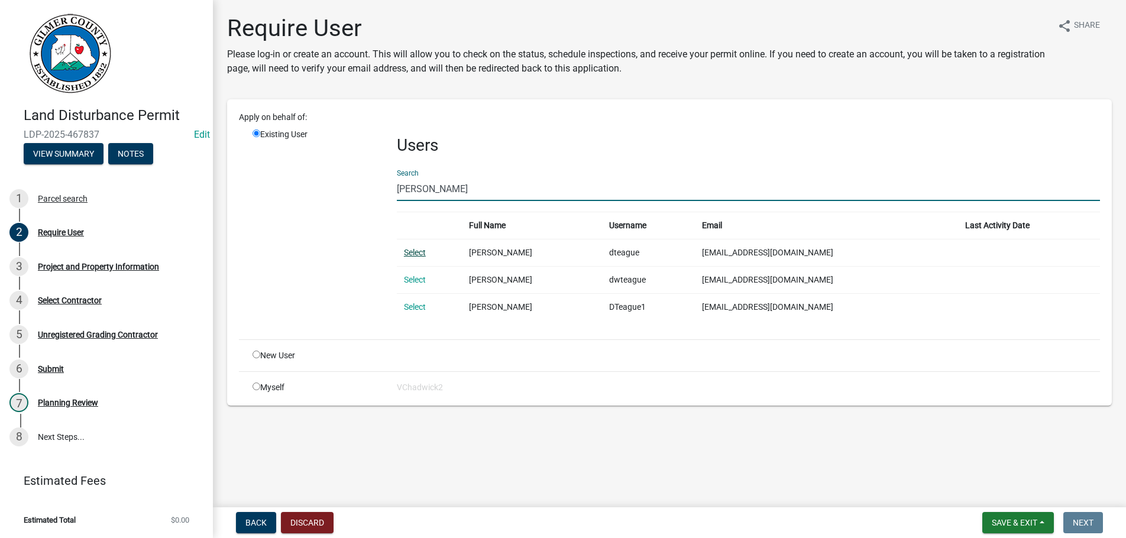
type input "[PERSON_NAME]"
click at [426, 254] on link "Select" at bounding box center [415, 252] width 22 height 9
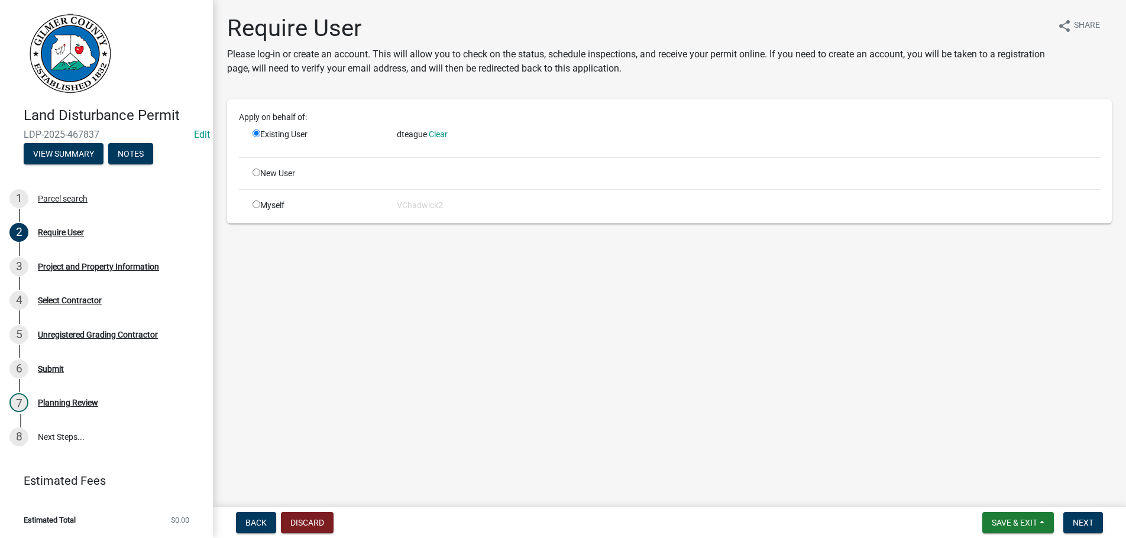
click at [433, 129] on div "dteague Clear" at bounding box center [748, 134] width 703 height 12
click at [442, 132] on link "Clear" at bounding box center [438, 134] width 19 height 9
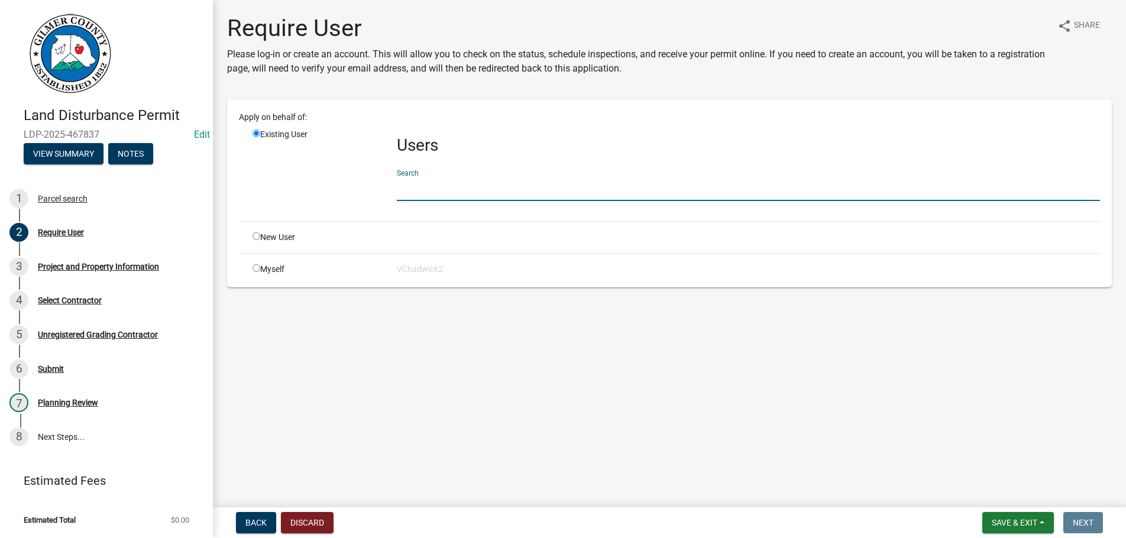
click at [445, 182] on input "text" at bounding box center [748, 189] width 703 height 24
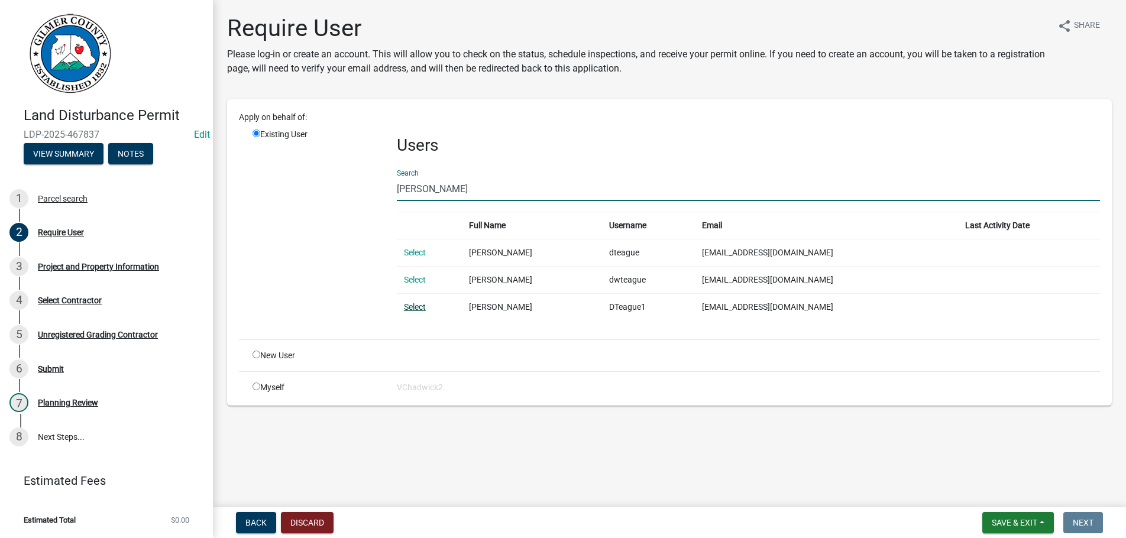
type input "[PERSON_NAME]"
click at [411, 305] on link "Select" at bounding box center [415, 306] width 22 height 9
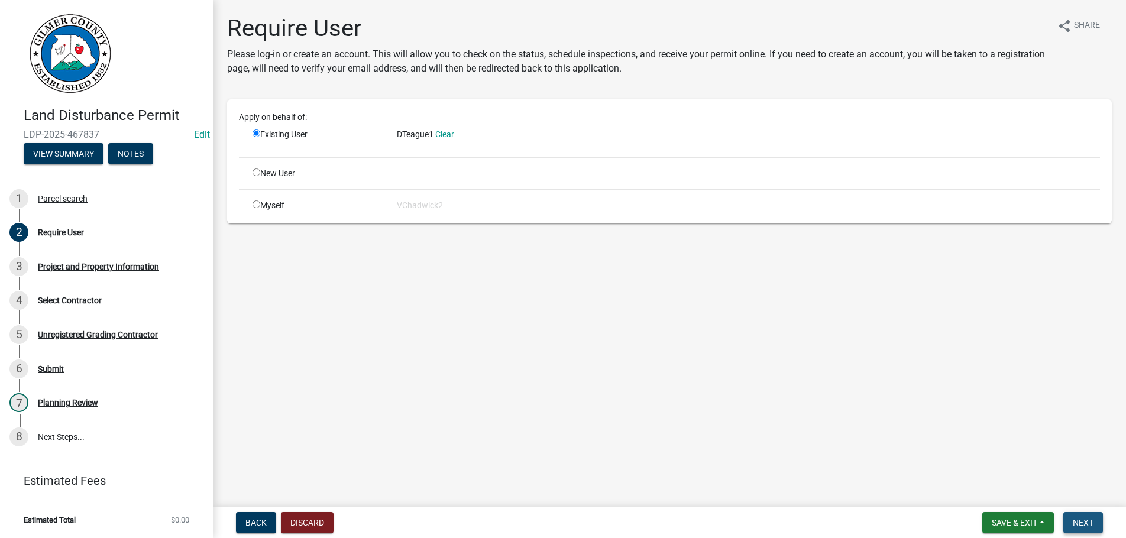
click at [1080, 516] on button "Next" at bounding box center [1083, 522] width 40 height 21
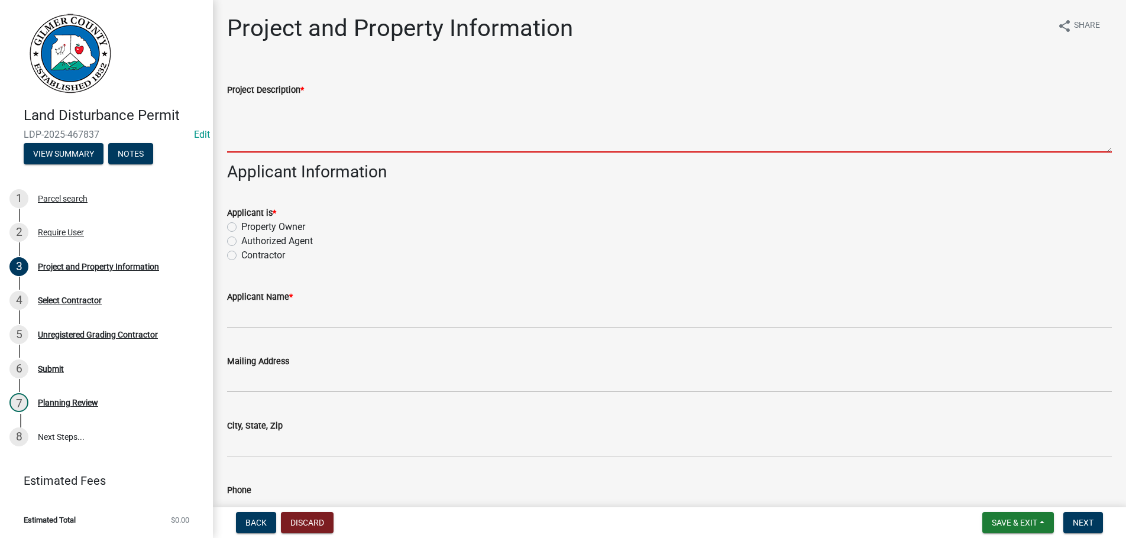
click at [386, 139] on textarea "Project Description *" at bounding box center [669, 125] width 885 height 56
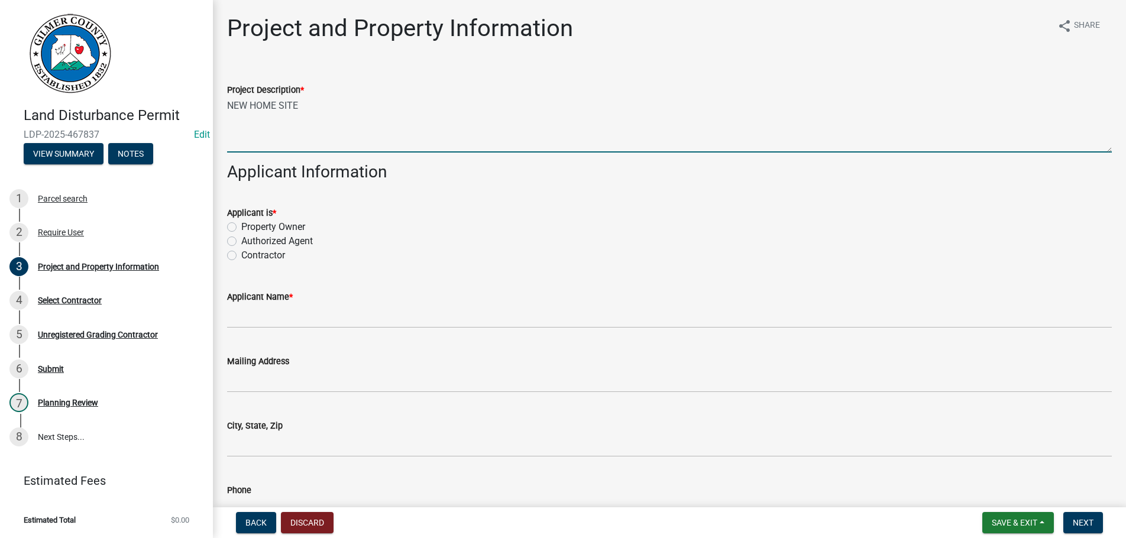
type textarea "NEW HOME SITE"
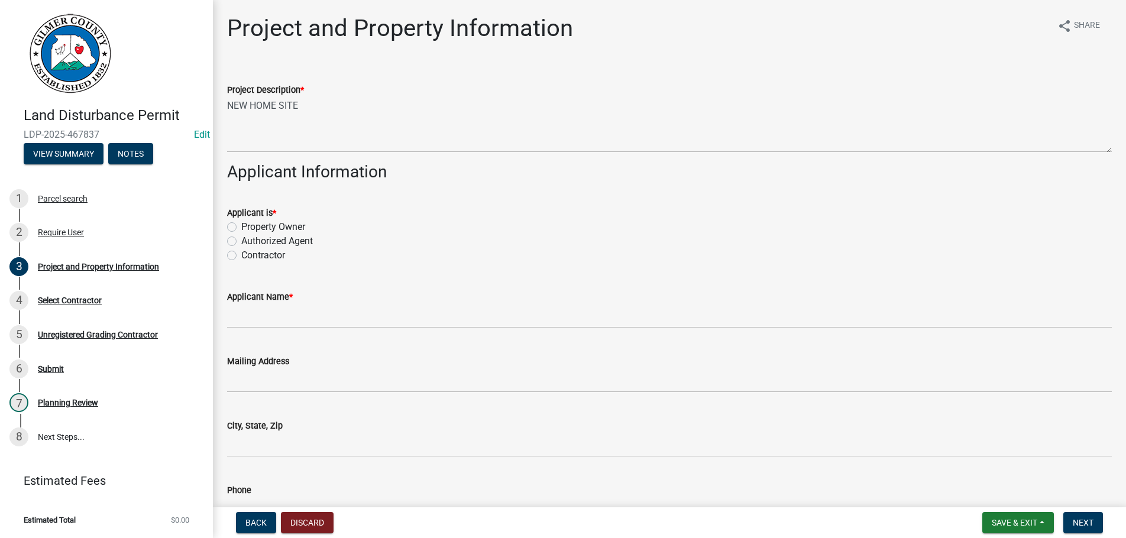
click at [241, 234] on input "Authorized Agent" at bounding box center [245, 238] width 8 height 8
radio input "true"
click at [241, 248] on input "Contractor" at bounding box center [245, 252] width 8 height 8
radio input "true"
click at [241, 248] on input "Contractor" at bounding box center [245, 252] width 8 height 8
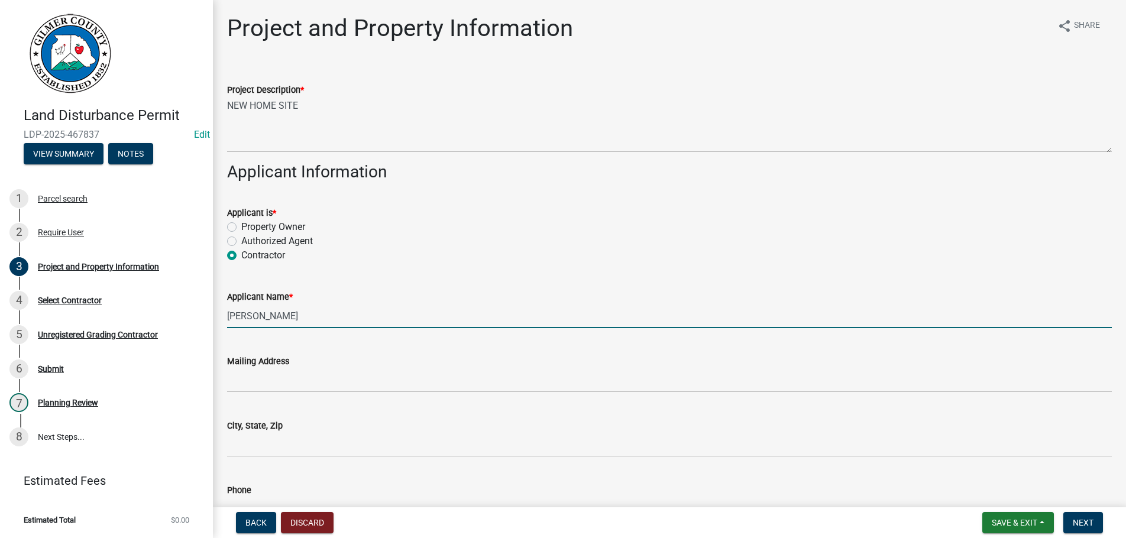
type input "[PERSON_NAME]"
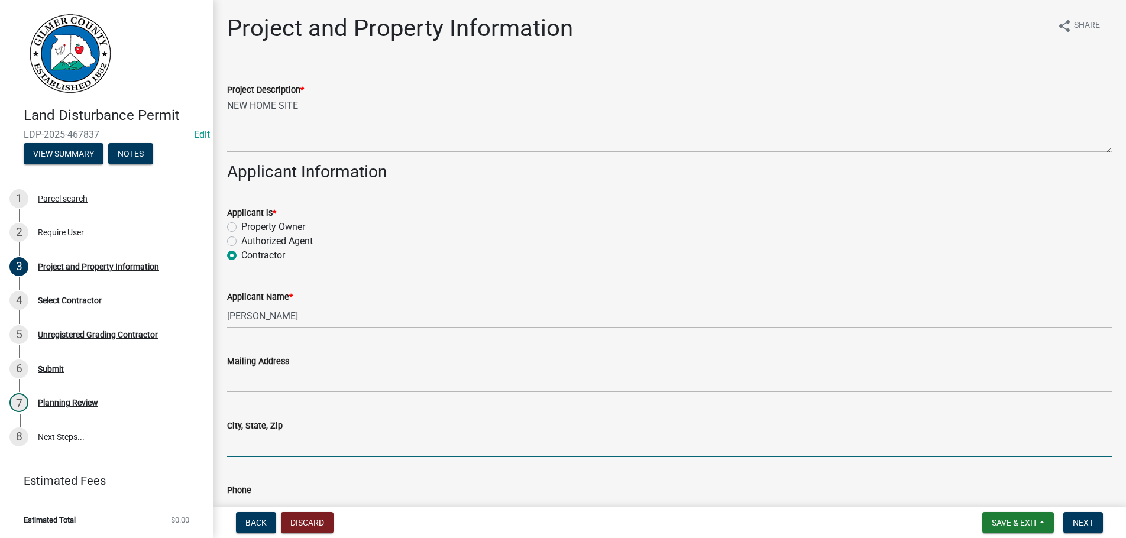
scroll to position [258, 0]
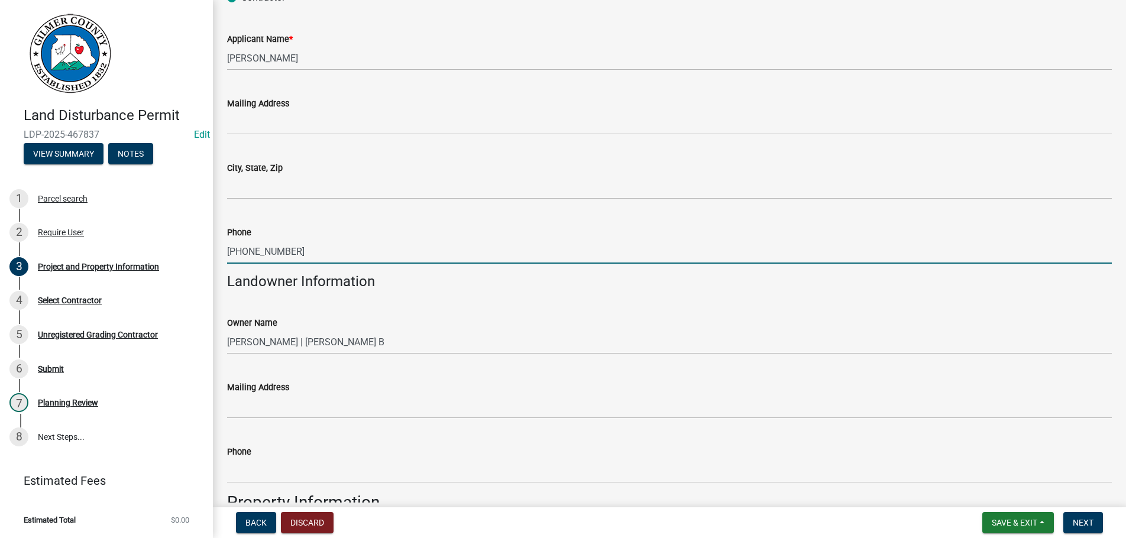
type input "[PHONE_NUMBER]"
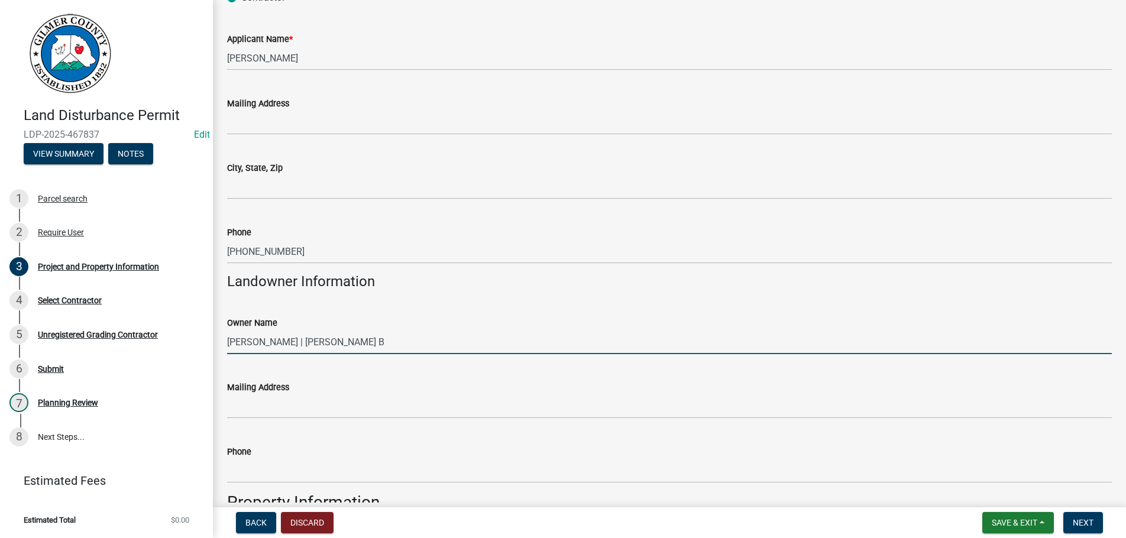
drag, startPoint x: 423, startPoint y: 340, endPoint x: -5, endPoint y: 312, distance: 429.1
click at [227, 330] on input "[PERSON_NAME] | [PERSON_NAME] B" at bounding box center [669, 342] width 885 height 24
type input "[PERSON_NAME]"
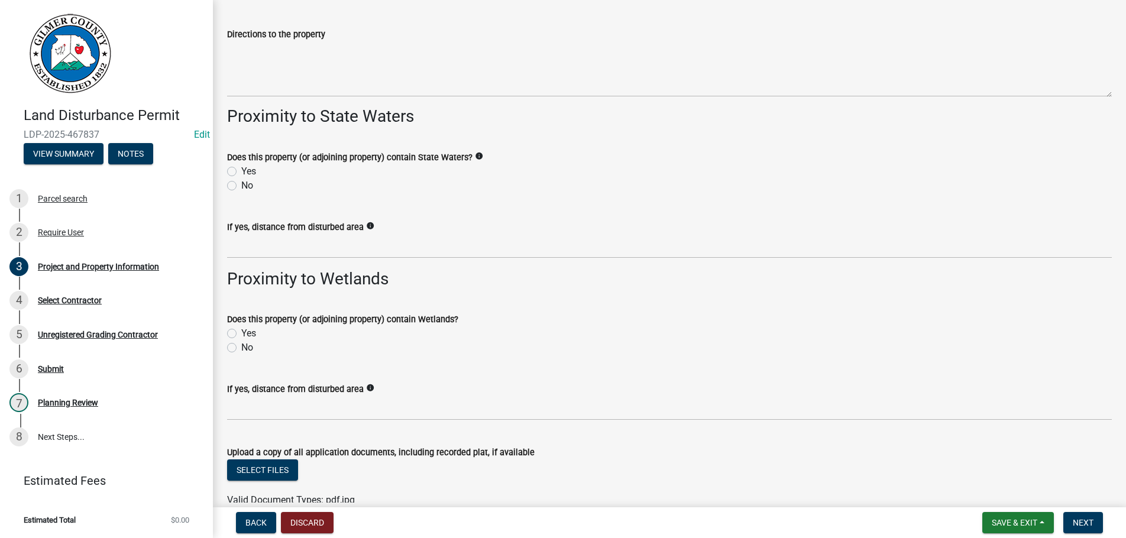
scroll to position [1409, 0]
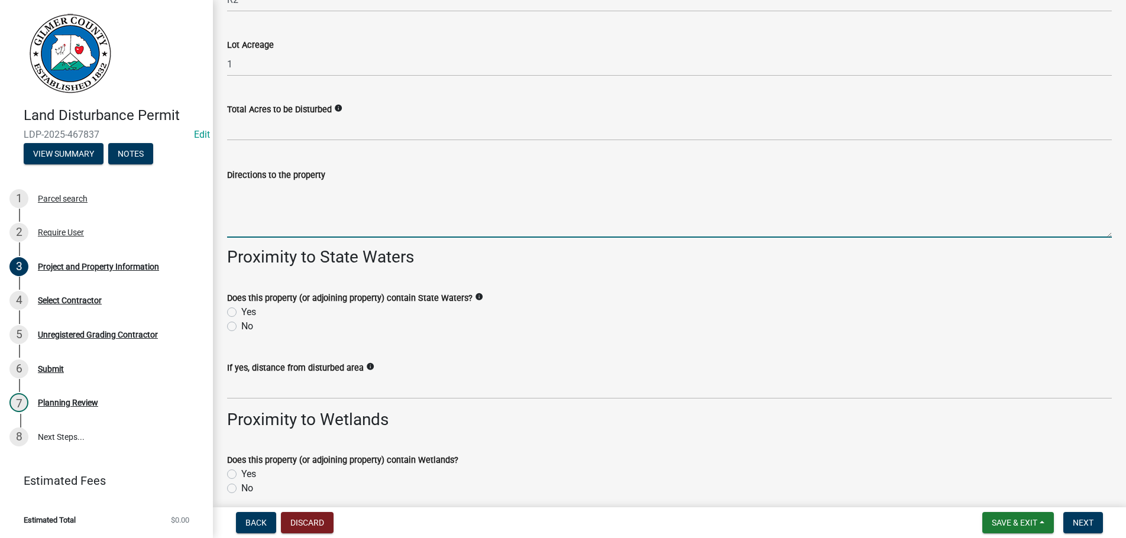
click at [269, 210] on textarea "Directions to the property" at bounding box center [669, 210] width 885 height 56
type textarea "382 - RT ON [GEOGRAPHIC_DATA] - RT ON WALNUT RIDGE LN & GO TO THE CUL-DE-SAC, L…"
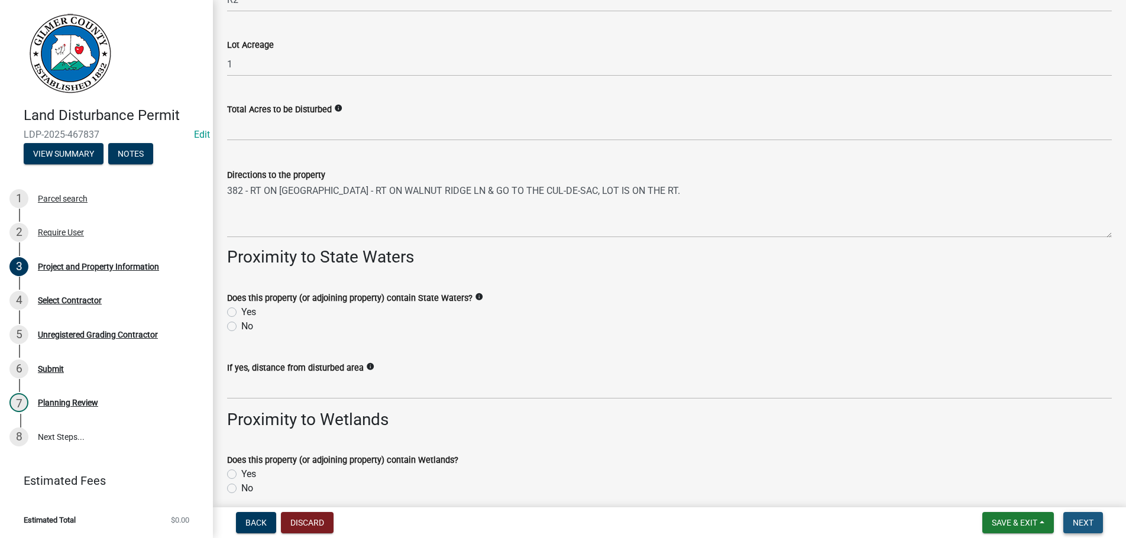
click at [1088, 519] on span "Next" at bounding box center [1083, 522] width 21 height 9
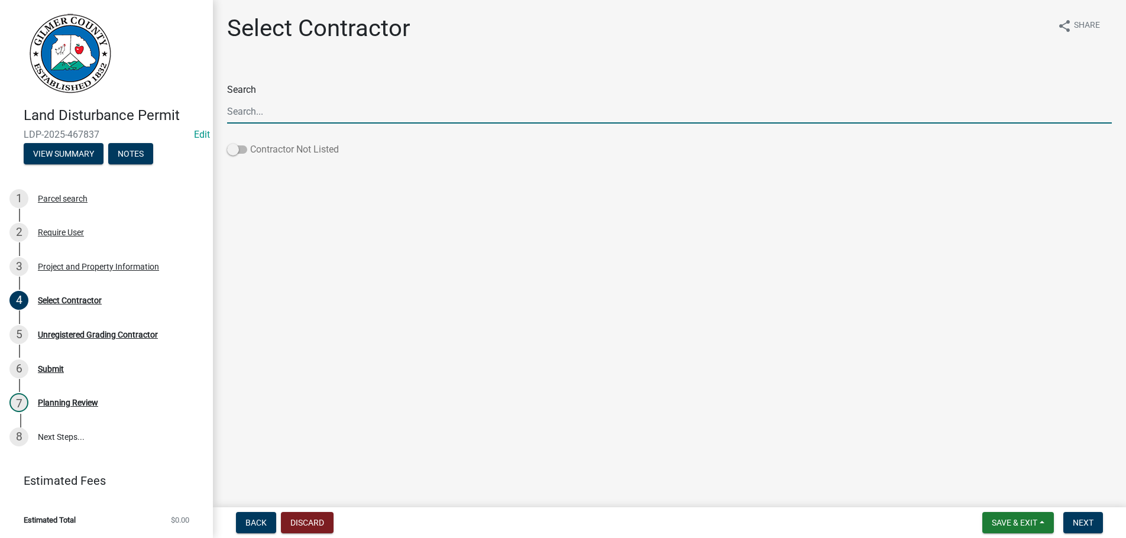
click at [237, 149] on span at bounding box center [237, 149] width 20 height 8
click at [250, 143] on input "Contractor Not Listed" at bounding box center [250, 143] width 0 height 0
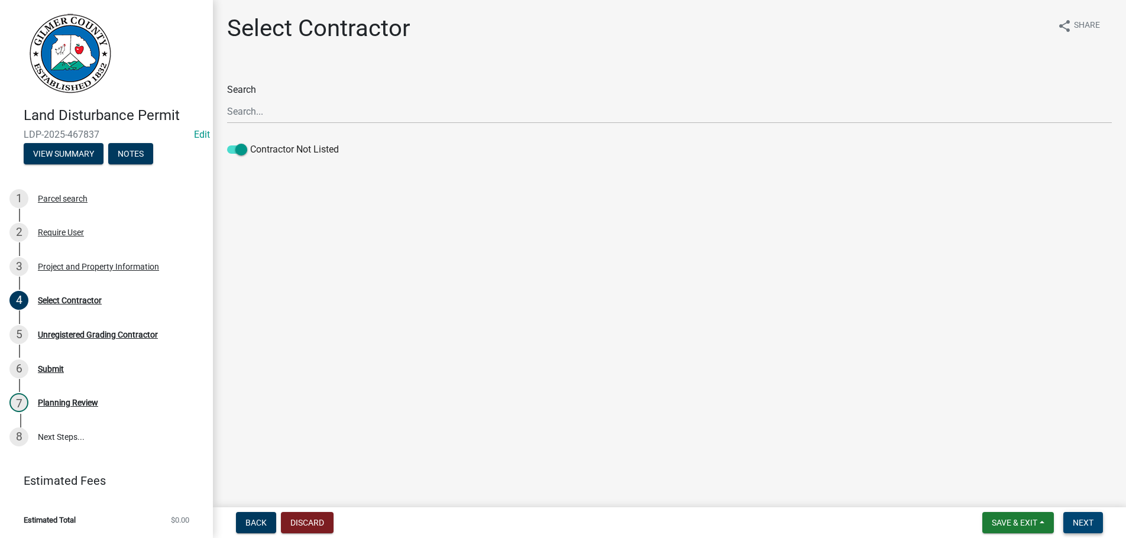
click at [1087, 523] on span "Next" at bounding box center [1083, 522] width 21 height 9
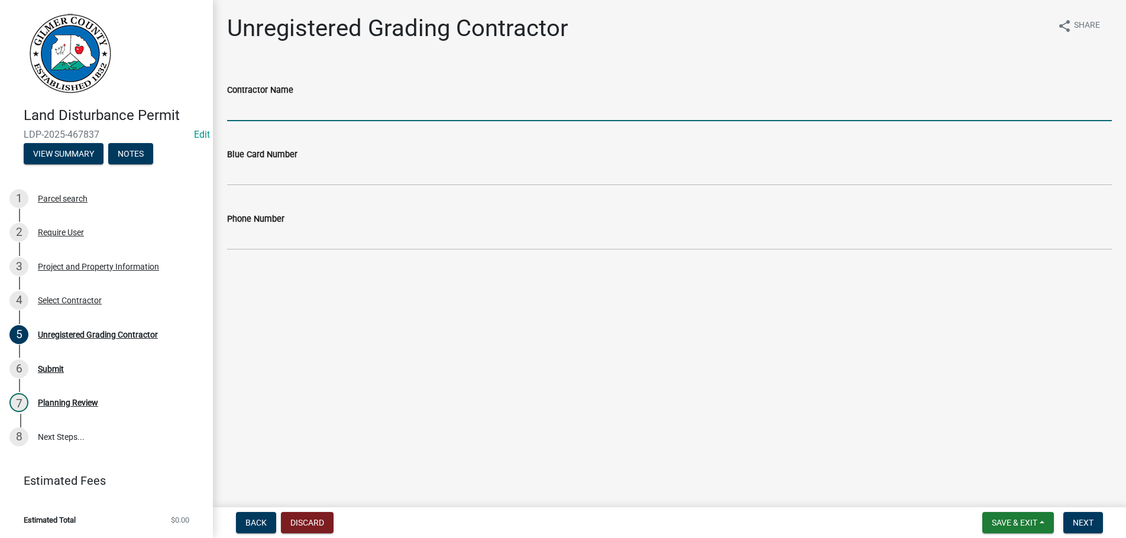
click at [283, 102] on input "Contractor Name" at bounding box center [669, 109] width 885 height 24
type input "[PERSON_NAME]"
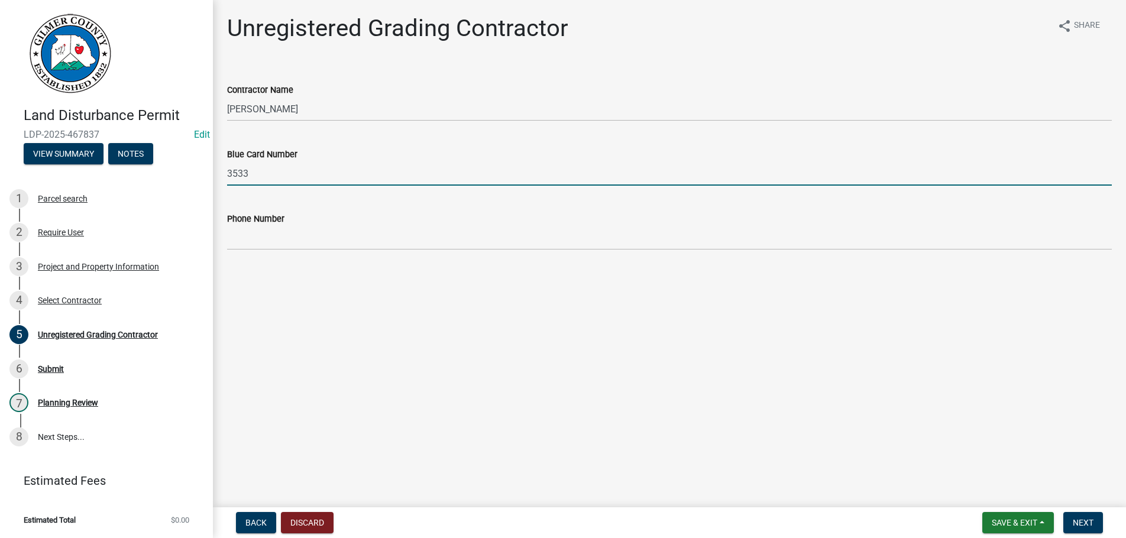
type input "3533"
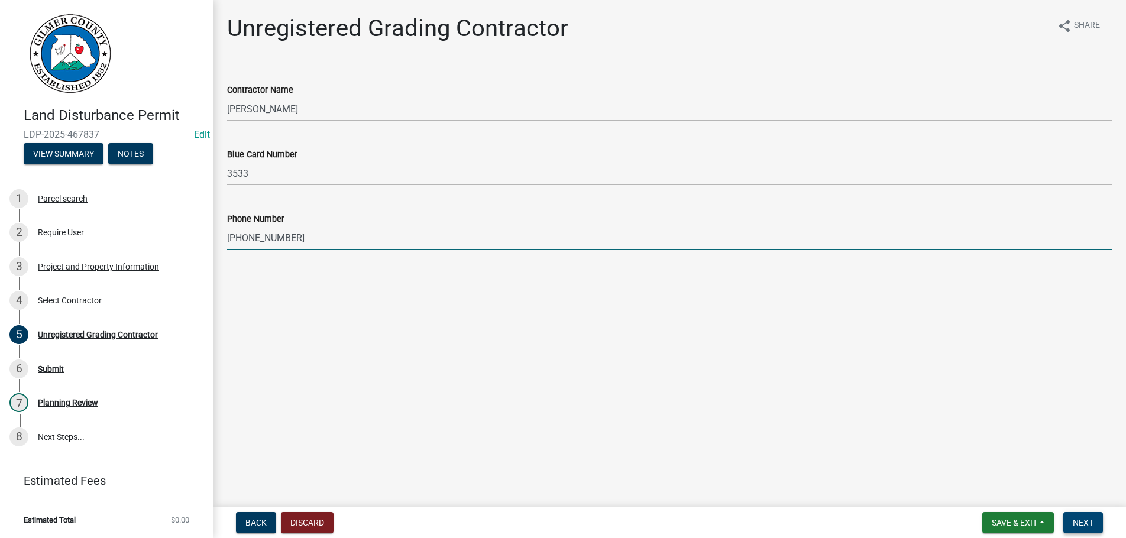
type input "[PHONE_NUMBER]"
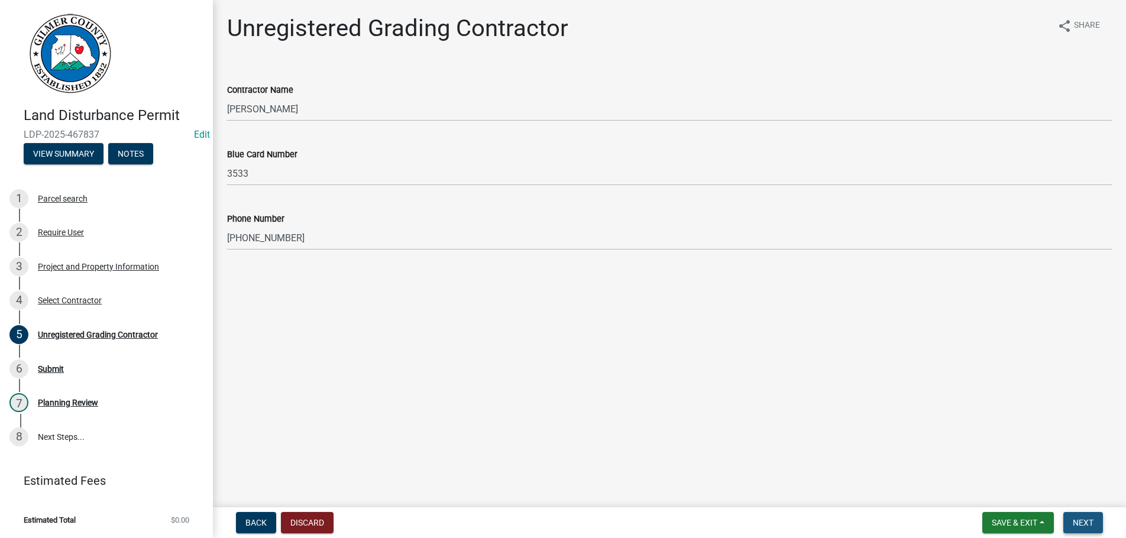
click at [1091, 517] on button "Next" at bounding box center [1083, 522] width 40 height 21
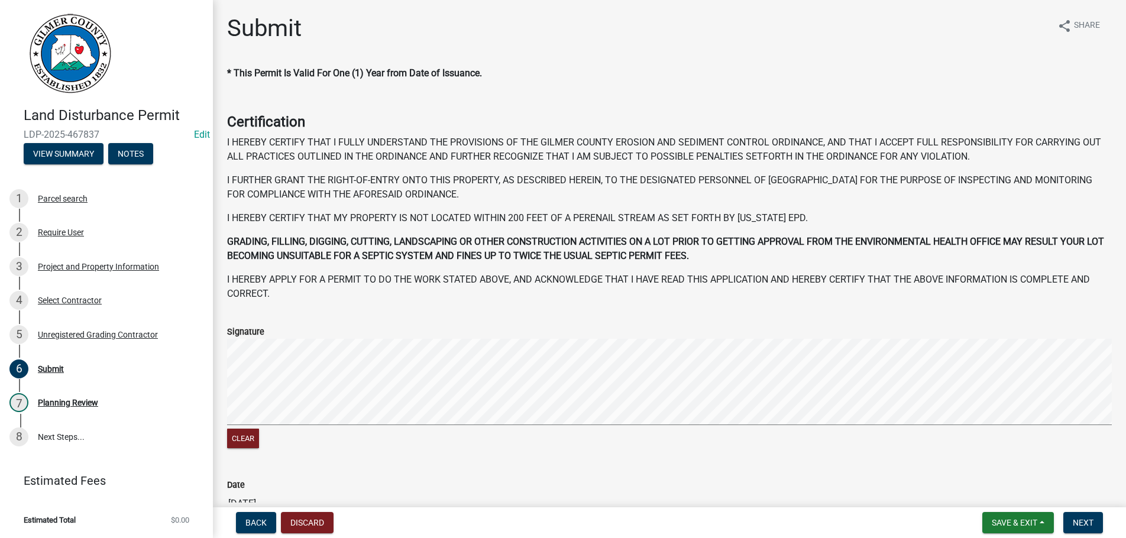
scroll to position [122, 0]
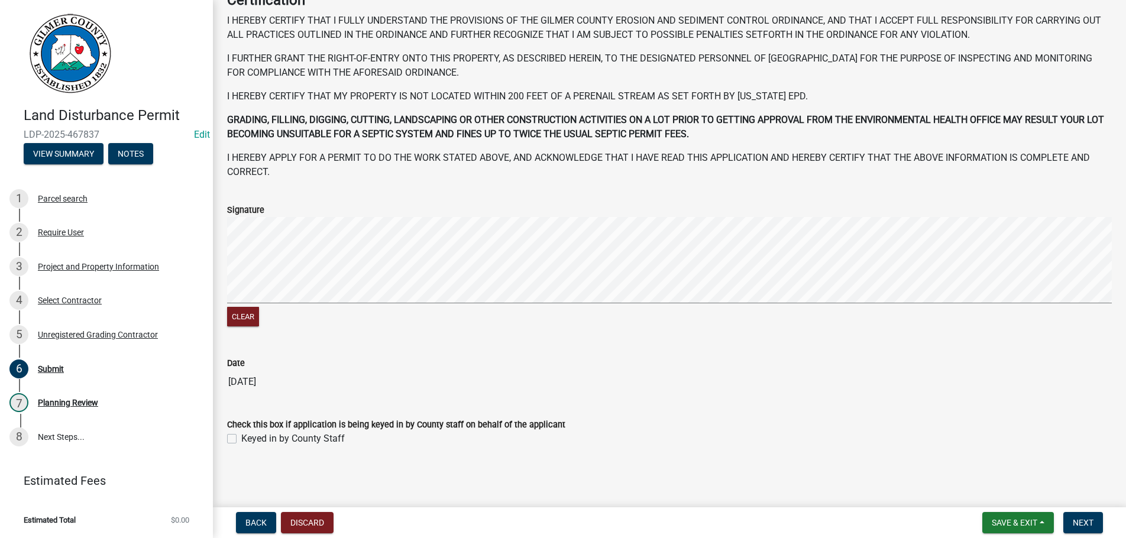
click at [241, 442] on label "Keyed in by County Staff" at bounding box center [292, 439] width 103 height 14
click at [241, 439] on input "Keyed in by County Staff" at bounding box center [245, 436] width 8 height 8
checkbox input "true"
click at [1085, 520] on span "Next" at bounding box center [1083, 522] width 21 height 9
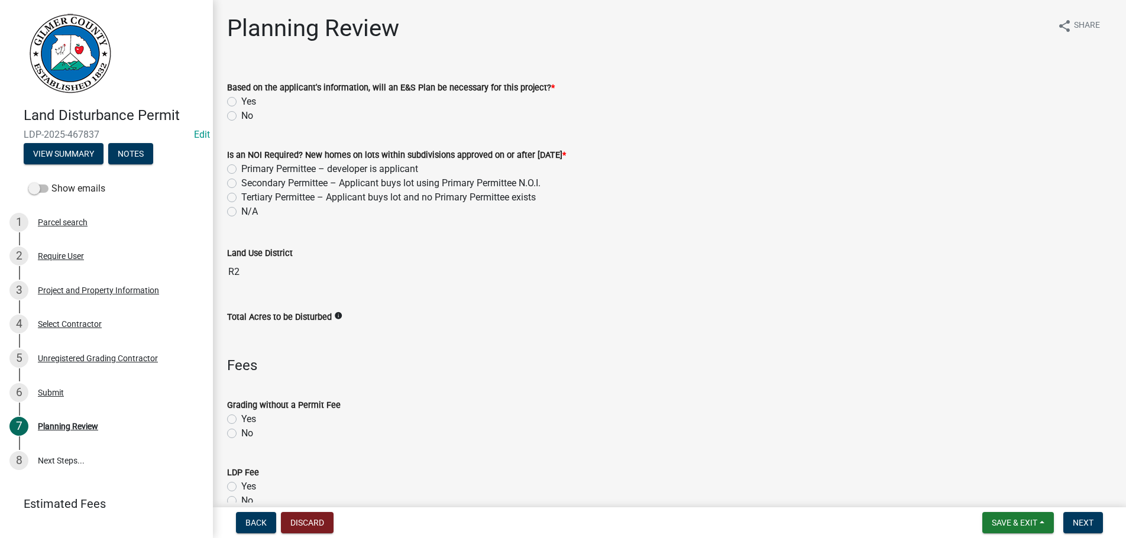
click at [241, 486] on label "Yes" at bounding box center [248, 487] width 15 height 14
click at [241, 486] on input "Yes" at bounding box center [245, 484] width 8 height 8
radio input "true"
click at [241, 115] on label "No" at bounding box center [247, 116] width 12 height 14
click at [241, 115] on input "No" at bounding box center [245, 113] width 8 height 8
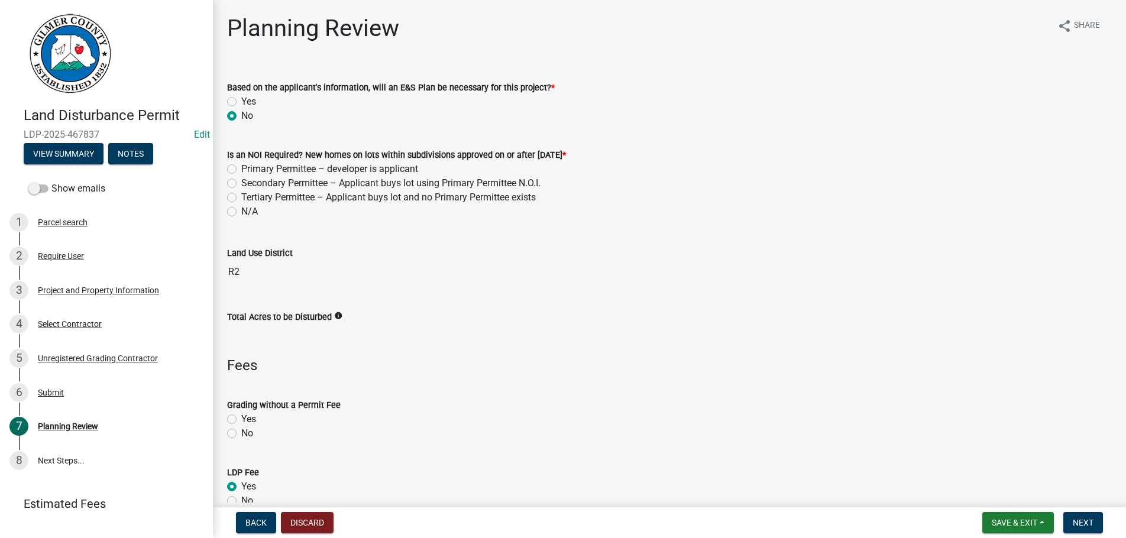
radio input "true"
click at [232, 206] on div "N/A" at bounding box center [669, 212] width 885 height 14
click at [241, 211] on label "N/A" at bounding box center [249, 212] width 17 height 14
click at [241, 211] on input "N/A" at bounding box center [245, 209] width 8 height 8
radio input "true"
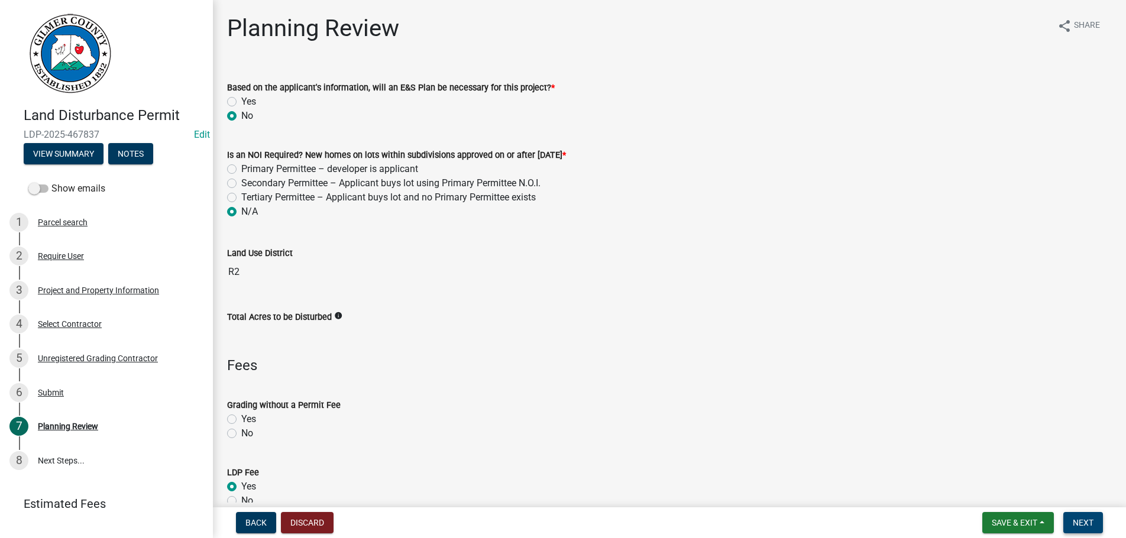
click at [1078, 520] on span "Next" at bounding box center [1083, 522] width 21 height 9
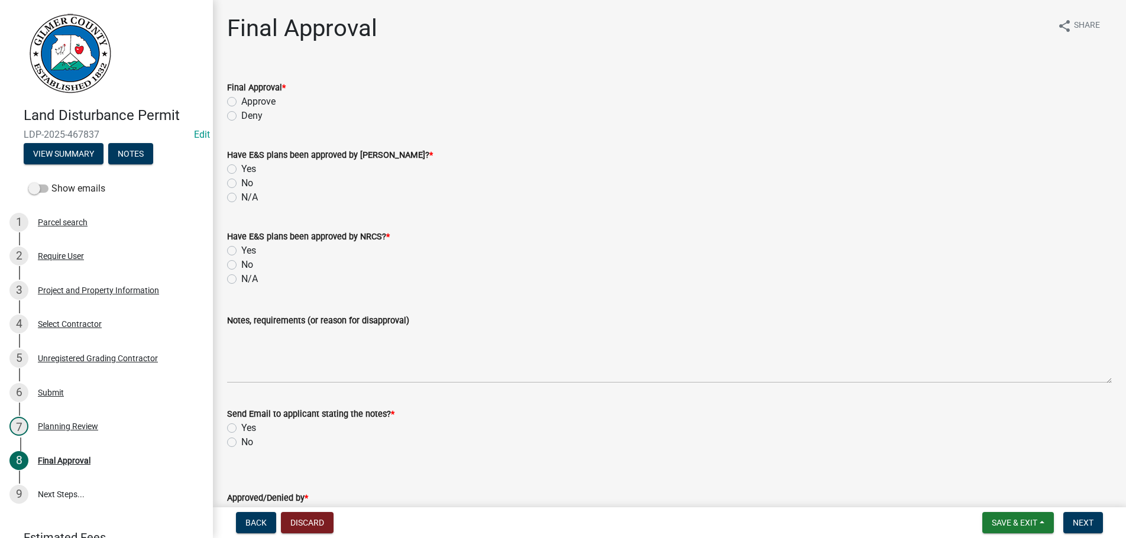
click at [234, 96] on div "Approve" at bounding box center [669, 102] width 885 height 14
drag, startPoint x: 231, startPoint y: 196, endPoint x: 234, endPoint y: 250, distance: 53.3
click at [231, 207] on wm-data-entity-input "Have E&S plans been approved by [PERSON_NAME]? * Yes No N/A" at bounding box center [669, 175] width 885 height 82
click at [241, 198] on label "N/A" at bounding box center [249, 197] width 17 height 14
click at [241, 198] on input "N/A" at bounding box center [245, 194] width 8 height 8
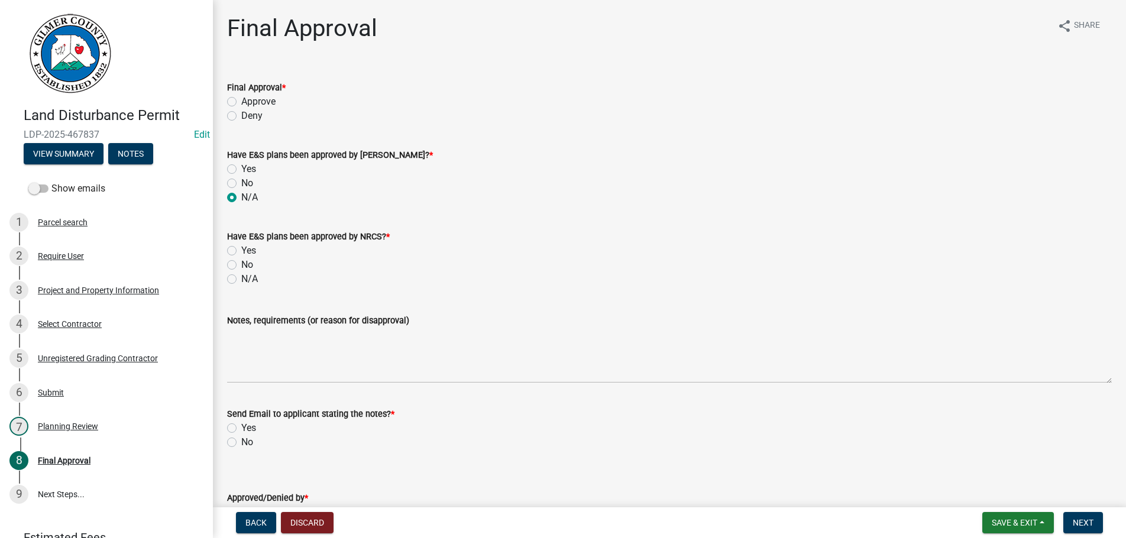
radio input "true"
click at [241, 277] on label "N/A" at bounding box center [249, 279] width 17 height 14
click at [241, 277] on input "N/A" at bounding box center [245, 276] width 8 height 8
radio input "true"
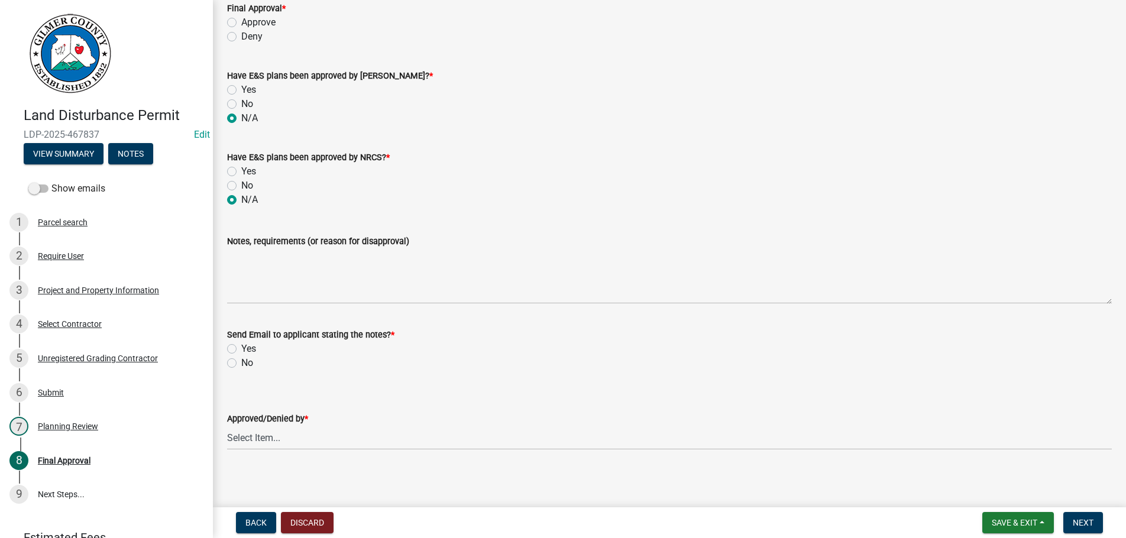
scroll to position [83, 0]
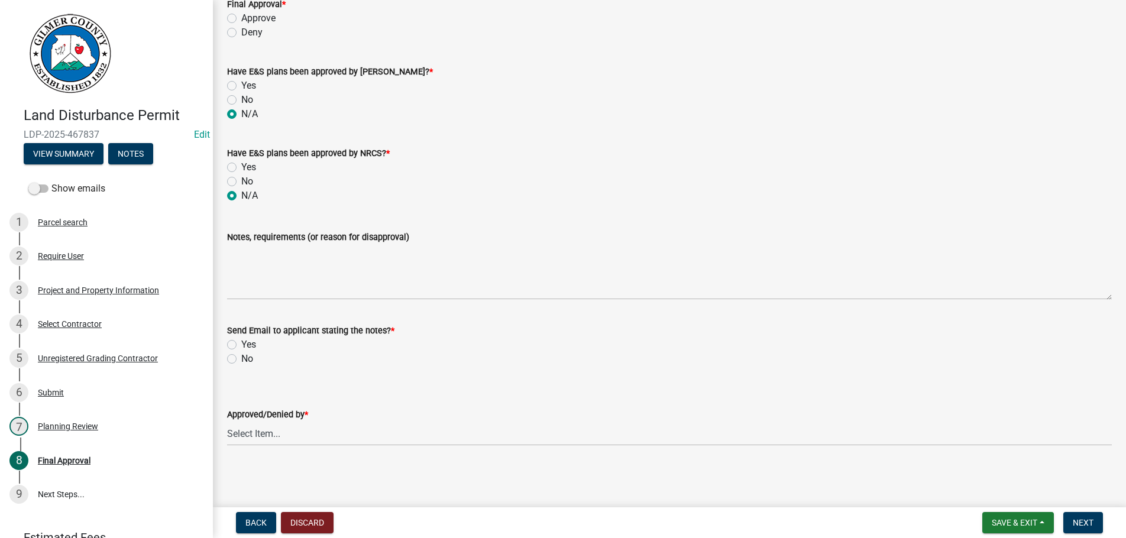
click at [234, 364] on div "No" at bounding box center [669, 359] width 885 height 14
click at [241, 358] on label "No" at bounding box center [247, 359] width 12 height 14
click at [241, 358] on input "No" at bounding box center [245, 356] width 8 height 8
radio input "true"
select select "b44f7338-8171-40f4-83dd-b8ba3065c966"
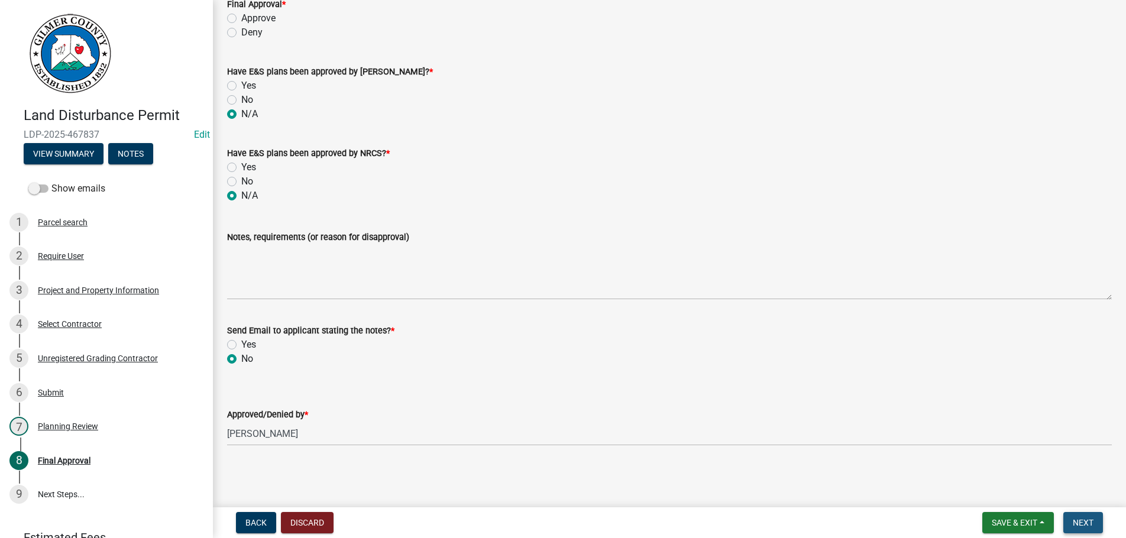
click at [1079, 521] on span "Next" at bounding box center [1083, 522] width 21 height 9
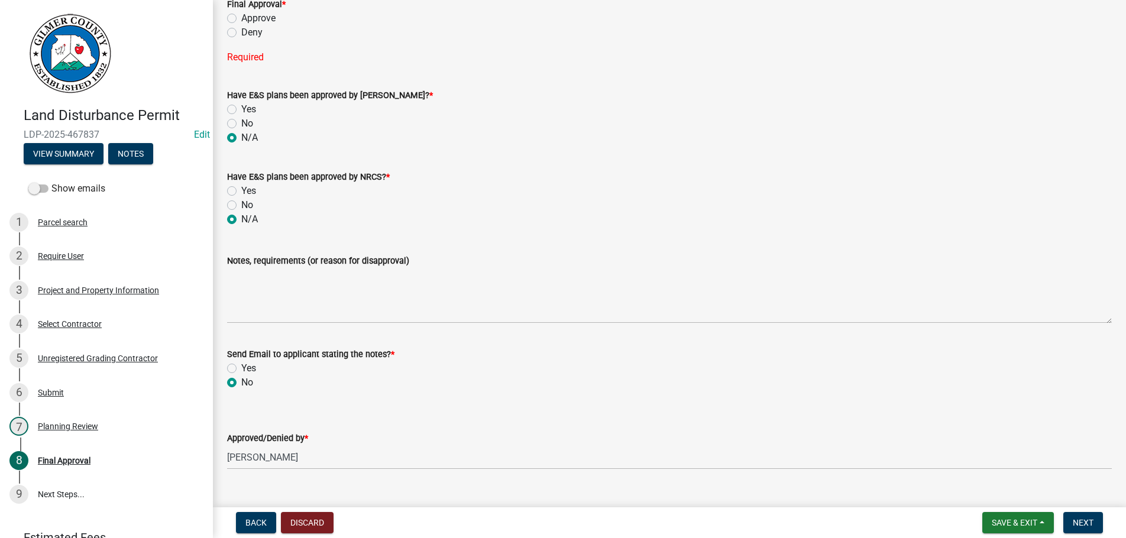
click at [241, 18] on label "Approve" at bounding box center [258, 18] width 34 height 14
click at [241, 18] on input "Approve" at bounding box center [245, 15] width 8 height 8
radio input "true"
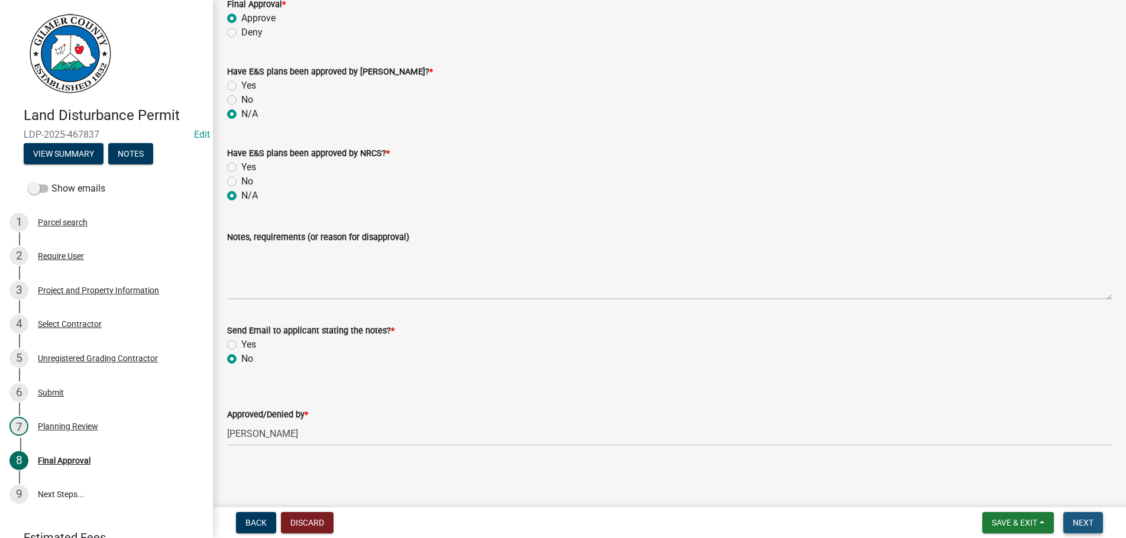
click at [1083, 516] on button "Next" at bounding box center [1083, 522] width 40 height 21
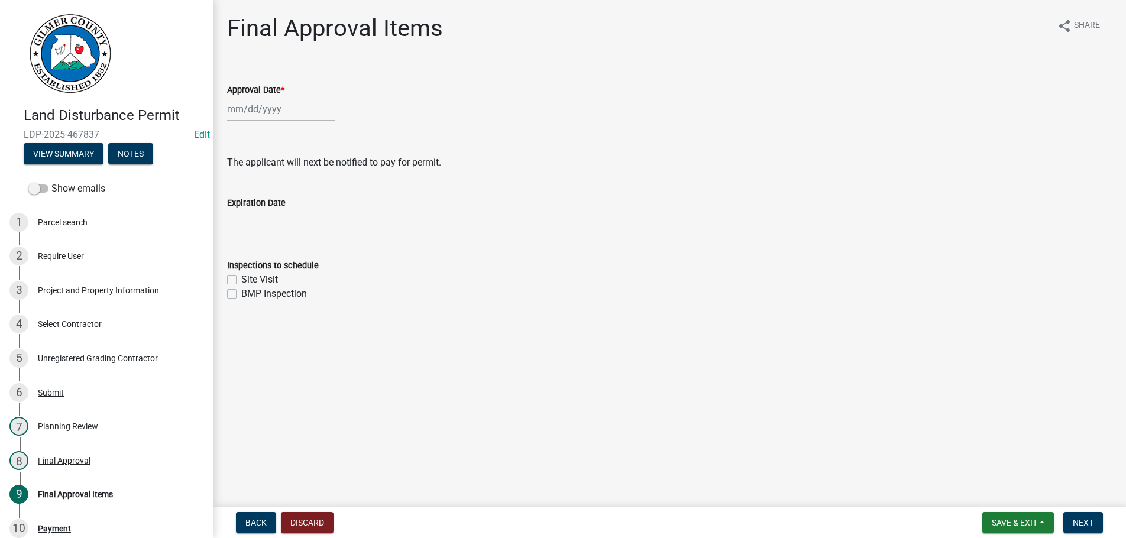
select select "8"
select select "2025"
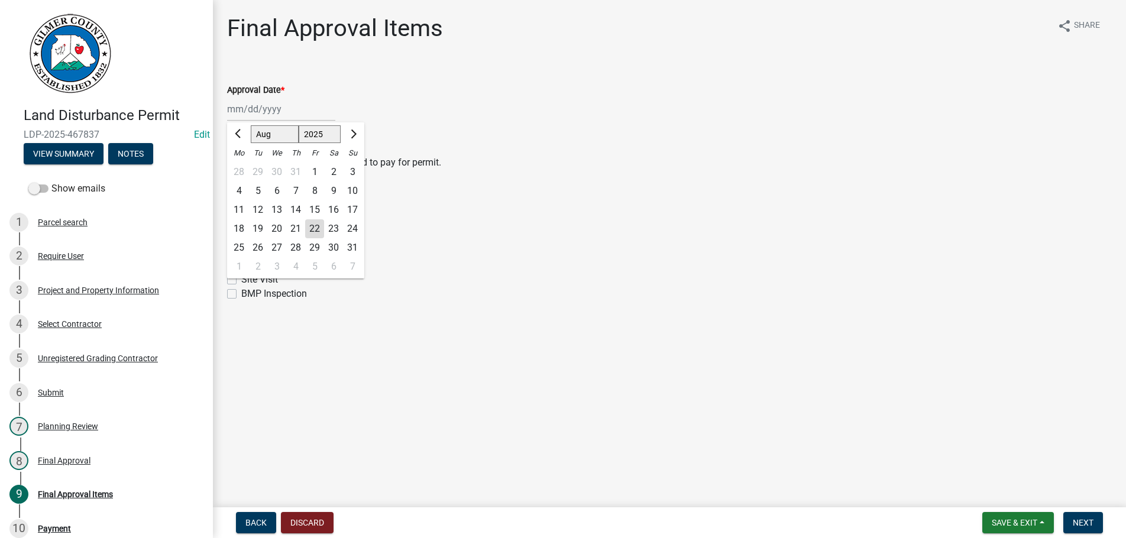
click at [290, 109] on input "Approval Date *" at bounding box center [281, 109] width 108 height 24
click at [316, 226] on div "22" at bounding box center [314, 228] width 19 height 19
type input "[DATE]"
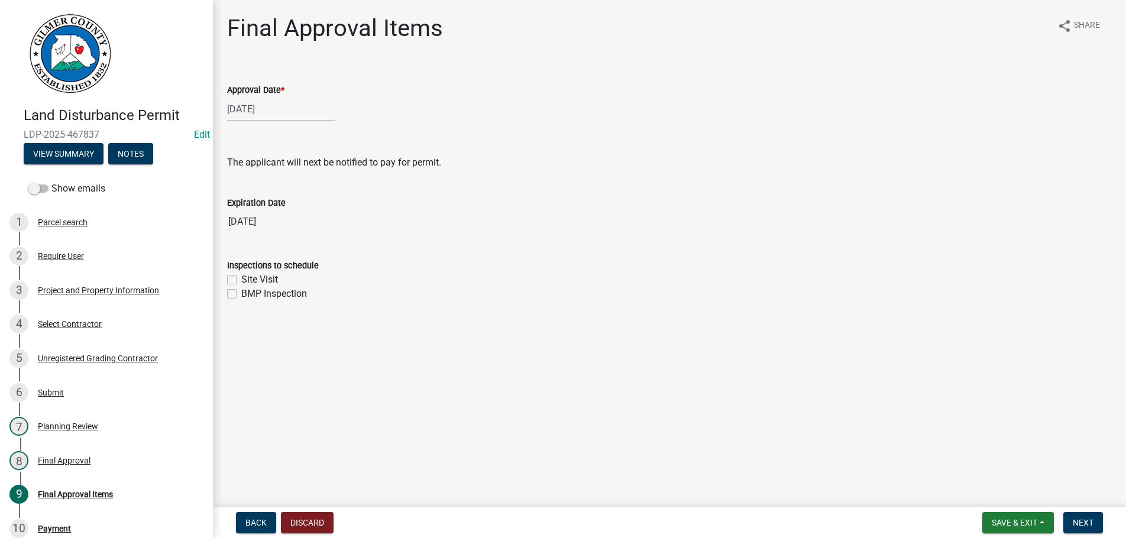
click at [241, 280] on label "Site Visit" at bounding box center [259, 280] width 37 height 14
click at [241, 280] on input "Site Visit" at bounding box center [245, 277] width 8 height 8
checkbox input "true"
checkbox input "false"
click at [1083, 519] on span "Next" at bounding box center [1083, 522] width 21 height 9
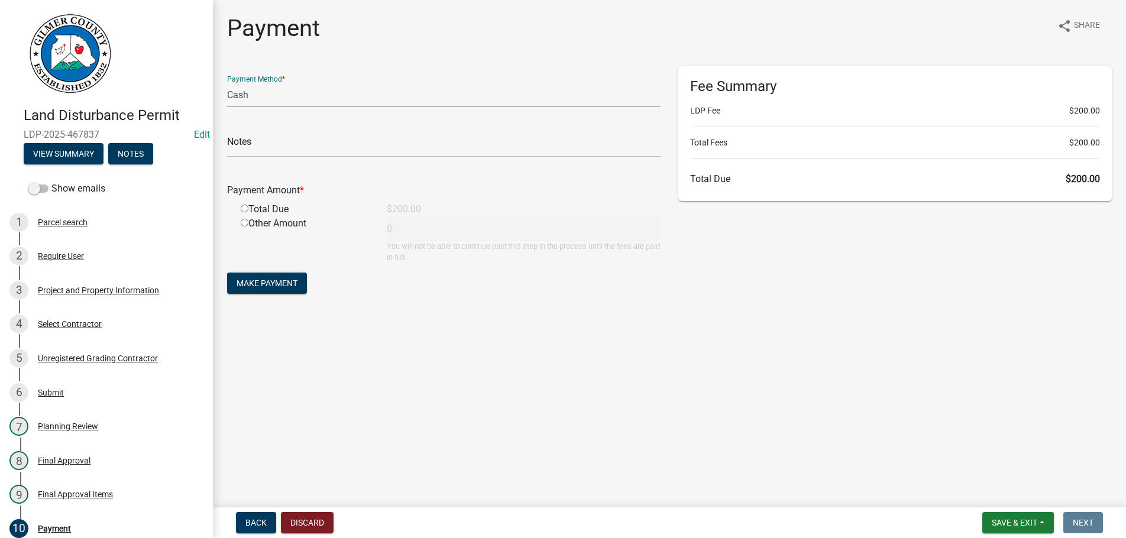
click at [227, 83] on select "Credit Card POS Check Cash" at bounding box center [443, 95] width 433 height 24
select select "1: 0"
click option "Check" at bounding box center [0, 0] width 0 height 0
click at [274, 135] on input "text" at bounding box center [443, 145] width 433 height 24
type input "7502"
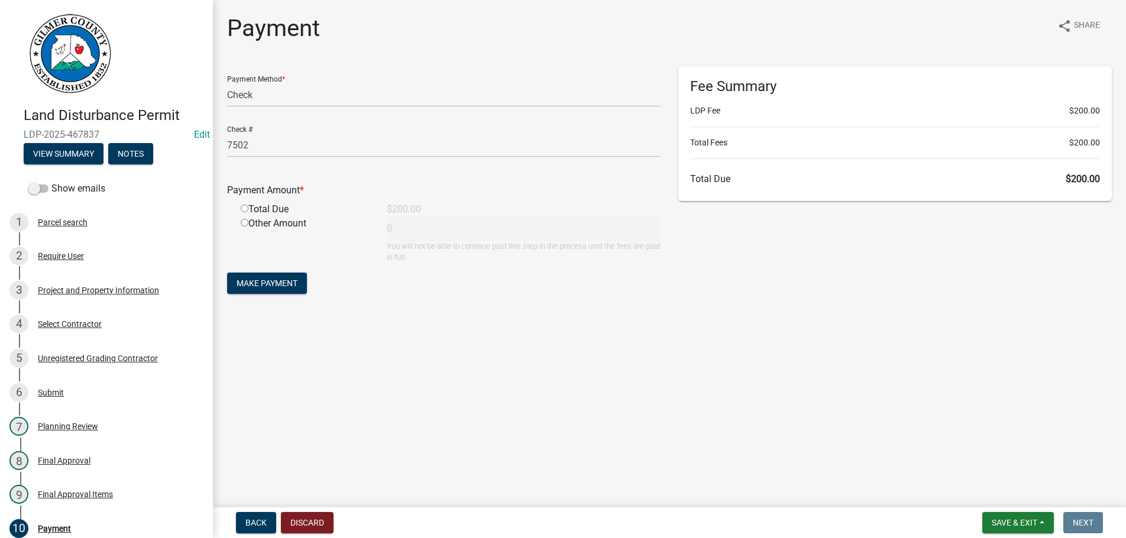
click at [241, 205] on input "radio" at bounding box center [245, 209] width 8 height 8
radio input "true"
type input "200"
click at [227, 273] on button "Make Payment" at bounding box center [267, 283] width 80 height 21
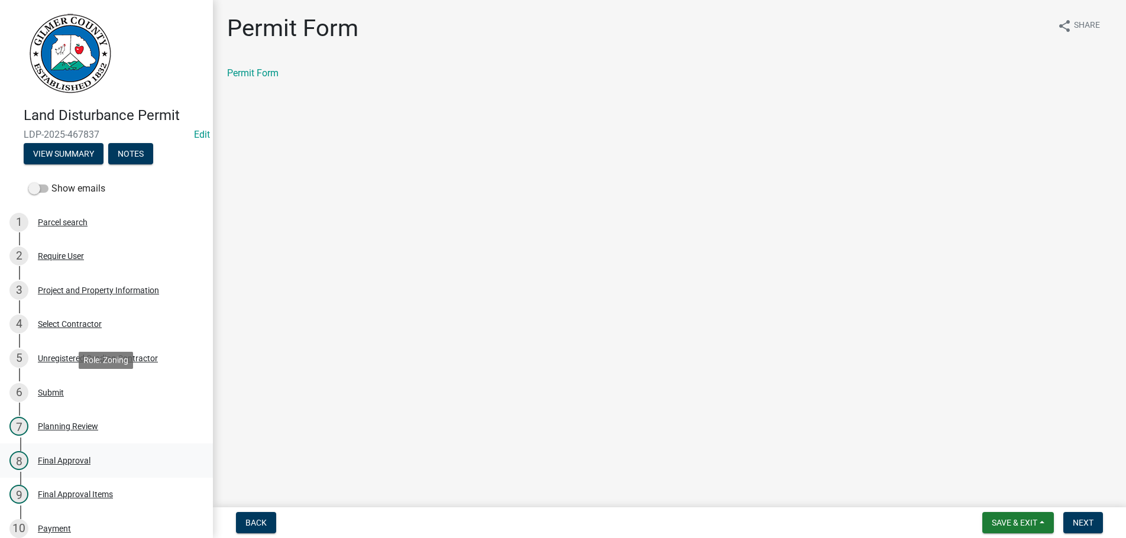
scroll to position [181, 0]
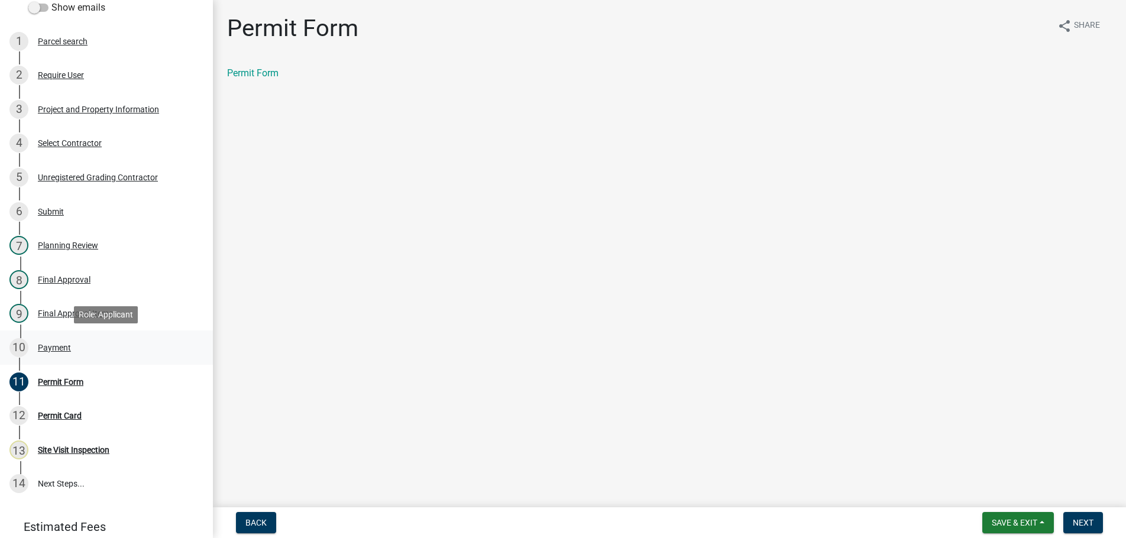
click at [41, 346] on div "Payment" at bounding box center [54, 348] width 33 height 8
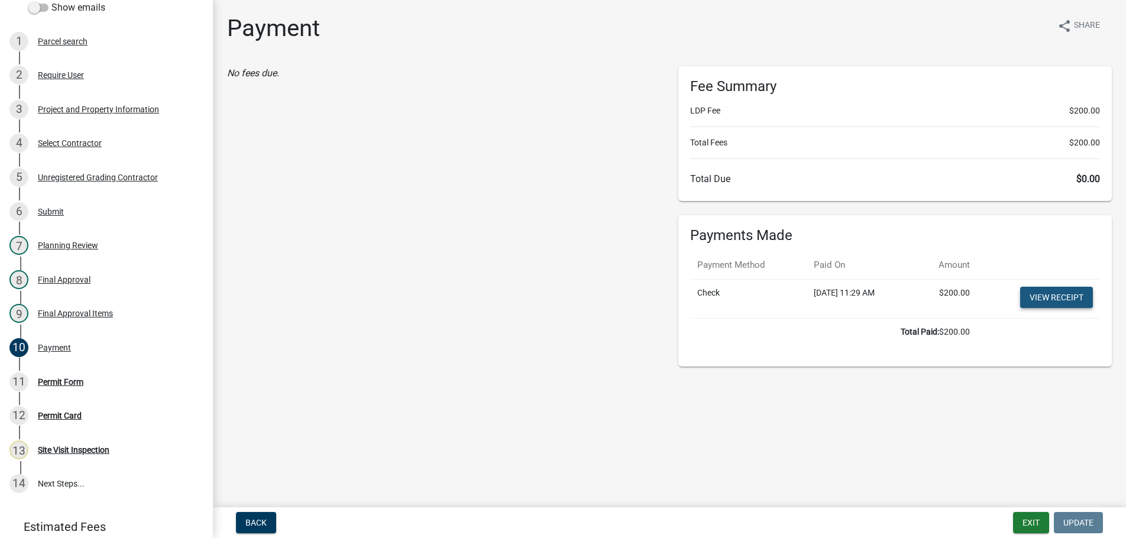
click at [1048, 297] on link "View receipt" at bounding box center [1056, 297] width 73 height 21
drag, startPoint x: 58, startPoint y: 375, endPoint x: 105, endPoint y: 293, distance: 94.6
click at [57, 375] on div "11 Permit Form" at bounding box center [101, 382] width 185 height 19
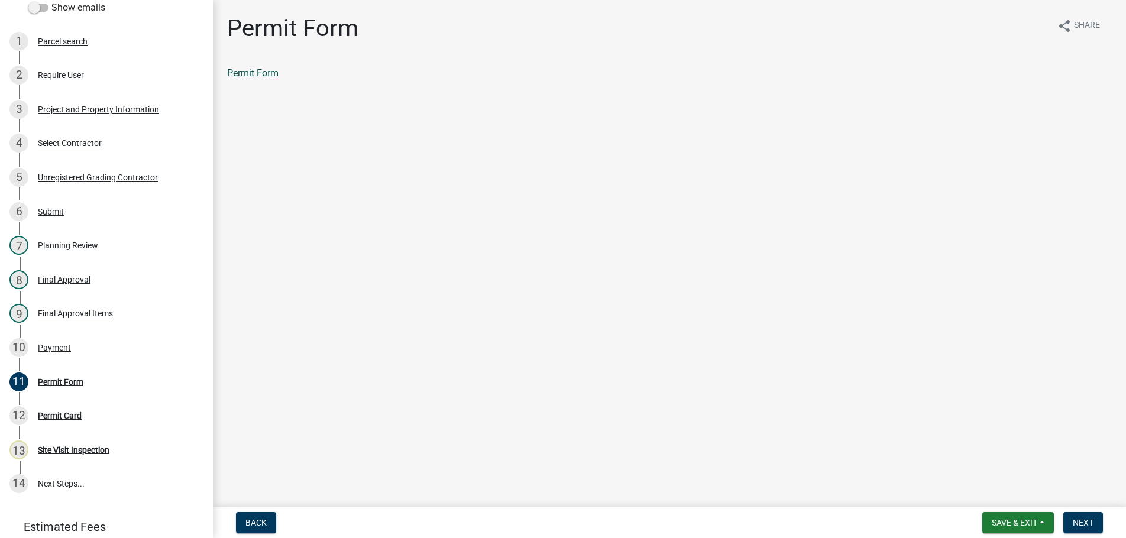
click at [255, 77] on link "Permit Form" at bounding box center [252, 72] width 51 height 11
drag, startPoint x: 76, startPoint y: 413, endPoint x: 750, endPoint y: 455, distance: 674.9
click at [103, 412] on div "12 Permit Card" at bounding box center [101, 415] width 185 height 19
click at [1088, 522] on span "Next" at bounding box center [1083, 522] width 21 height 9
click at [239, 72] on link "Permit Card" at bounding box center [251, 72] width 49 height 11
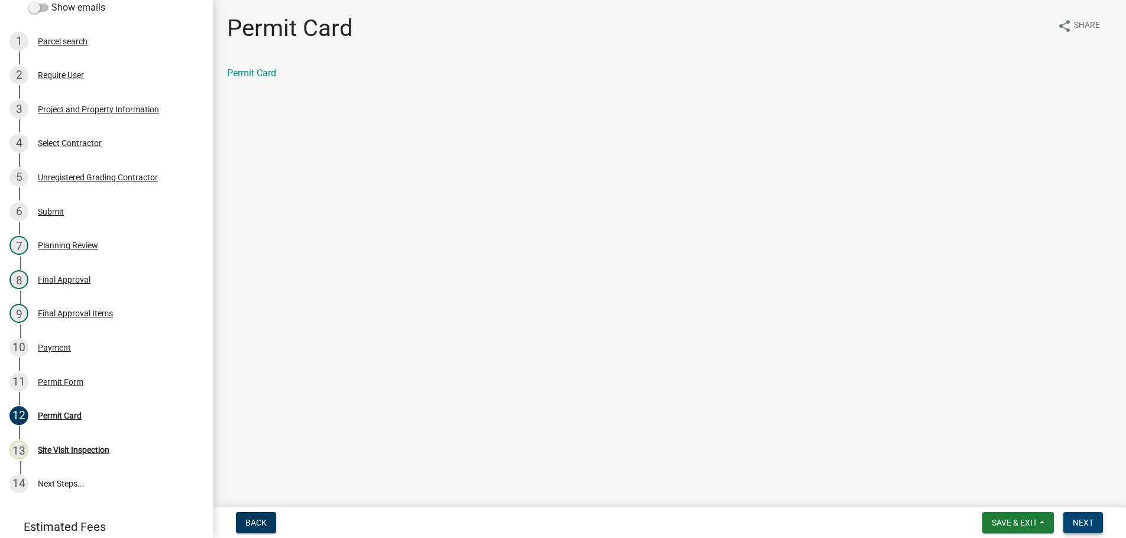
click at [1085, 516] on button "Next" at bounding box center [1083, 522] width 40 height 21
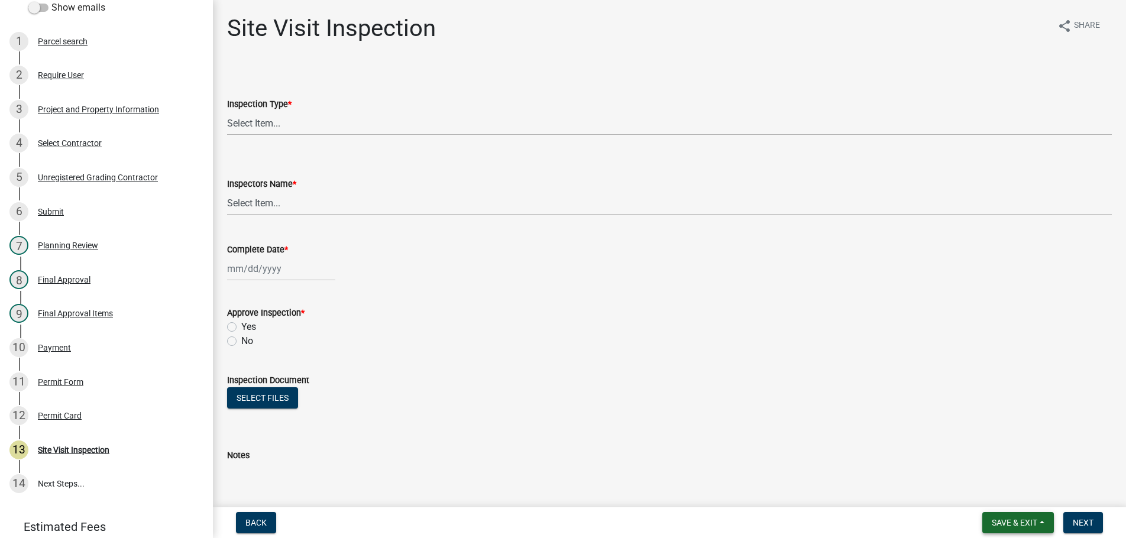
click at [1017, 516] on button "Save & Exit" at bounding box center [1018, 522] width 72 height 21
click at [1001, 487] on button "Save & Exit" at bounding box center [1006, 492] width 95 height 28
